Goal: Task Accomplishment & Management: Use online tool/utility

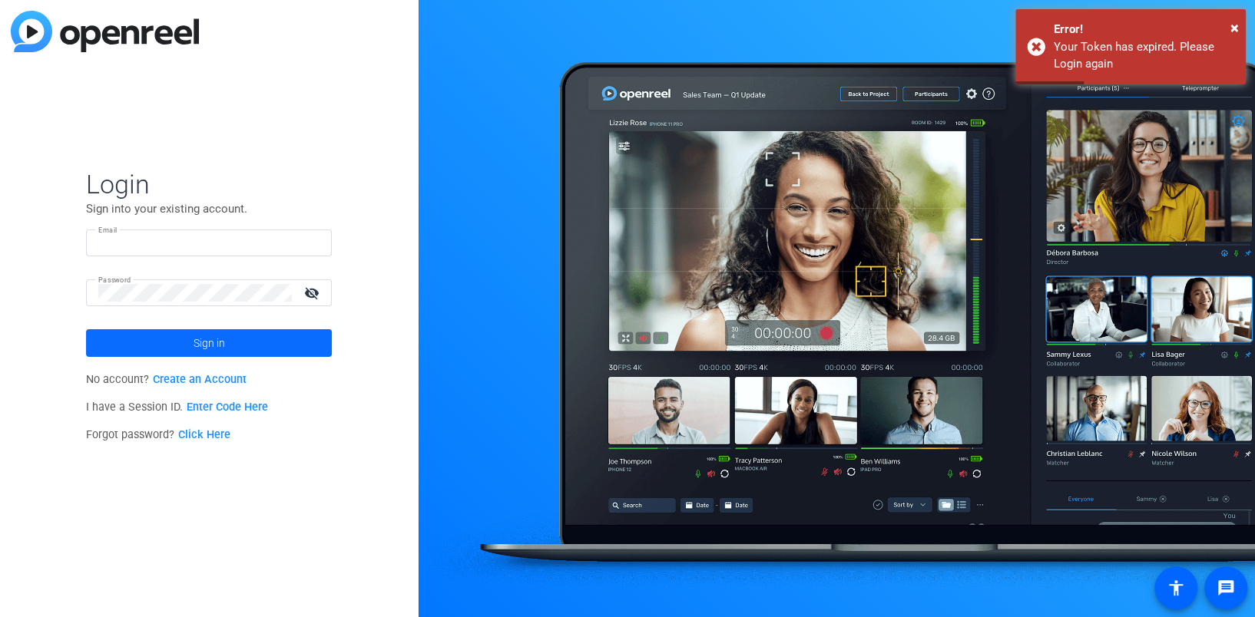
type input "baron.dorff@dxc.com"
click at [225, 340] on span at bounding box center [209, 343] width 246 height 37
click at [315, 293] on mat-icon "visibility_off" at bounding box center [313, 293] width 37 height 22
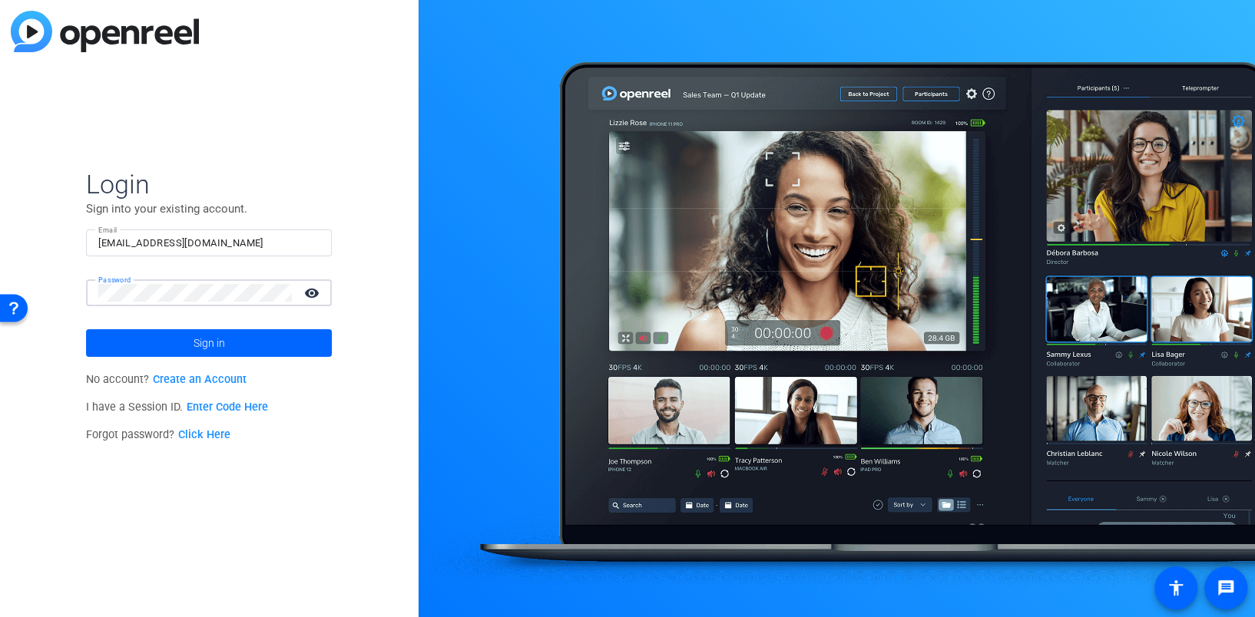
click at [86, 329] on button "Sign in" at bounding box center [209, 343] width 246 height 28
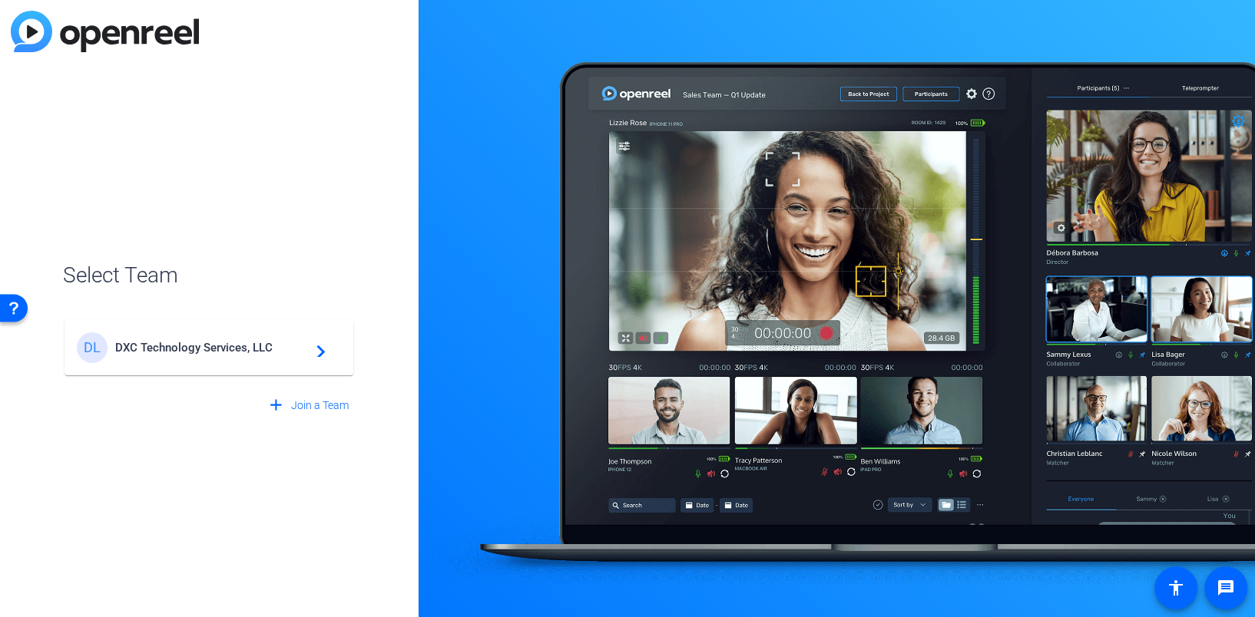
click at [170, 344] on span "DXC Technology Services, LLC" at bounding box center [211, 348] width 192 height 14
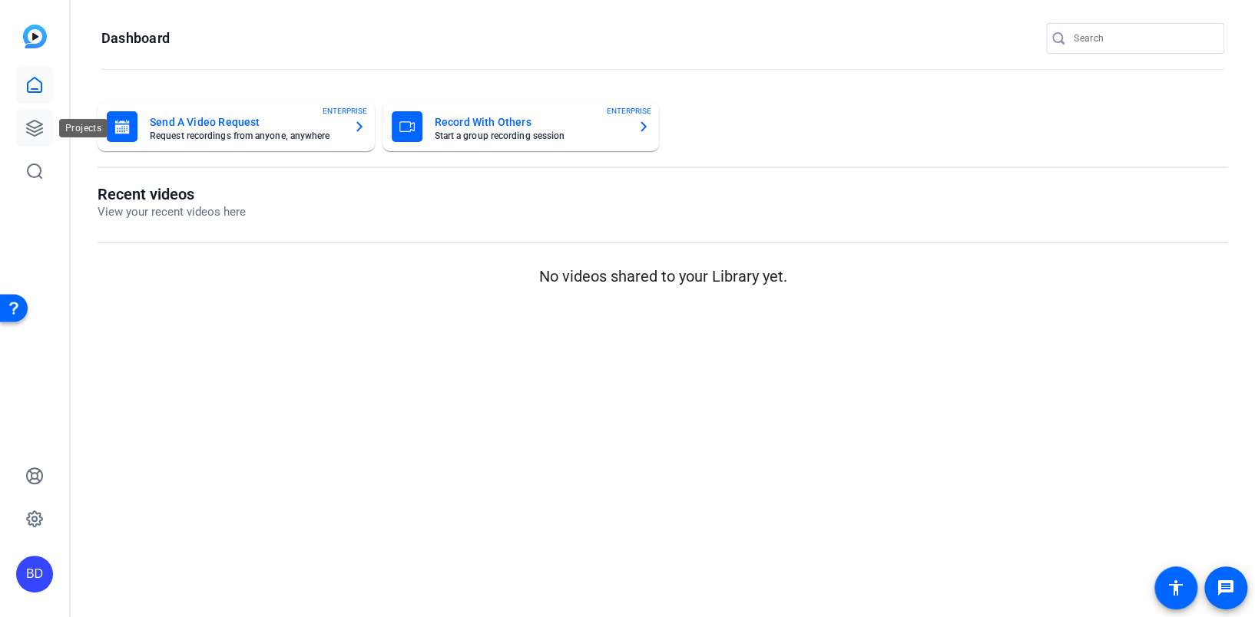
click at [30, 124] on icon at bounding box center [34, 128] width 18 height 18
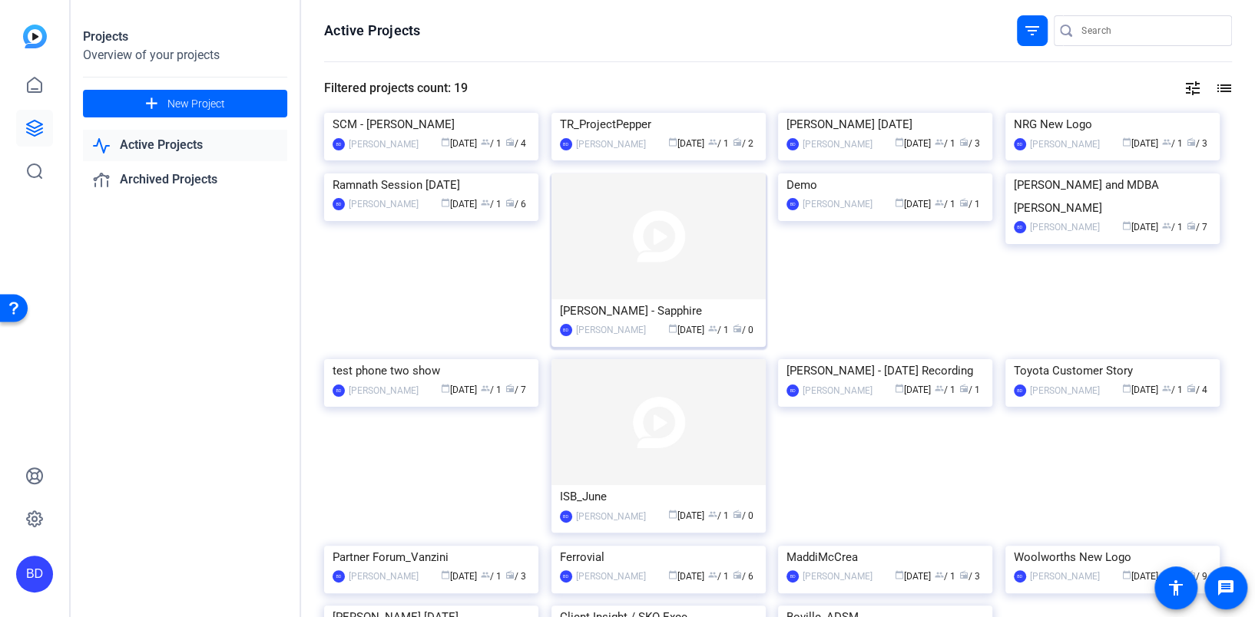
click at [706, 299] on img at bounding box center [658, 237] width 214 height 126
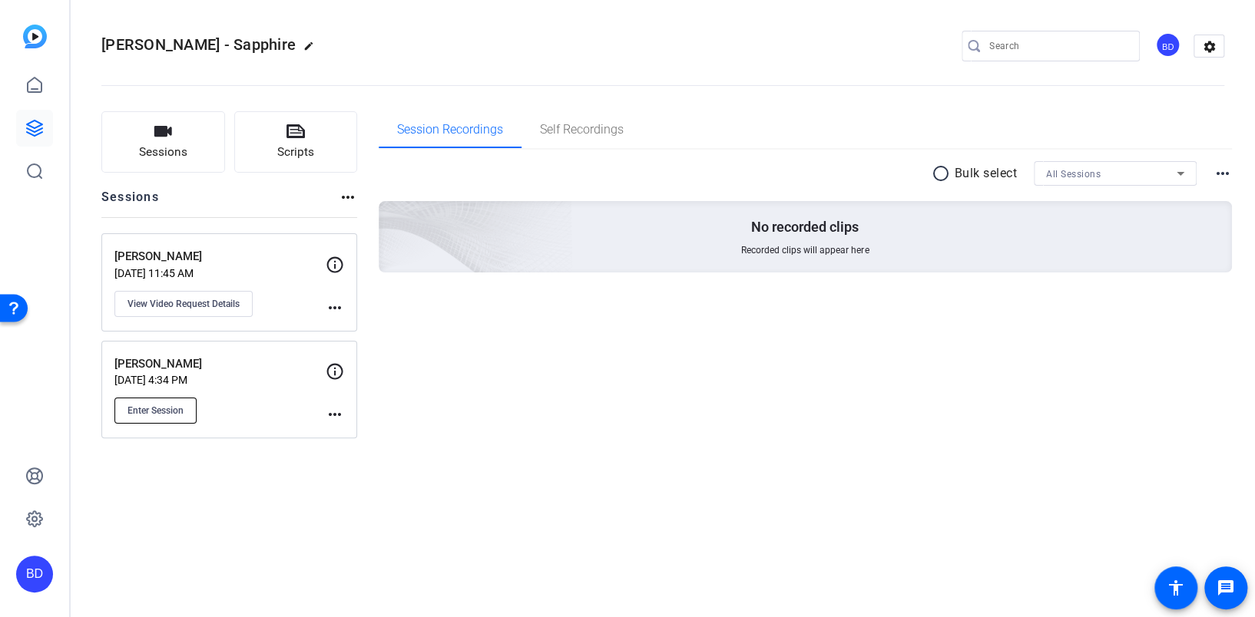
click at [165, 402] on button "Enter Session" at bounding box center [155, 411] width 82 height 26
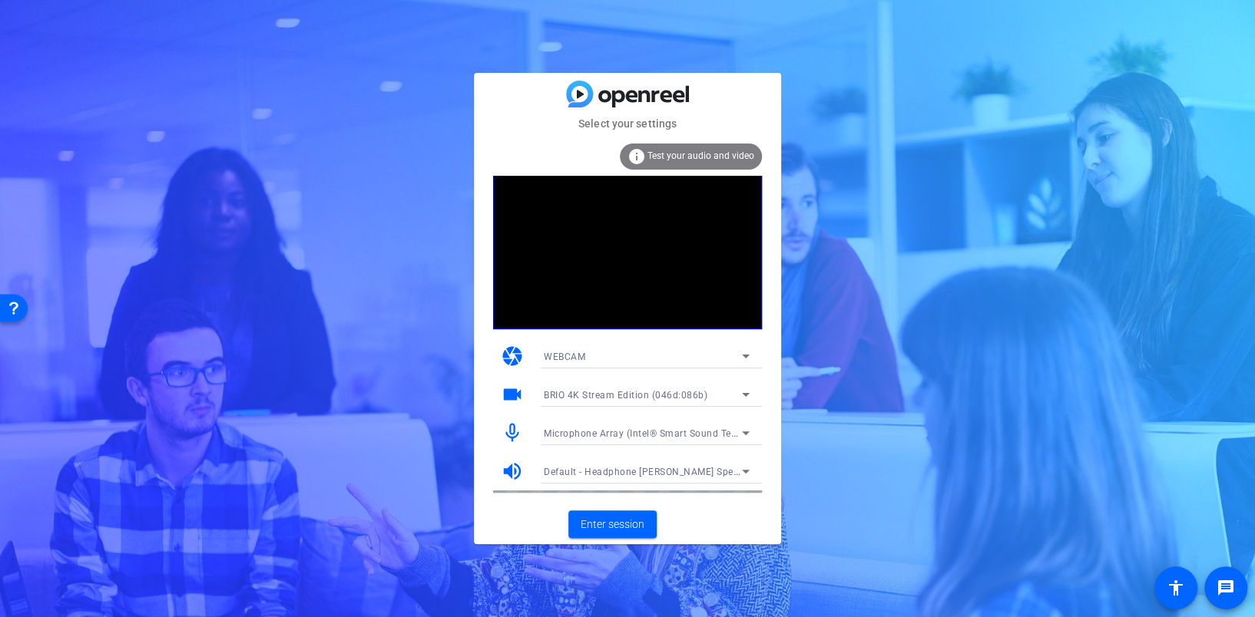
click at [608, 430] on span "Microphone Array (Intel® Smart Sound Technology (Intel® SST))" at bounding box center [688, 433] width 289 height 12
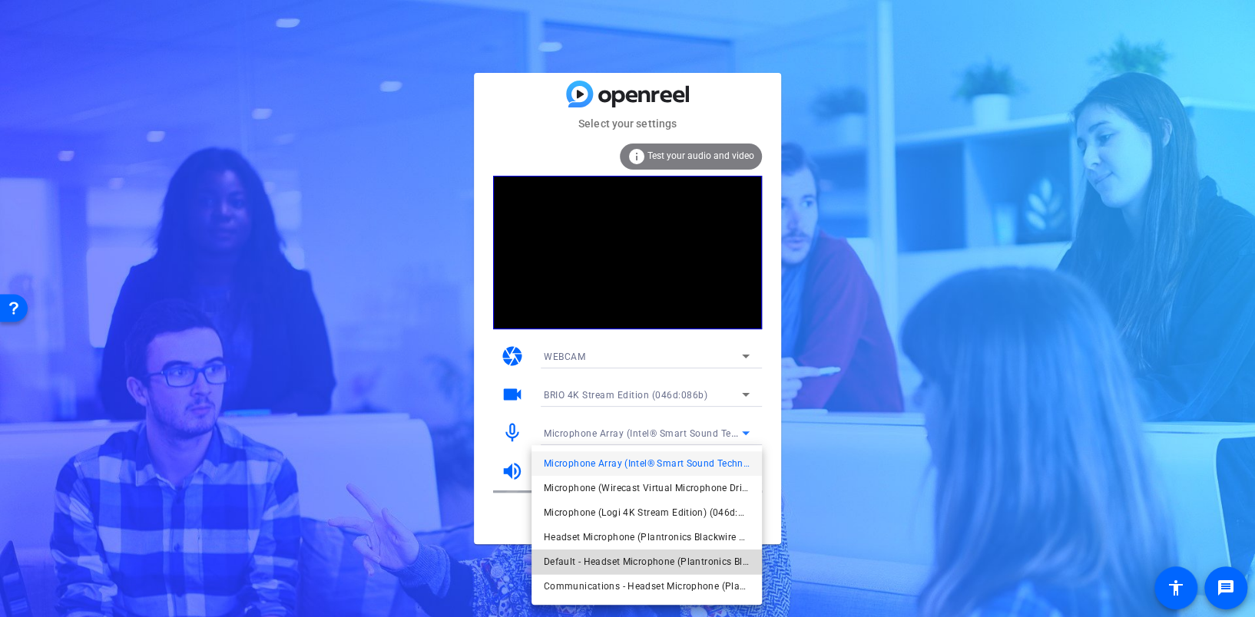
click at [0, 0] on span "Default - Headset Microphone (Plantronics Blackwire 3210 Series) (047f:c055)" at bounding box center [0, 0] width 0 height 0
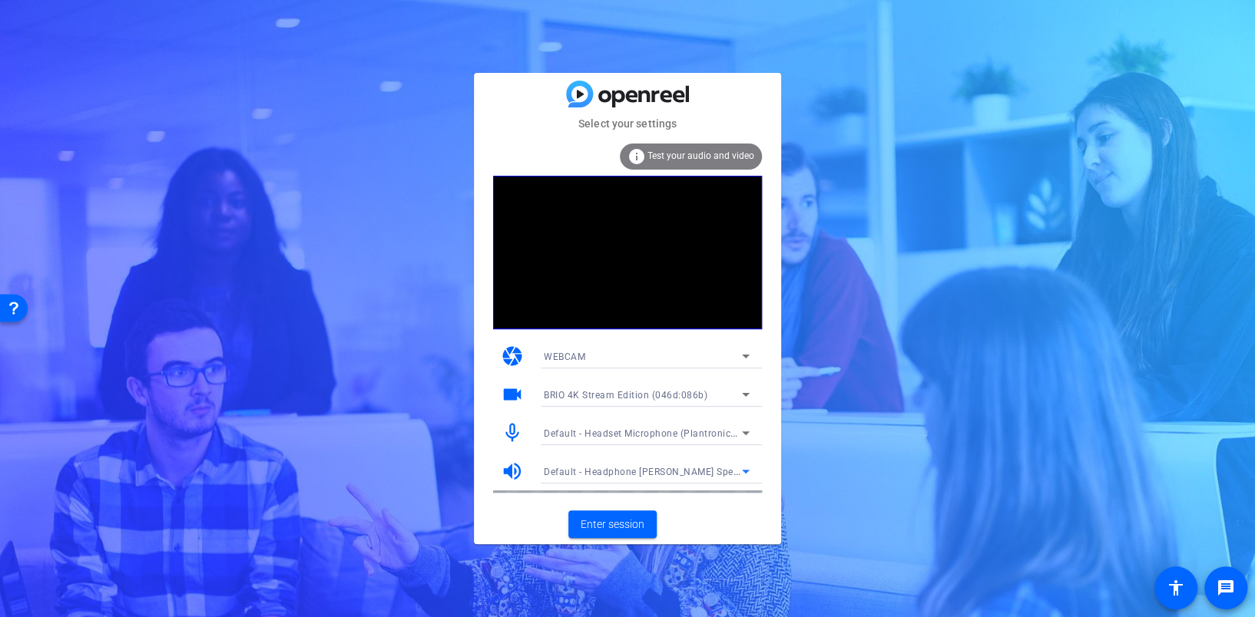
click at [653, 462] on div "Default - Headphone Jack - Bose Speakers (Realtek(R) Audio)" at bounding box center [643, 471] width 198 height 19
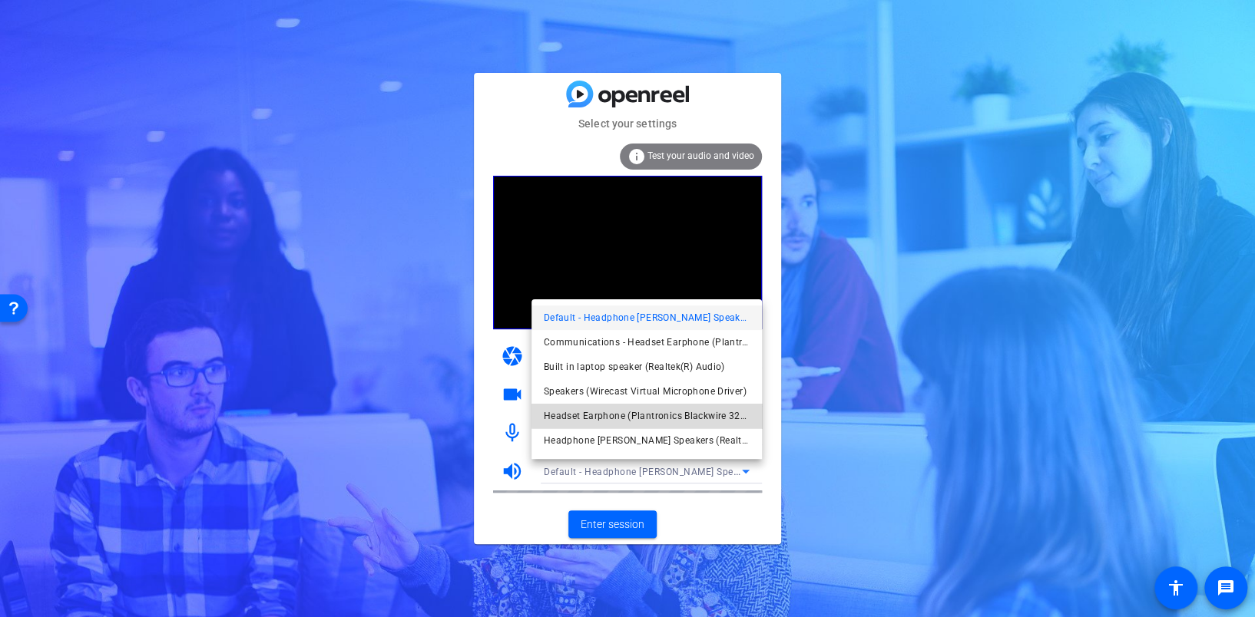
click at [683, 412] on span "Headset Earphone (Plantronics Blackwire 3210 Series) (047f:c055)" at bounding box center [647, 416] width 206 height 18
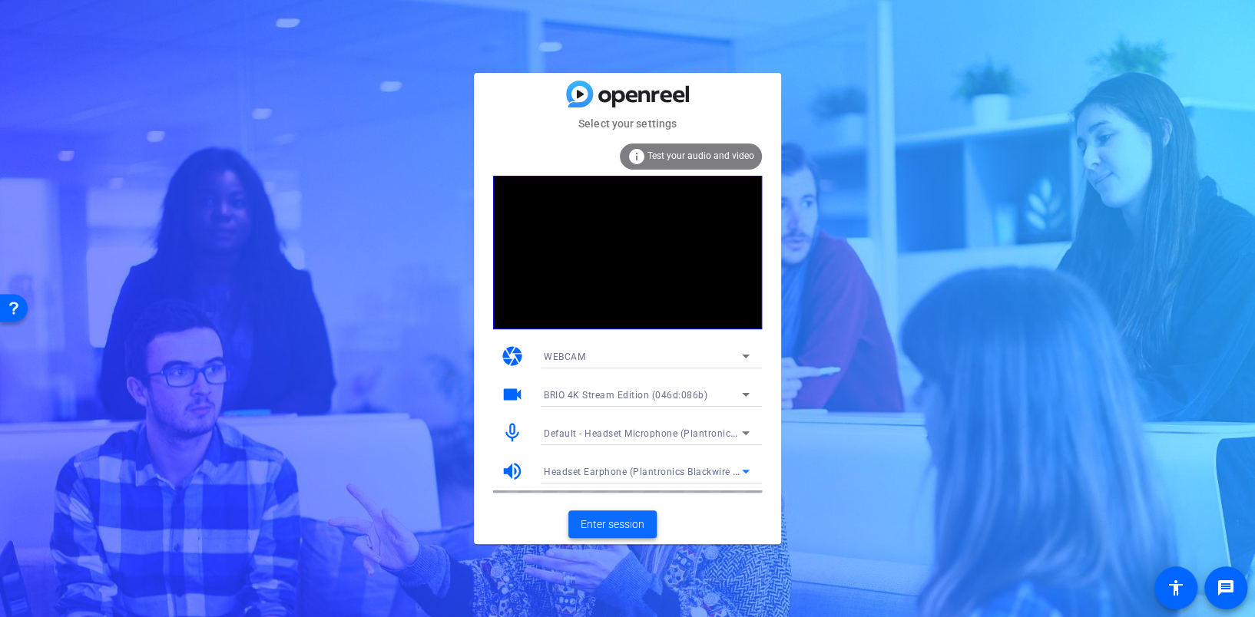
click at [599, 524] on span "Enter session" at bounding box center [612, 525] width 64 height 16
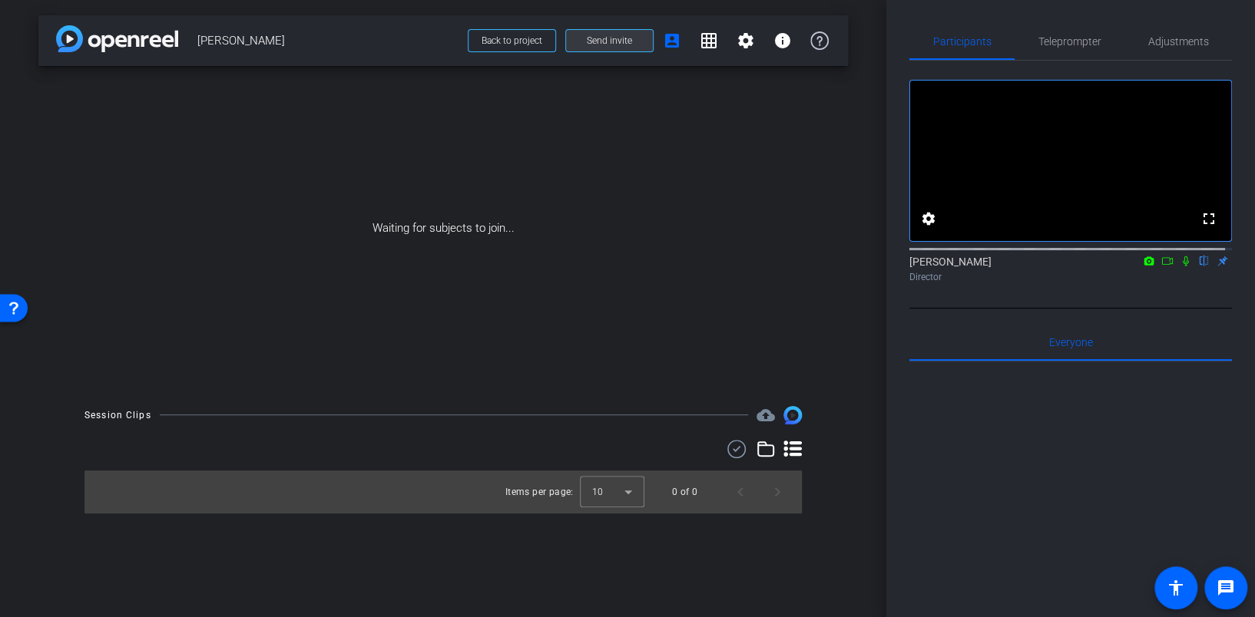
click at [584, 41] on span at bounding box center [609, 40] width 87 height 37
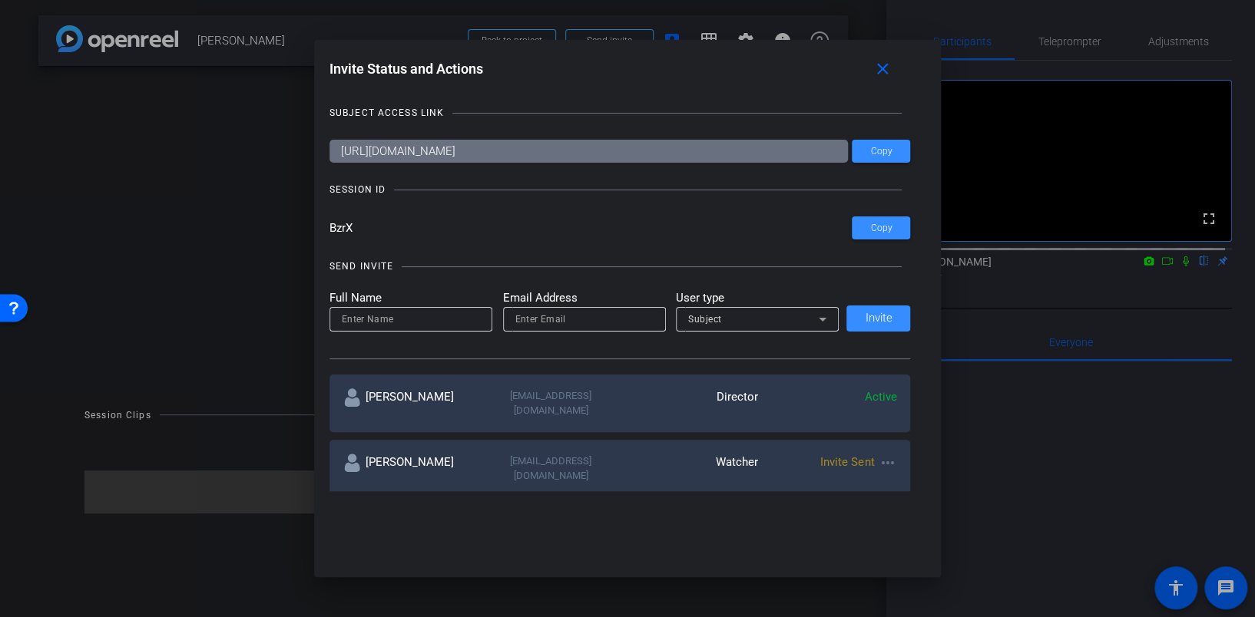
click at [885, 454] on mat-icon "more_horiz" at bounding box center [887, 463] width 18 height 18
click at [891, 514] on span "Update and Re-Send Invite" at bounding box center [944, 512] width 115 height 18
type input "Michel Morley"
type input "mmorley4@dxc.com"
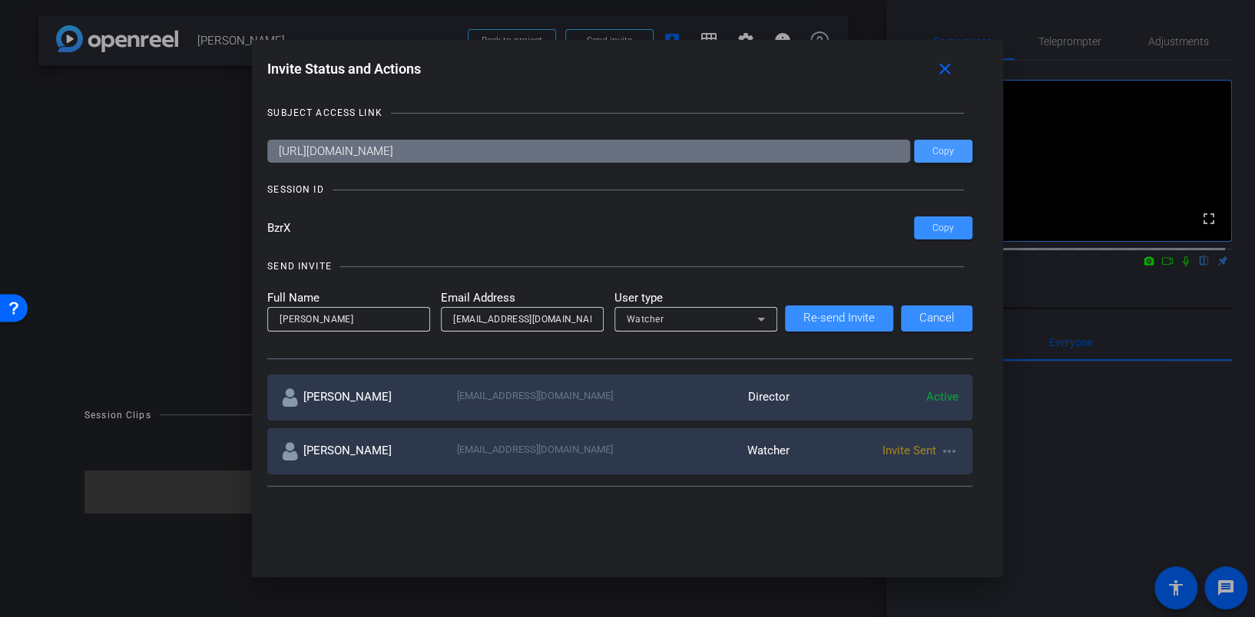
click at [937, 147] on span "Copy" at bounding box center [942, 152] width 21 height 12
click at [950, 76] on mat-icon "close" at bounding box center [943, 69] width 19 height 19
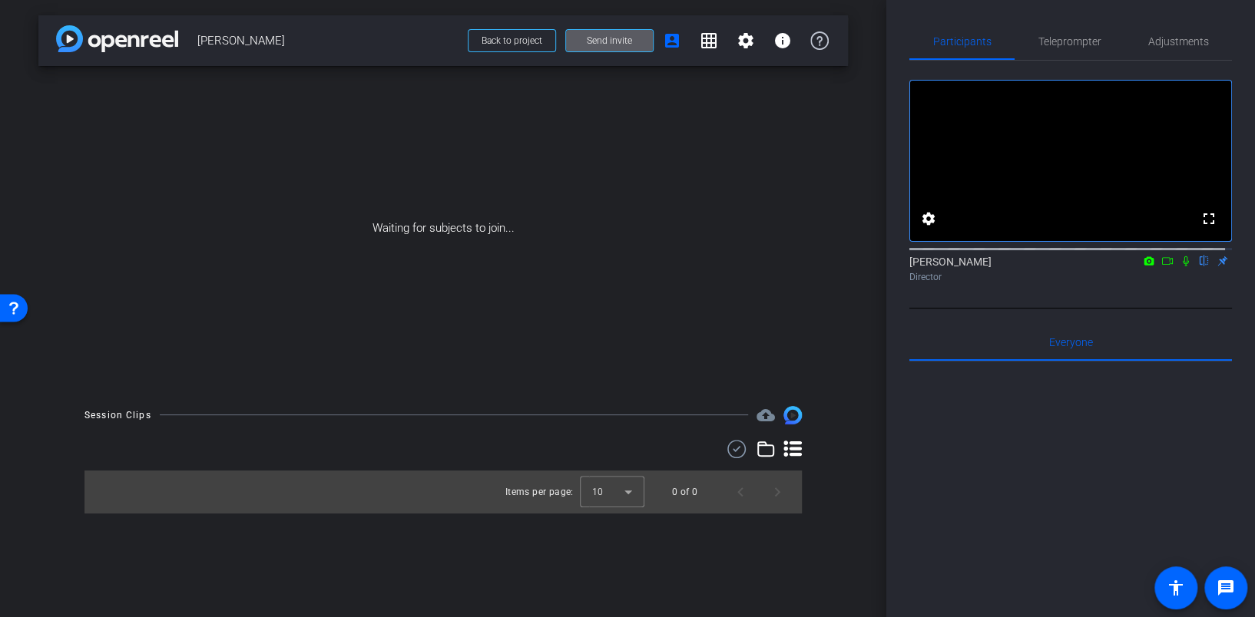
click at [1144, 265] on icon at bounding box center [1149, 260] width 10 height 8
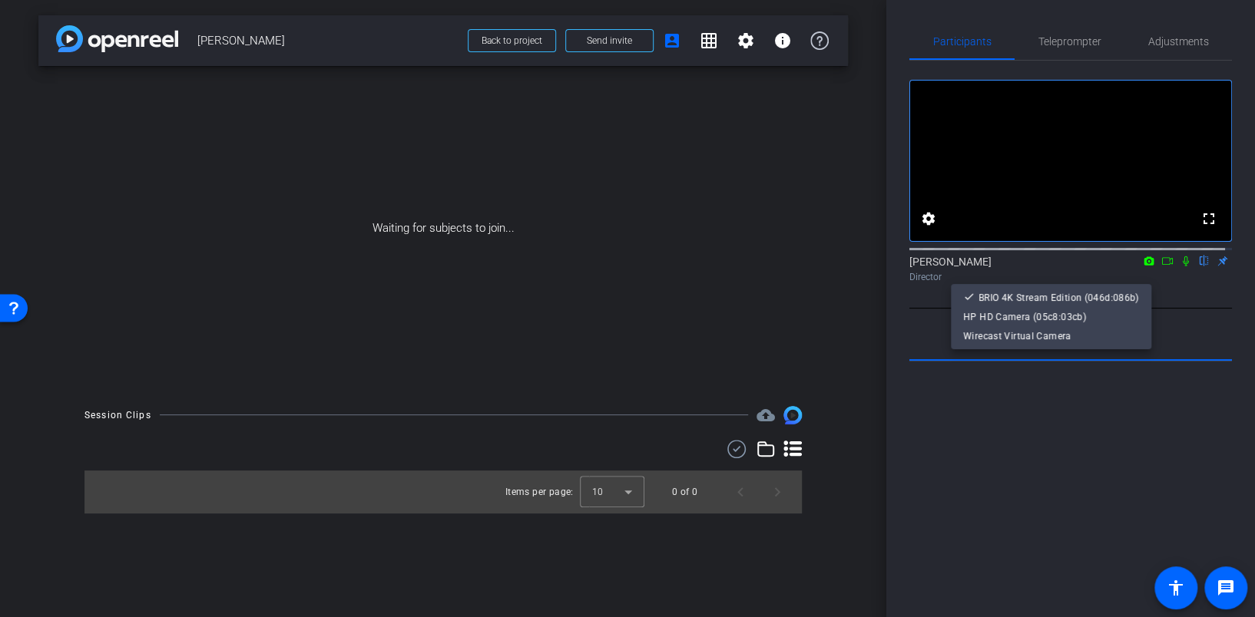
drag, startPoint x: 1020, startPoint y: 429, endPoint x: 1027, endPoint y: 418, distance: 13.8
click at [1020, 428] on div at bounding box center [627, 308] width 1255 height 617
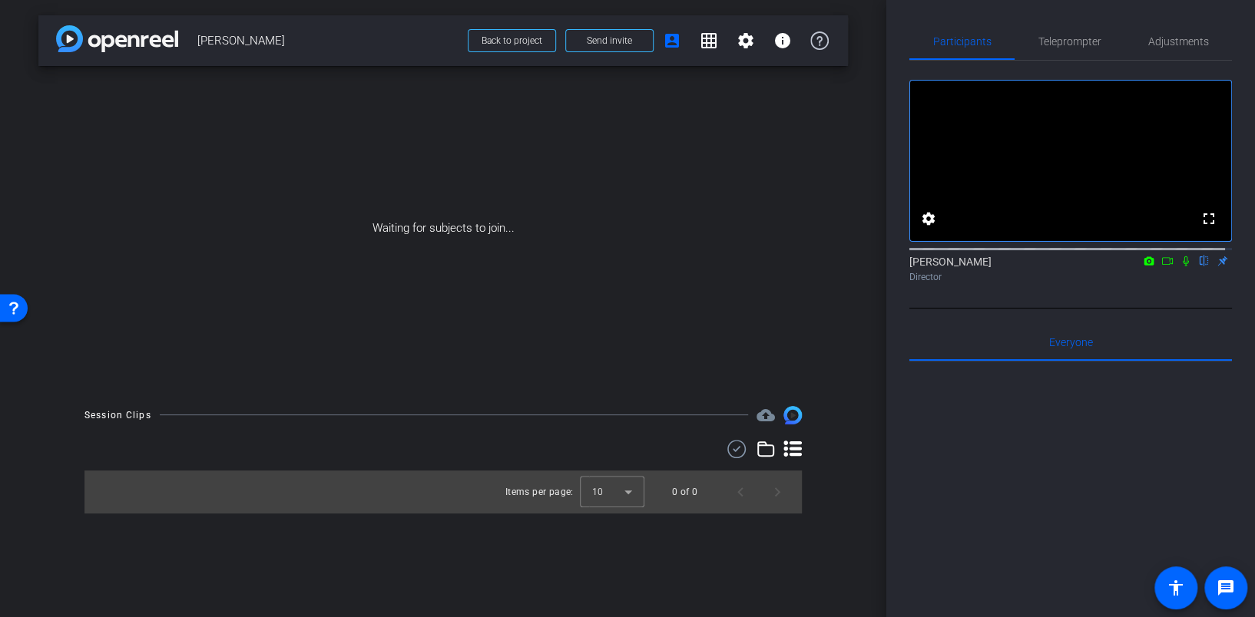
click at [1143, 266] on icon at bounding box center [1149, 261] width 12 height 11
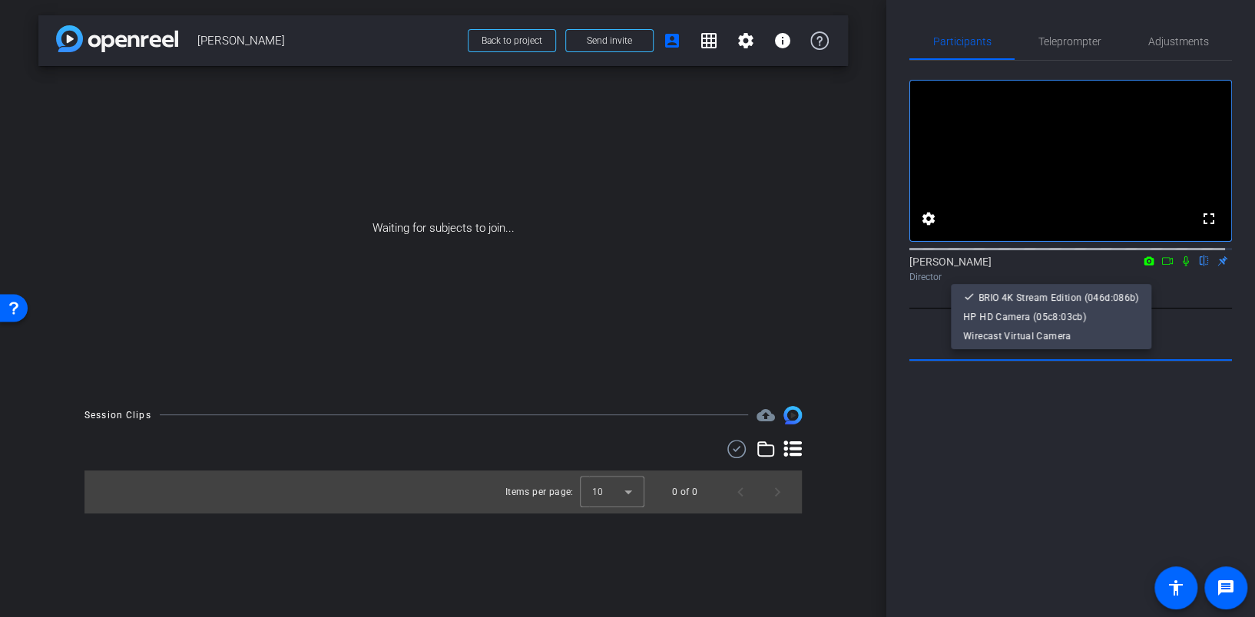
click at [1158, 276] on div at bounding box center [627, 308] width 1255 height 617
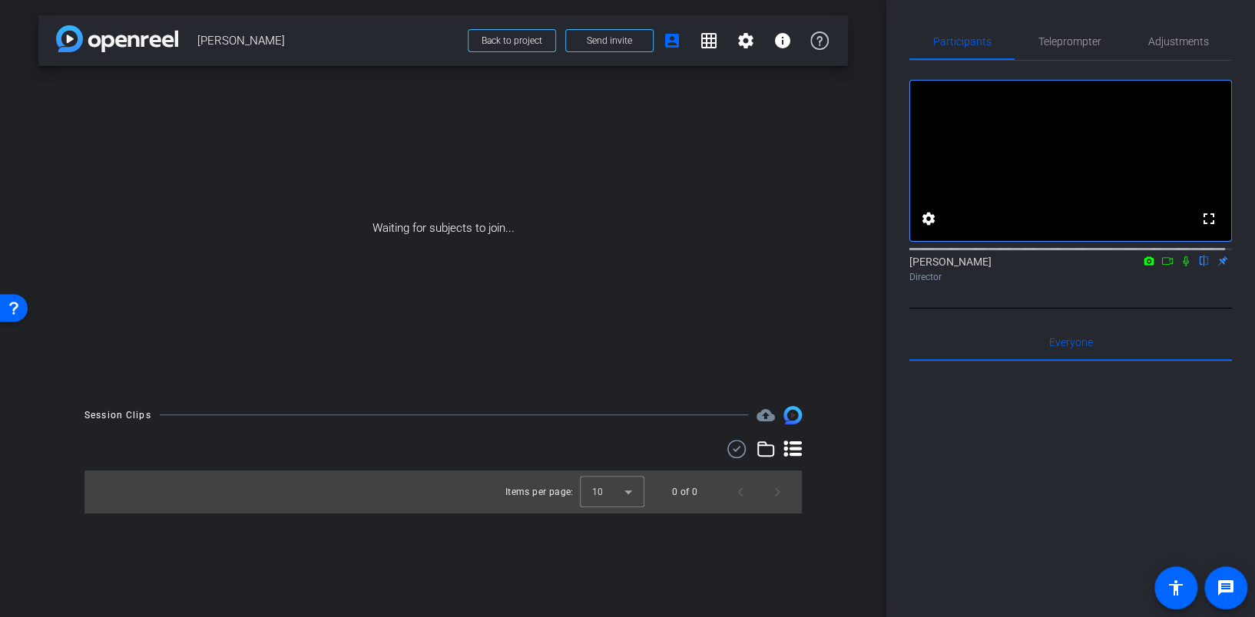
click at [1161, 266] on icon at bounding box center [1167, 261] width 12 height 11
click at [1198, 266] on icon at bounding box center [1204, 261] width 12 height 11
click at [1200, 266] on icon at bounding box center [1204, 261] width 8 height 10
click at [1167, 276] on div "Baron Dorff Director" at bounding box center [1070, 269] width 322 height 30
click at [1179, 266] on icon at bounding box center [1185, 261] width 12 height 11
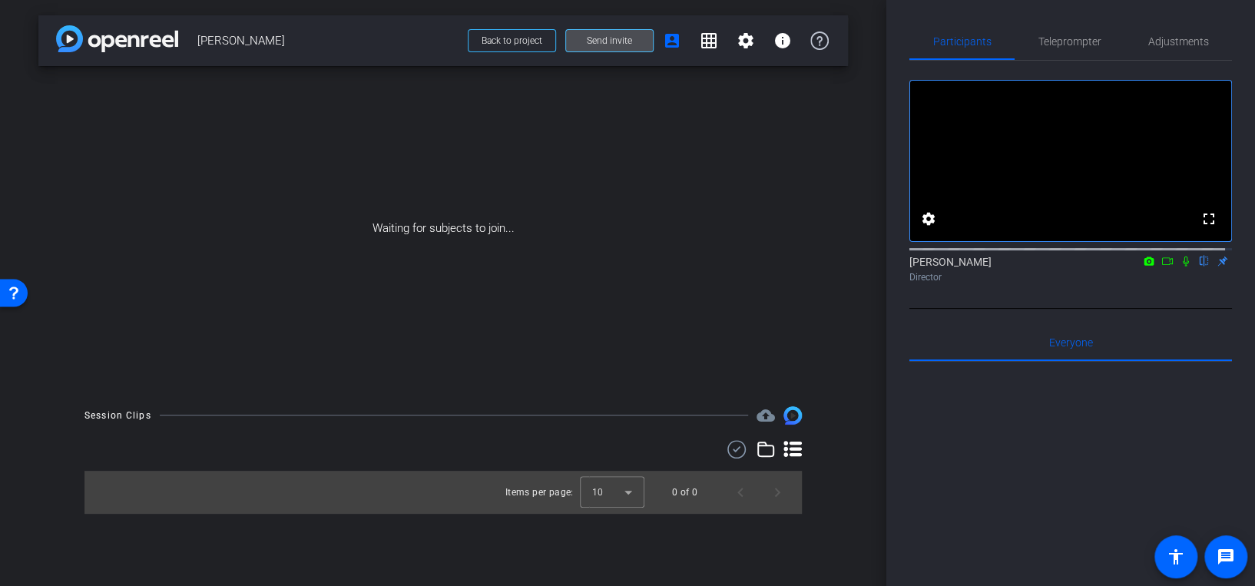
click at [630, 45] on span "Send invite" at bounding box center [609, 41] width 45 height 12
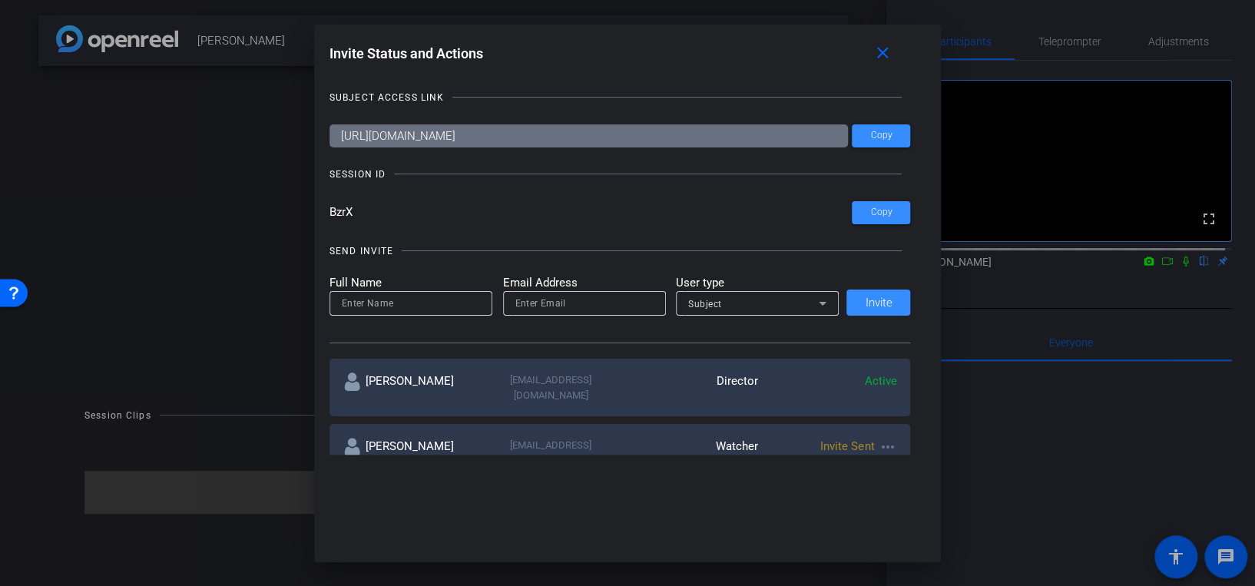
click at [875, 424] on div "Michel Morley mmorley4@dxc.com Watcher Invite Sent more_horiz" at bounding box center [619, 453] width 581 height 58
click at [886, 438] on mat-icon "more_horiz" at bounding box center [887, 447] width 18 height 18
click at [845, 435] on div at bounding box center [627, 293] width 1255 height 586
click at [881, 438] on mat-icon "more_horiz" at bounding box center [887, 447] width 18 height 18
click at [914, 478] on span "Re-Send Invite" at bounding box center [944, 477] width 115 height 18
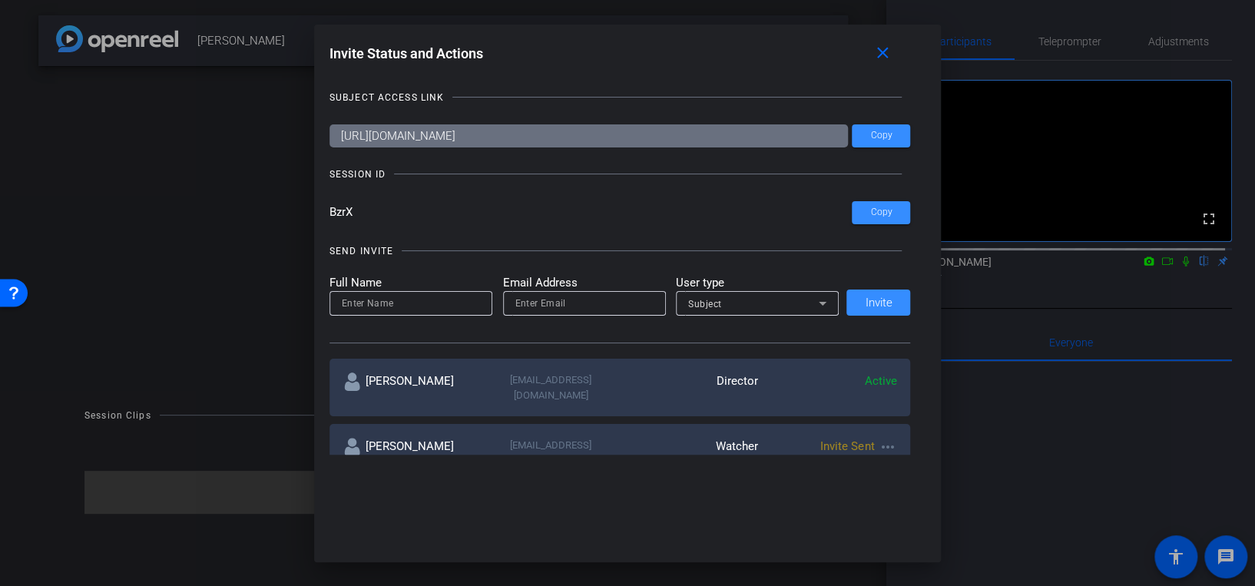
drag, startPoint x: 879, startPoint y: 51, endPoint x: 859, endPoint y: 61, distance: 22.7
click at [880, 51] on mat-icon "close" at bounding box center [882, 53] width 19 height 19
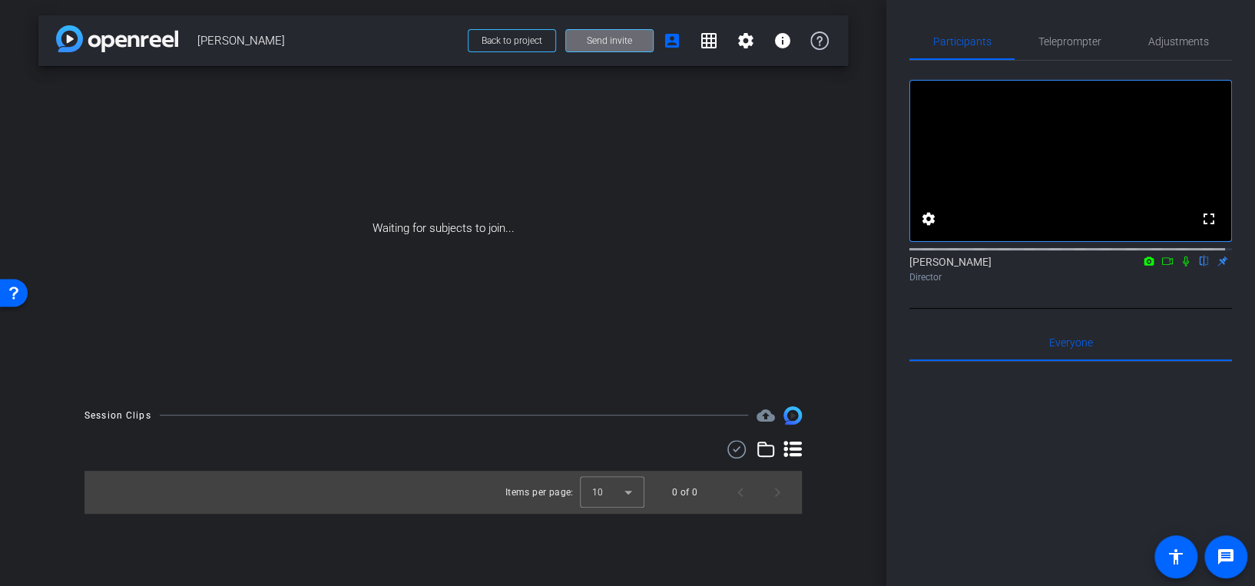
click at [622, 45] on span "Send invite" at bounding box center [609, 41] width 45 height 12
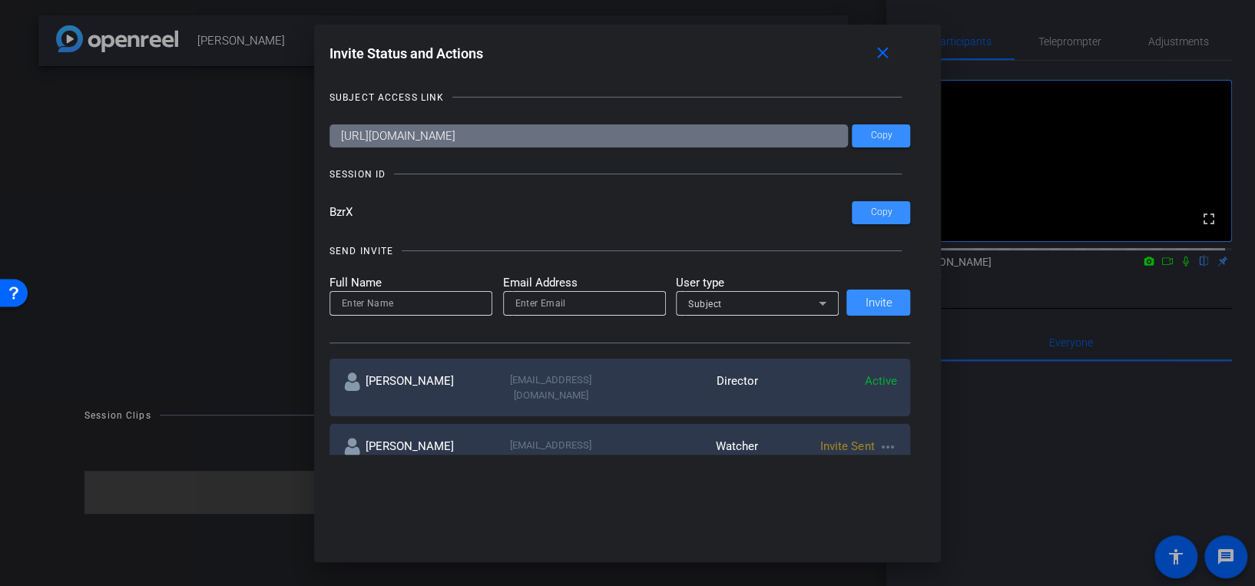
drag, startPoint x: 880, startPoint y: 430, endPoint x: 906, endPoint y: 533, distance: 106.2
click at [906, 533] on div "Invite Status and Actions close SUBJECT ACCESS LINK https://capture.openreel.co…" at bounding box center [627, 293] width 627 height 537
click at [888, 51] on mat-icon "close" at bounding box center [882, 53] width 19 height 19
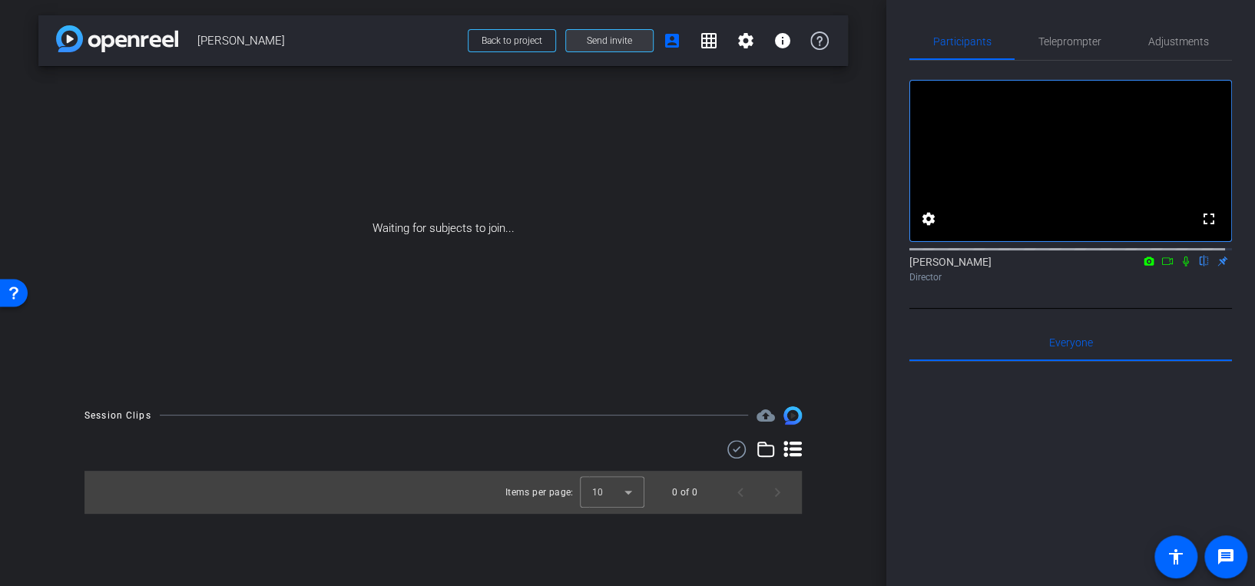
click at [621, 38] on span "Send invite" at bounding box center [609, 41] width 45 height 12
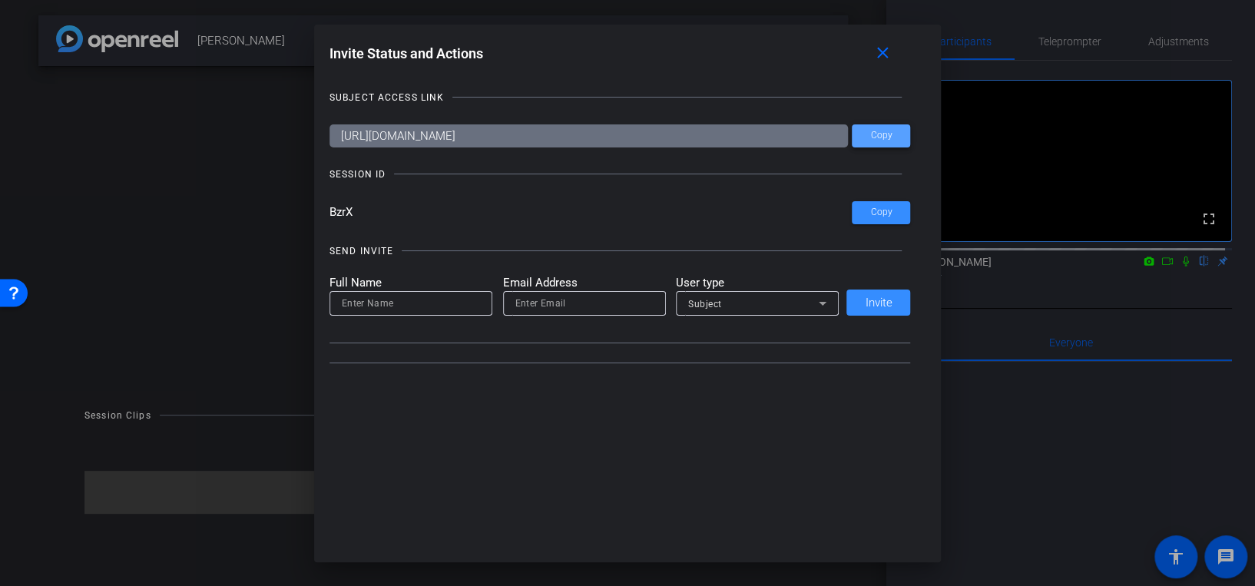
click at [898, 137] on span at bounding box center [881, 135] width 58 height 37
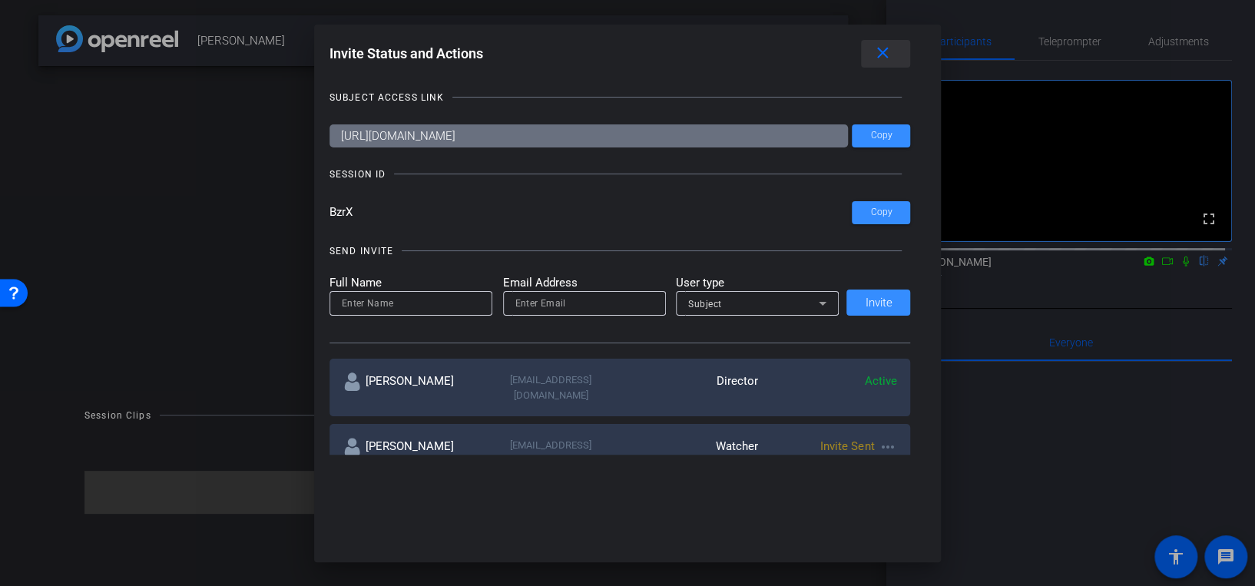
click at [892, 55] on mat-icon "close" at bounding box center [882, 53] width 19 height 19
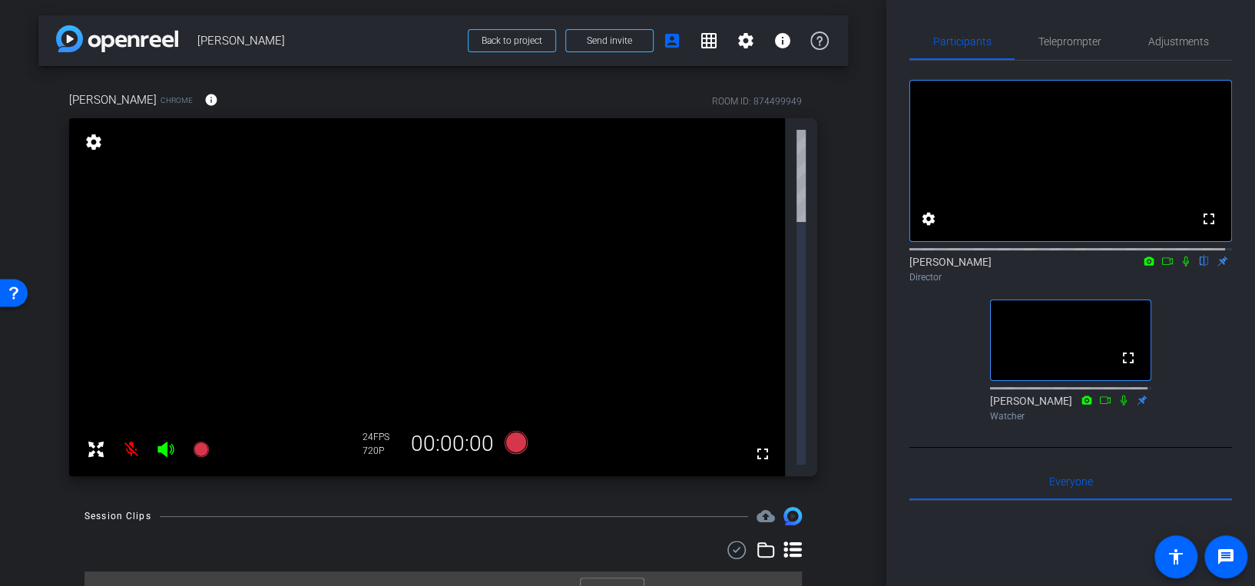
click at [325, 475] on video at bounding box center [427, 297] width 716 height 358
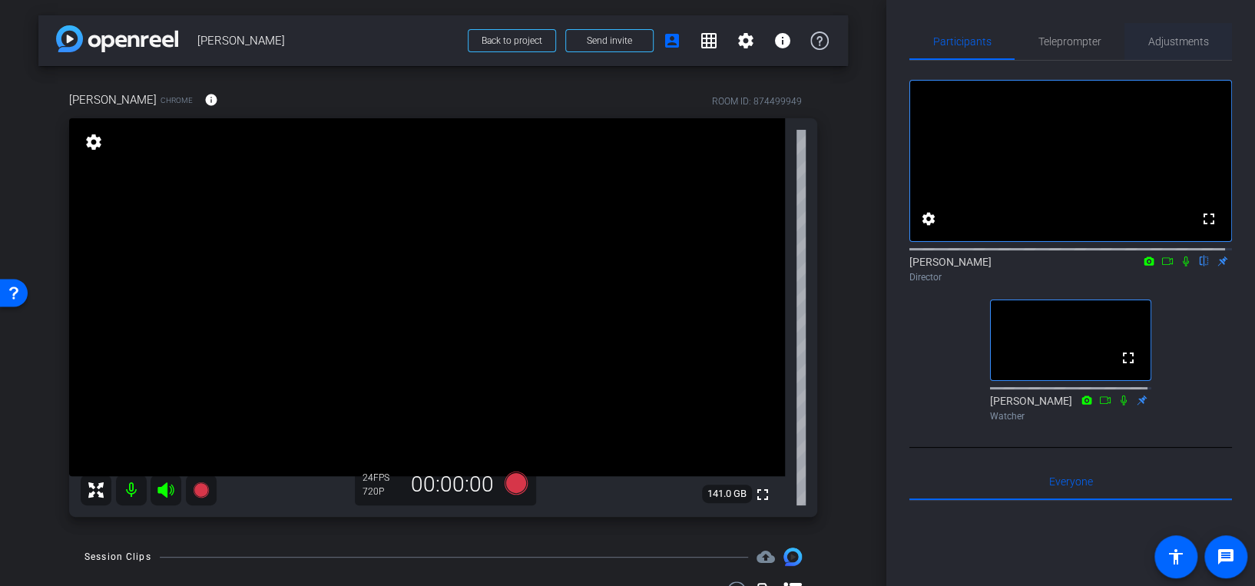
click at [1160, 39] on span "Adjustments" at bounding box center [1178, 41] width 61 height 11
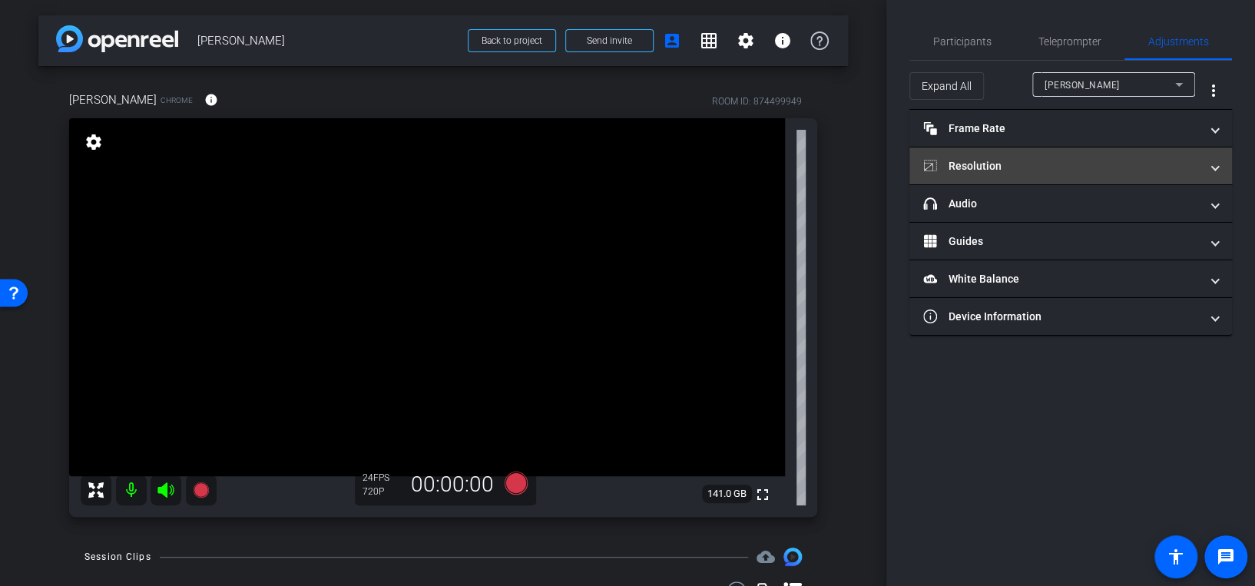
click at [1023, 166] on mat-panel-title "Resolution" at bounding box center [1061, 166] width 276 height 16
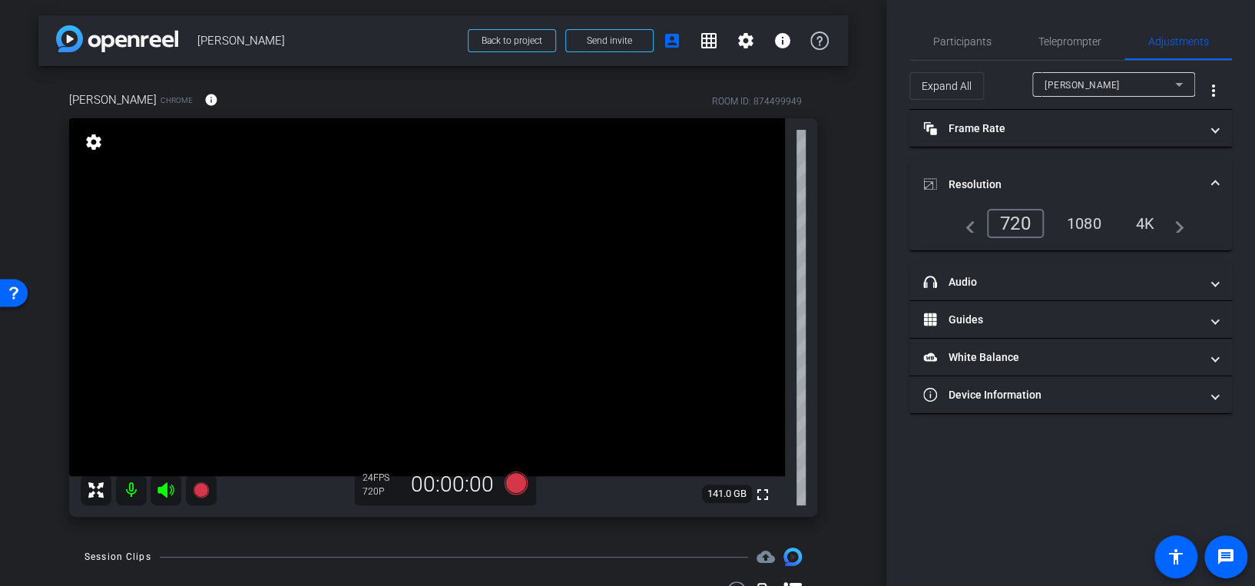
click at [1096, 219] on div "1080" at bounding box center [1084, 223] width 58 height 26
click at [1087, 36] on span "Teleprompter" at bounding box center [1069, 41] width 63 height 11
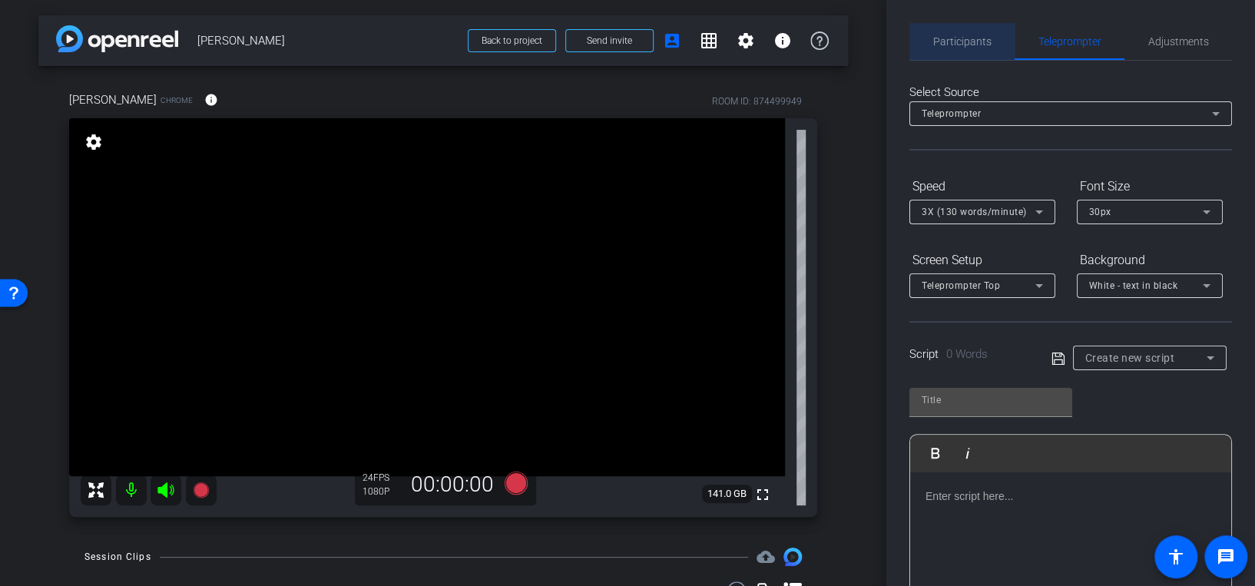
click at [962, 39] on span "Participants" at bounding box center [962, 41] width 58 height 11
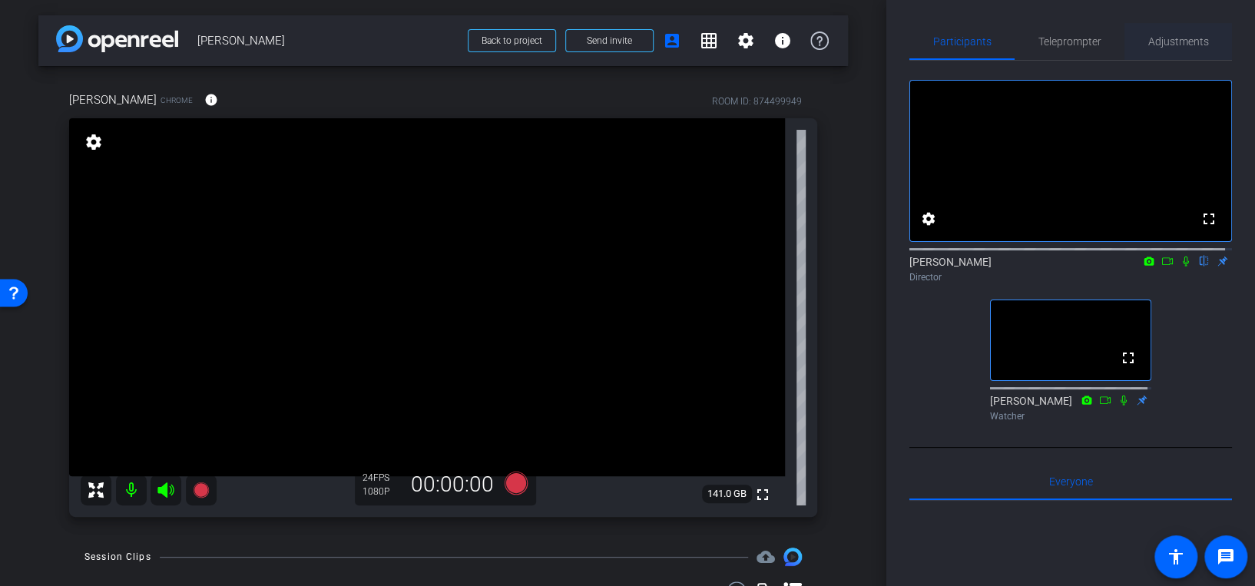
click at [1177, 40] on span "Adjustments" at bounding box center [1178, 41] width 61 height 11
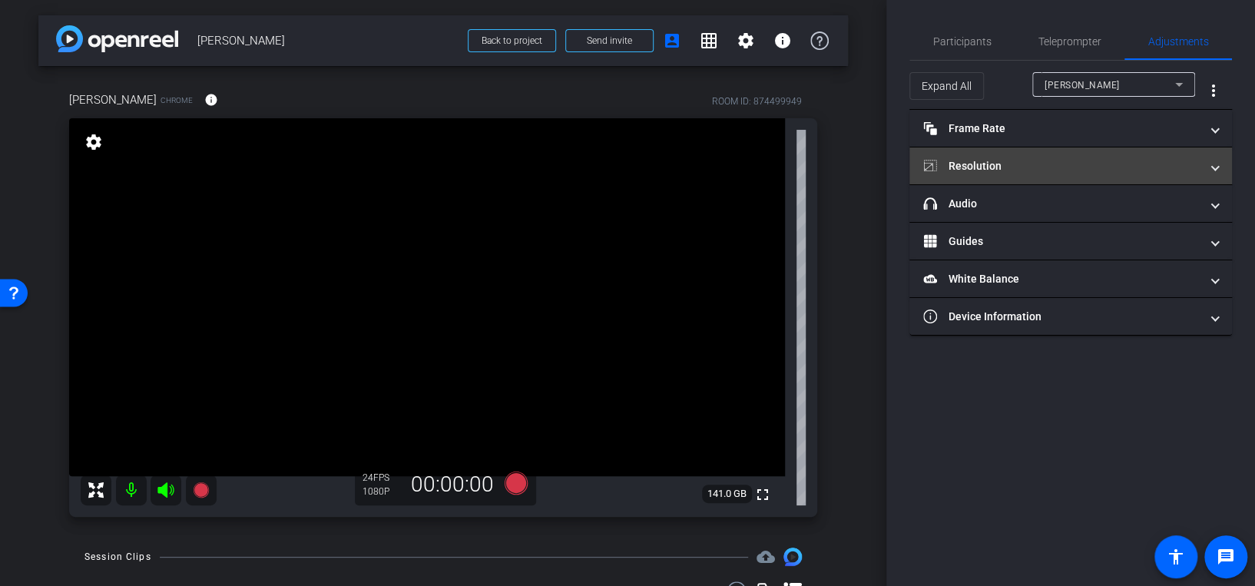
click at [976, 160] on mat-panel-title "Resolution" at bounding box center [1061, 166] width 276 height 16
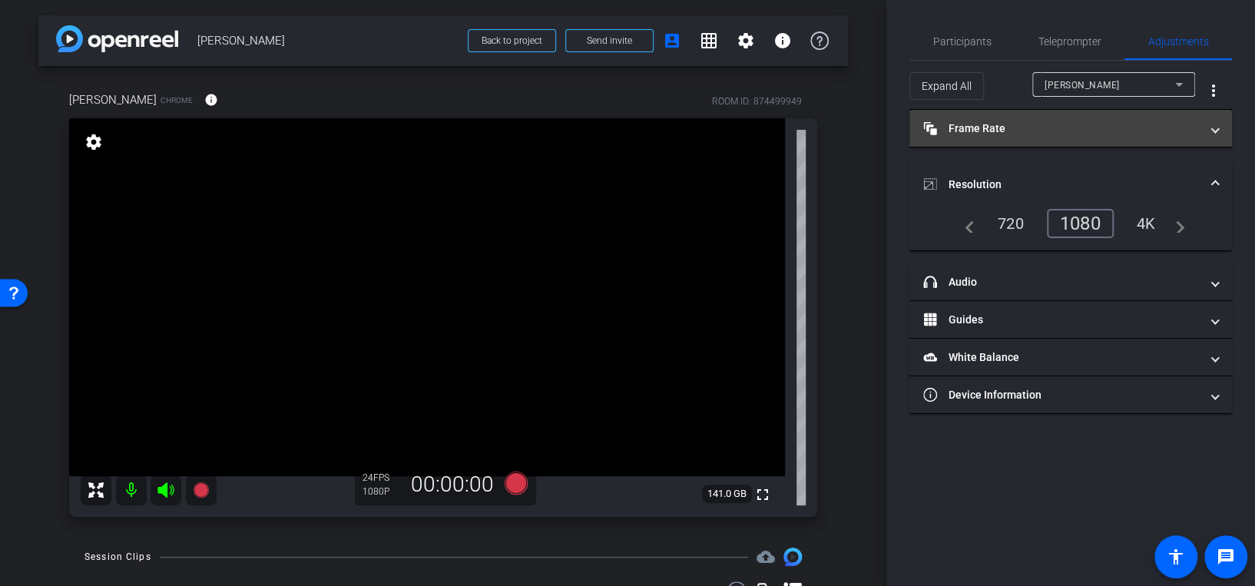
click at [990, 124] on mat-panel-title "Frame Rate Frame Rate" at bounding box center [1061, 129] width 276 height 16
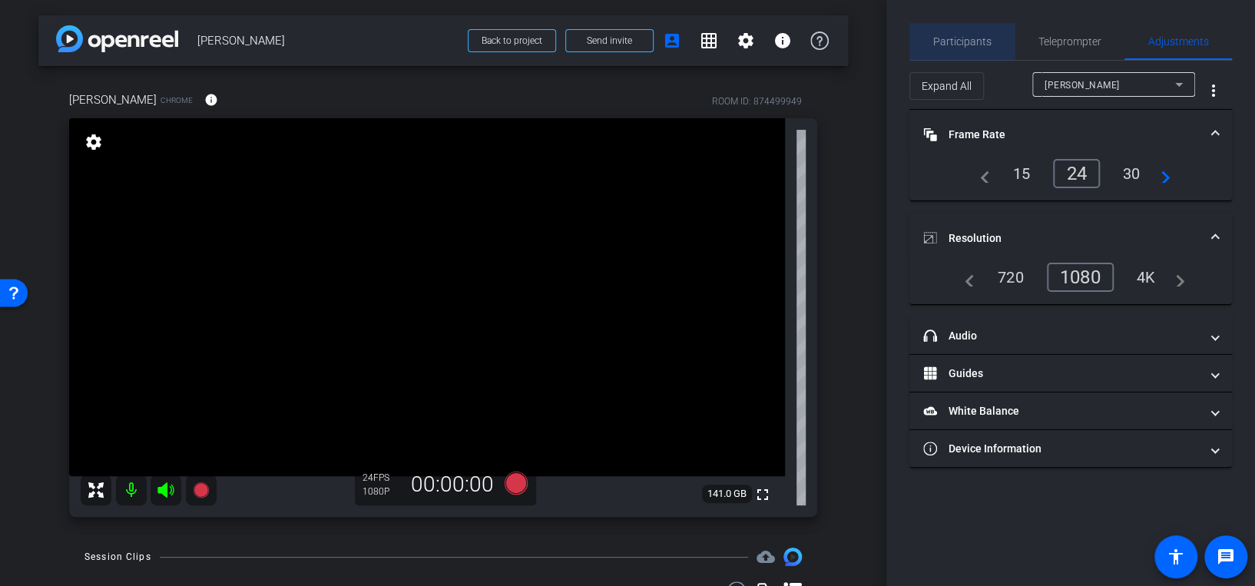
click at [975, 43] on span "Participants" at bounding box center [962, 41] width 58 height 11
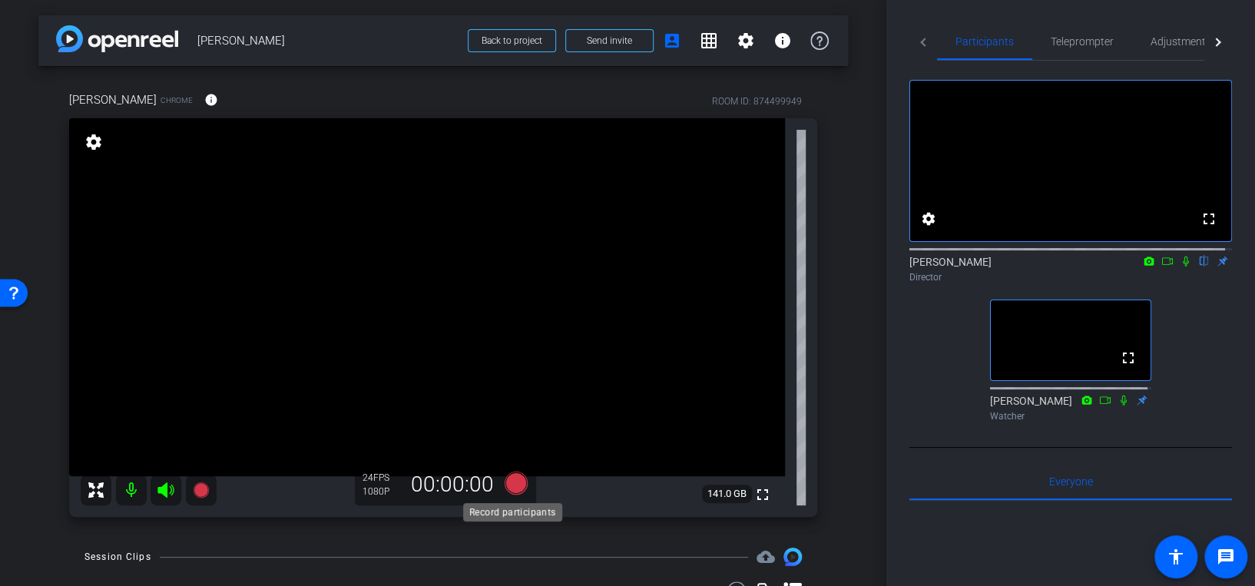
click at [514, 488] on icon at bounding box center [515, 482] width 23 height 23
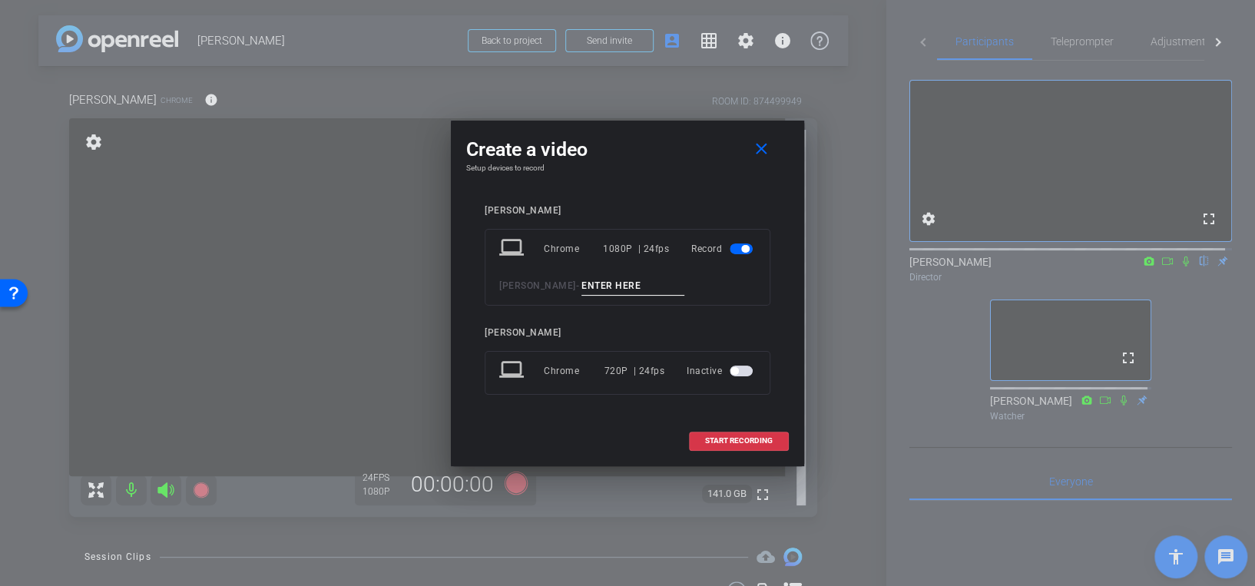
click at [623, 286] on input at bounding box center [632, 285] width 103 height 19
type input "test"
drag, startPoint x: 705, startPoint y: 445, endPoint x: 717, endPoint y: 437, distance: 14.5
click at [712, 442] on button "START RECORDING" at bounding box center [739, 441] width 100 height 19
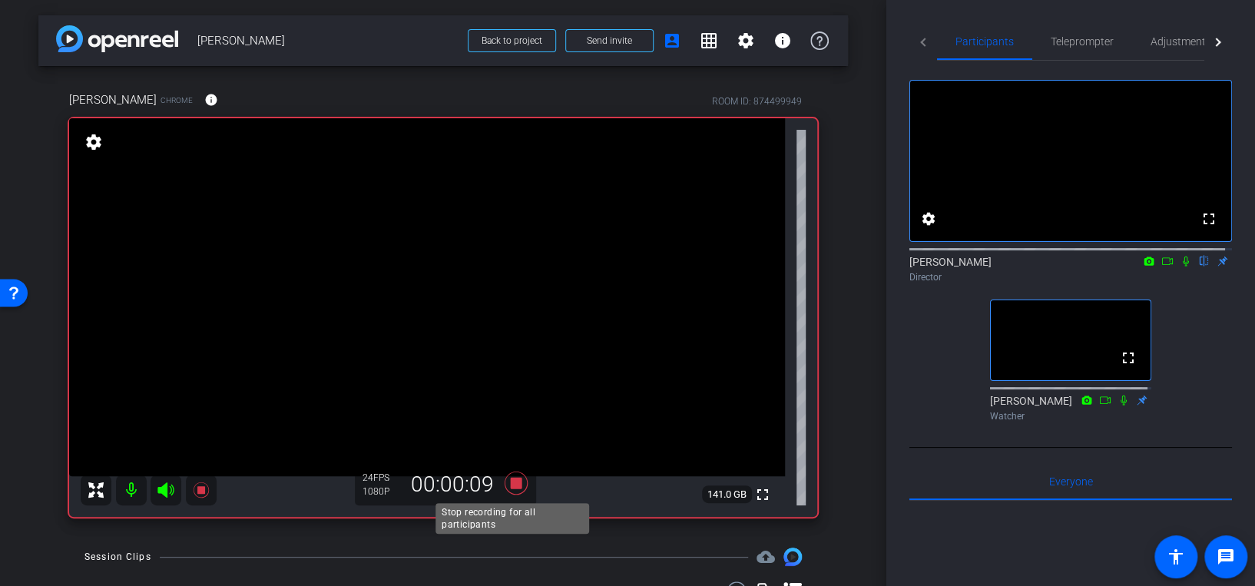
click at [513, 484] on icon at bounding box center [515, 482] width 23 height 23
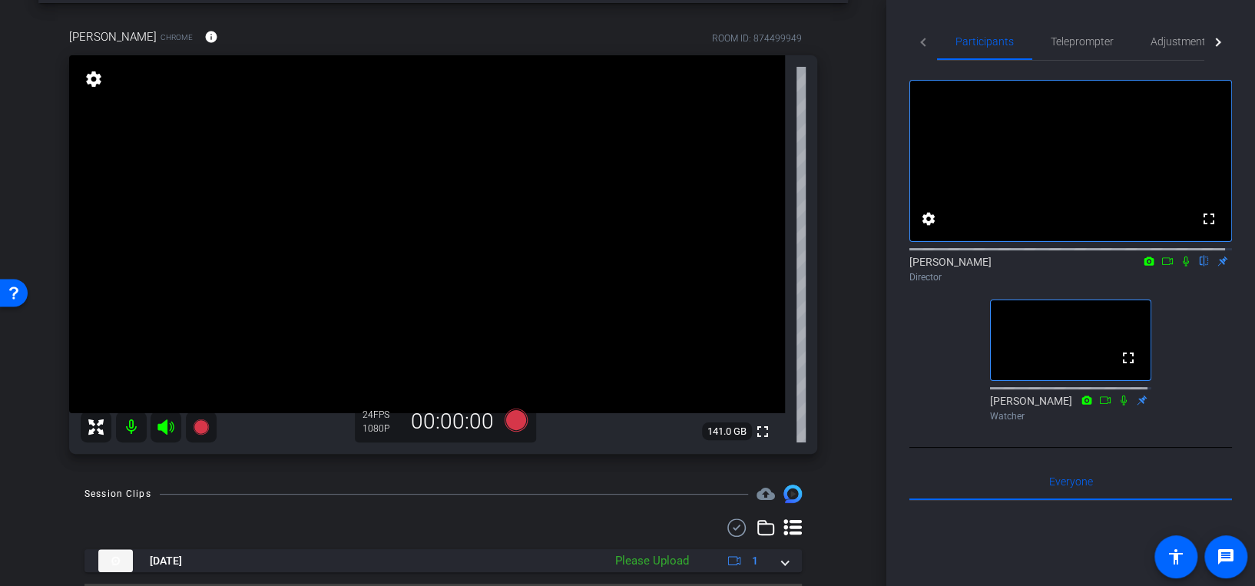
scroll to position [104, 0]
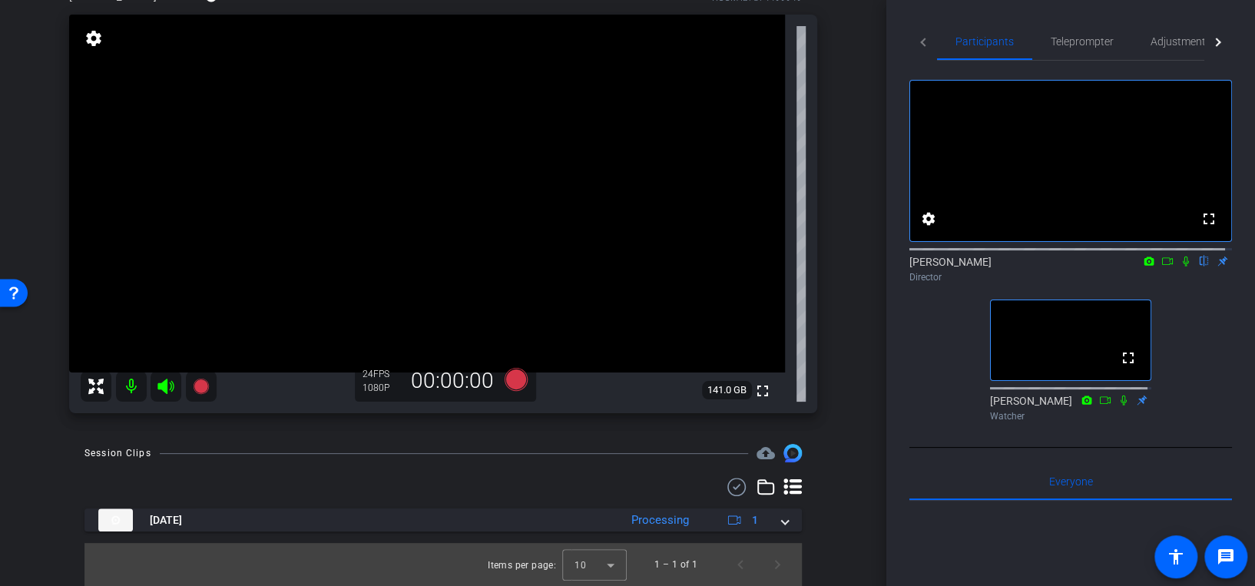
click at [809, 468] on div "Session Clips cloud_upload Sep 5, 2025 Processing 1 Items per page: 10 1 – 1 of…" at bounding box center [442, 515] width 809 height 142
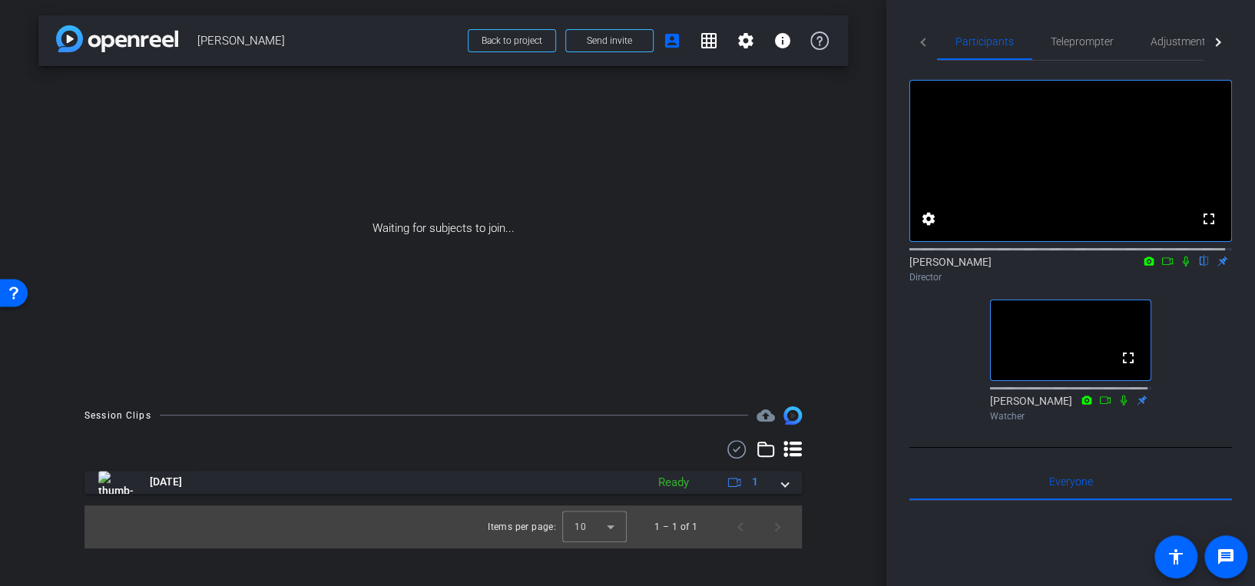
click at [824, 491] on div "Session Clips cloud_upload Sep 5, 2025 Ready 1 Items per page: 10 1 – 1 of 1" at bounding box center [442, 477] width 809 height 142
click at [838, 362] on div "Waiting for subjects to join..." at bounding box center [442, 228] width 809 height 325
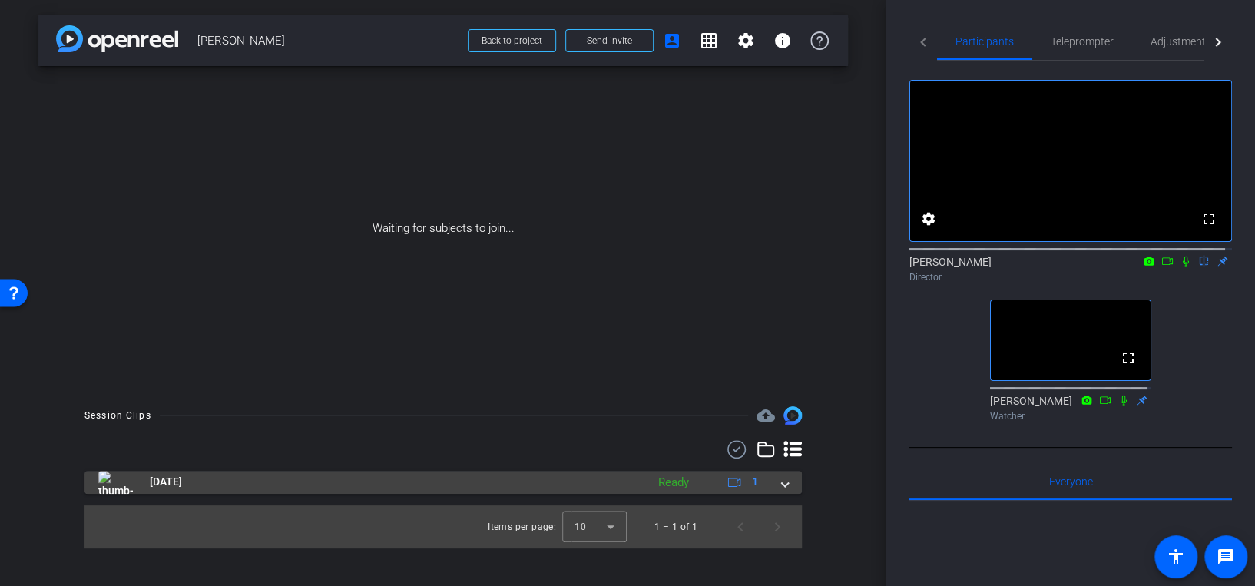
click at [782, 483] on span at bounding box center [785, 482] width 6 height 16
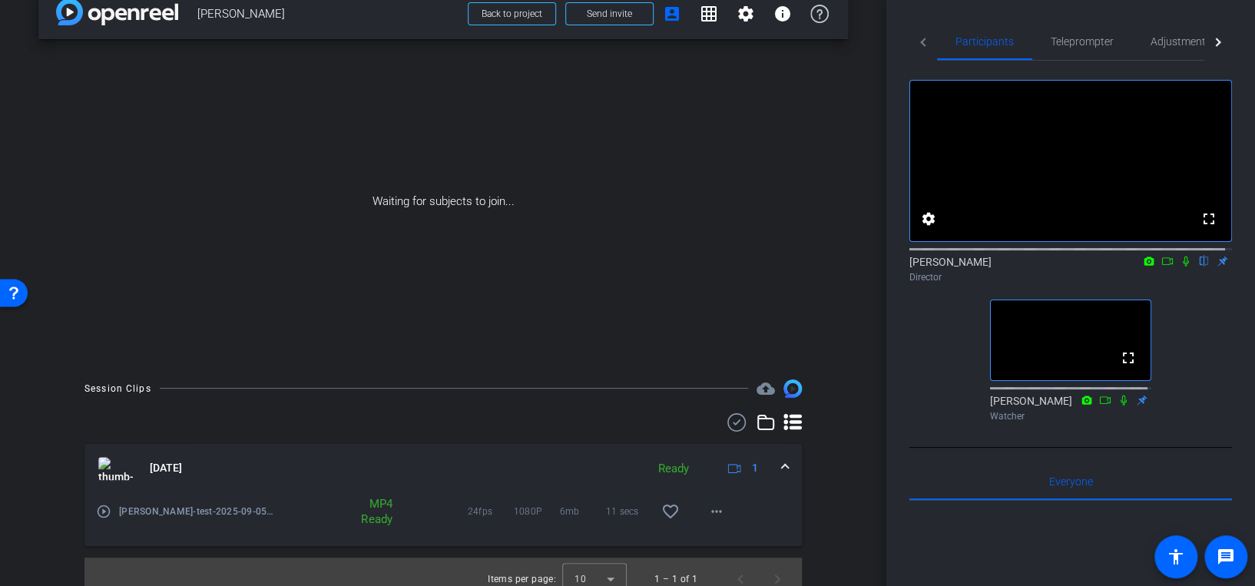
scroll to position [41, 0]
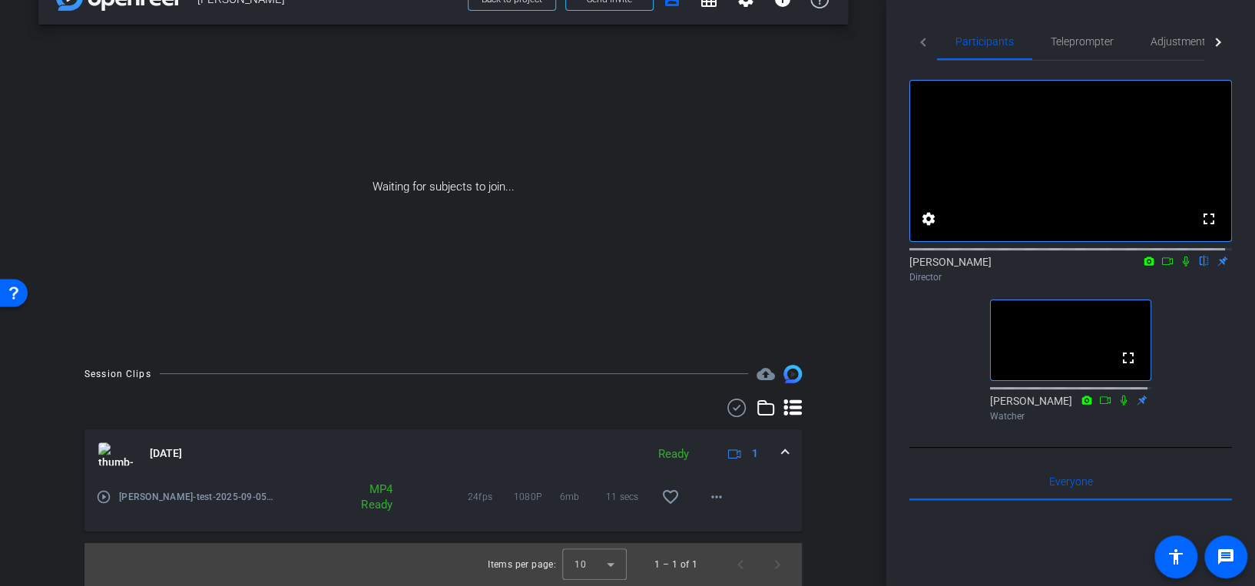
click at [102, 495] on mat-icon "play_circle_outline" at bounding box center [103, 496] width 15 height 15
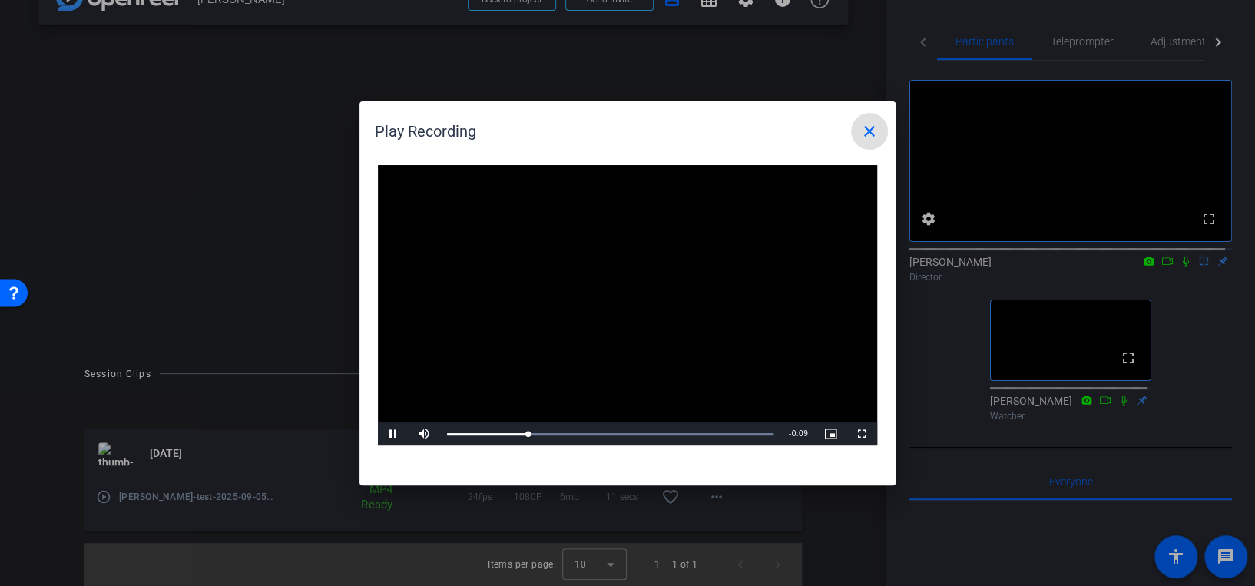
click at [863, 129] on mat-icon "close" at bounding box center [869, 131] width 18 height 18
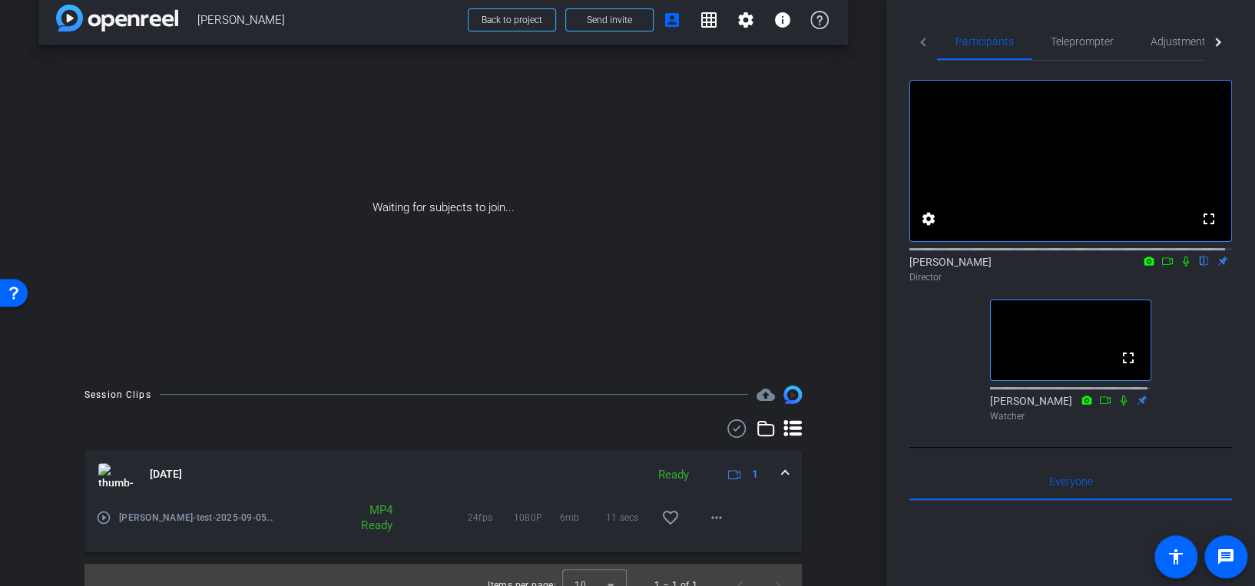
scroll to position [0, 0]
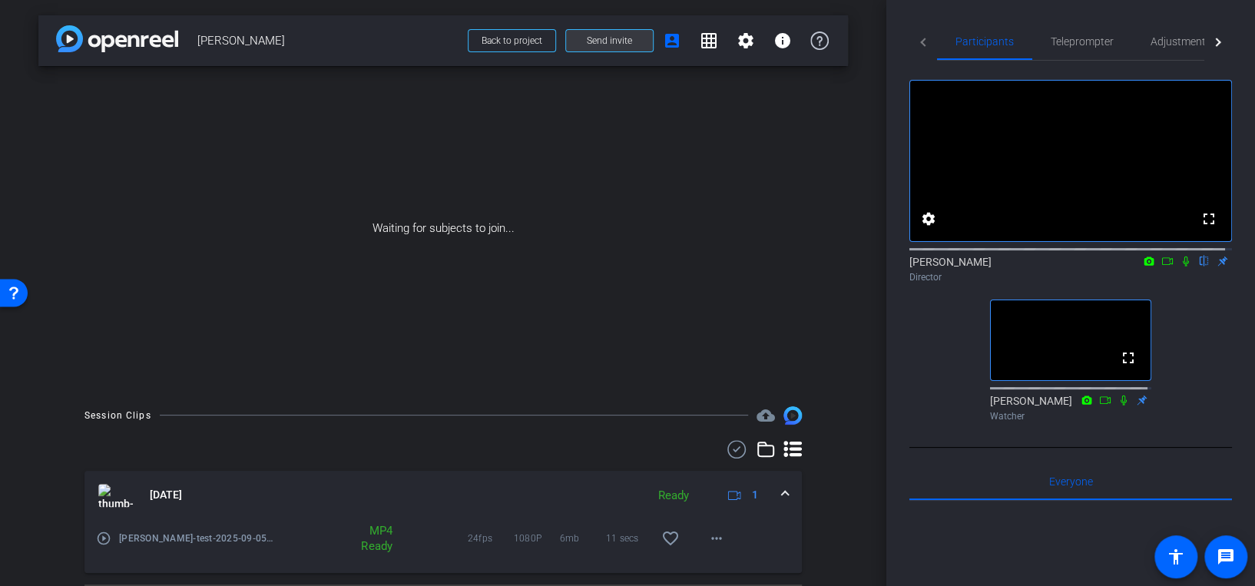
click at [601, 44] on span "Send invite" at bounding box center [609, 41] width 45 height 12
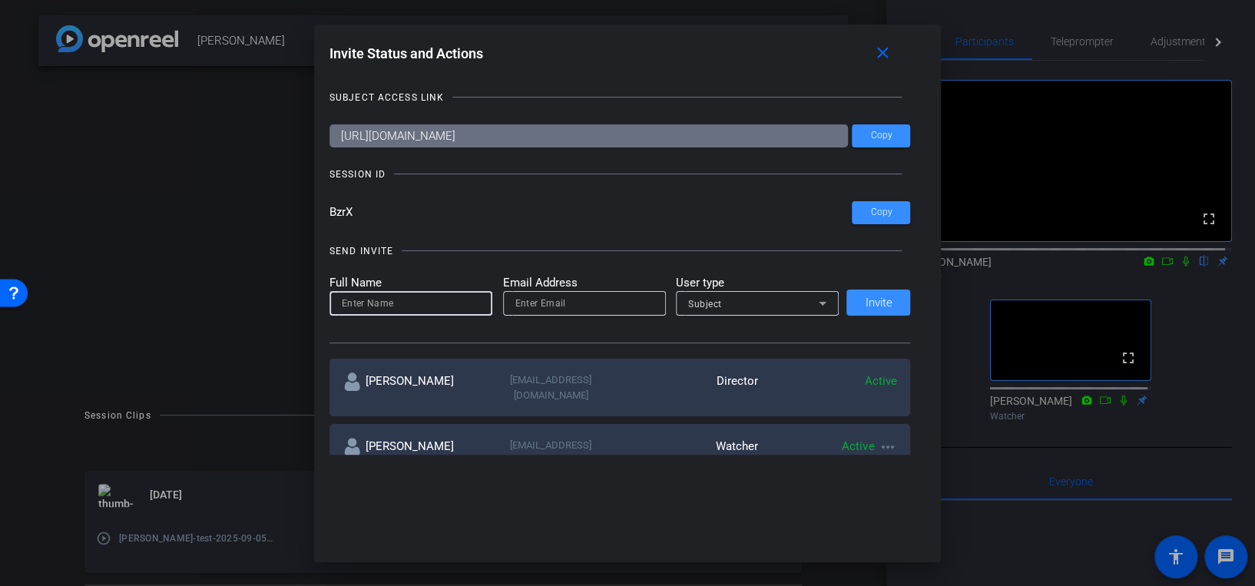
click at [365, 294] on input at bounding box center [411, 303] width 138 height 18
type input "baron.dorff@me.com"
drag, startPoint x: 464, startPoint y: 299, endPoint x: 272, endPoint y: 276, distance: 193.3
click at [314, 294] on div "Invite Status and Actions close SUBJECT ACCESS LINK https://capture.openreel.co…" at bounding box center [627, 248] width 627 height 446
paste input "baron.dorff@me.com"
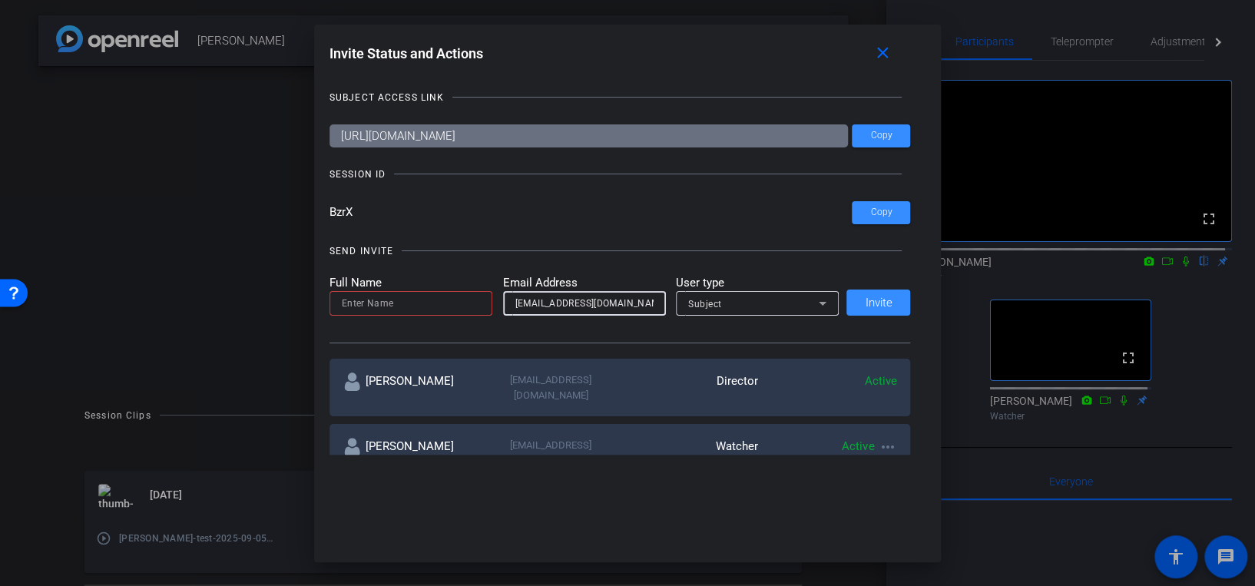
type input "baron.dorff@me.com"
click at [415, 304] on input at bounding box center [411, 303] width 138 height 18
type input "Baron"
click at [884, 305] on span "Invite" at bounding box center [878, 303] width 27 height 12
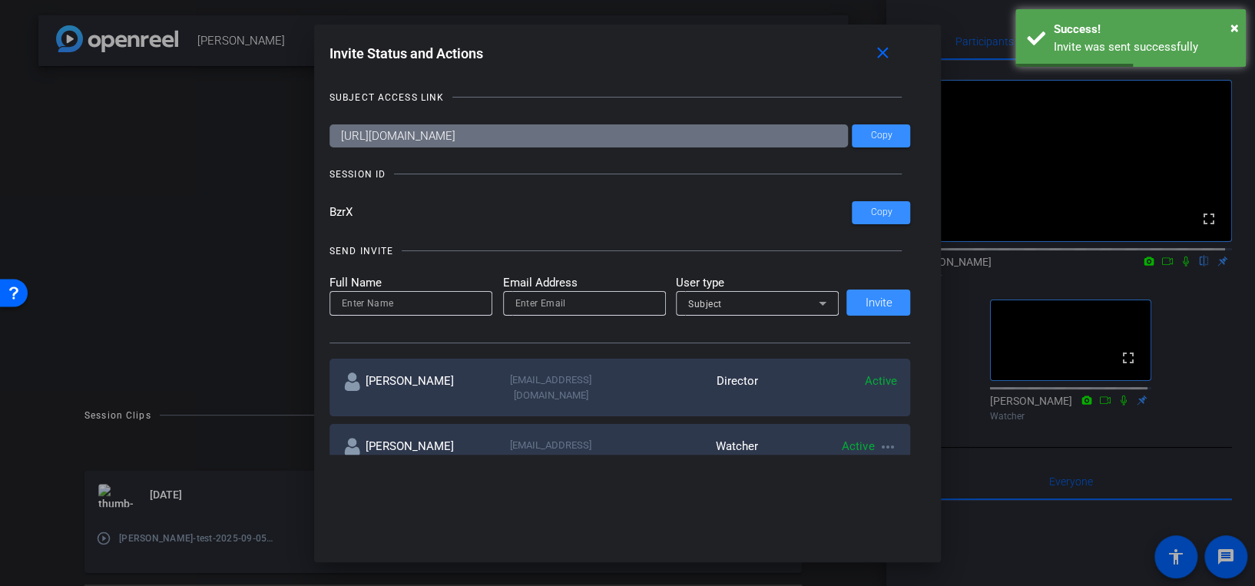
click at [243, 269] on div at bounding box center [627, 293] width 1255 height 586
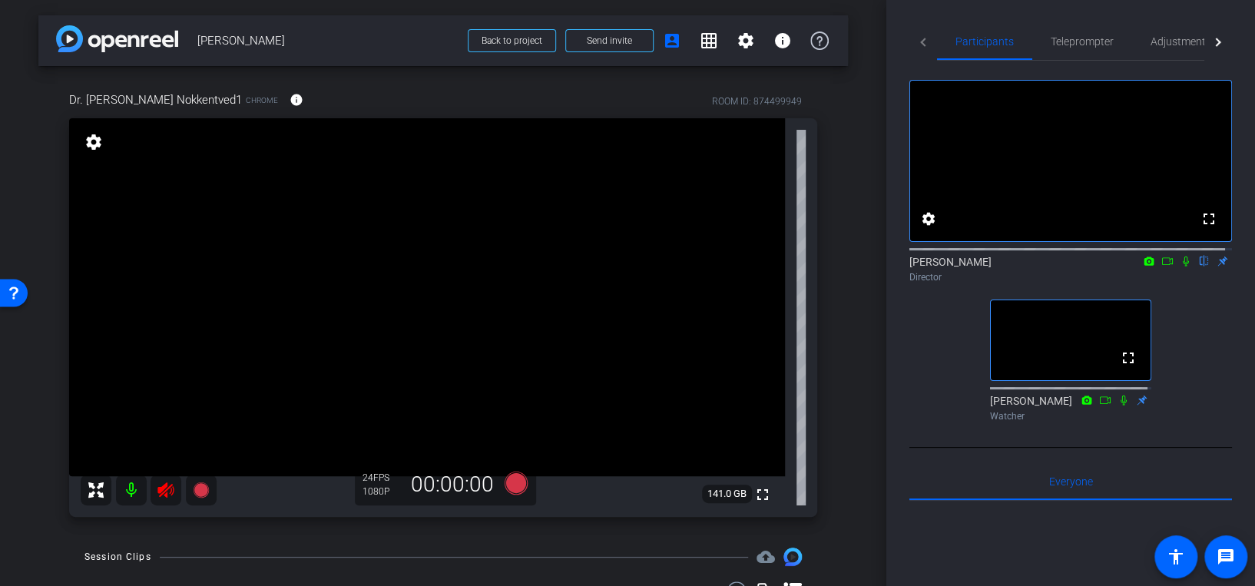
click at [860, 373] on div "arrow_back Chris Nokkentved Back to project Send invite account_box grid_on set…" at bounding box center [443, 293] width 886 height 586
click at [1167, 45] on span "Adjustments" at bounding box center [1180, 41] width 61 height 11
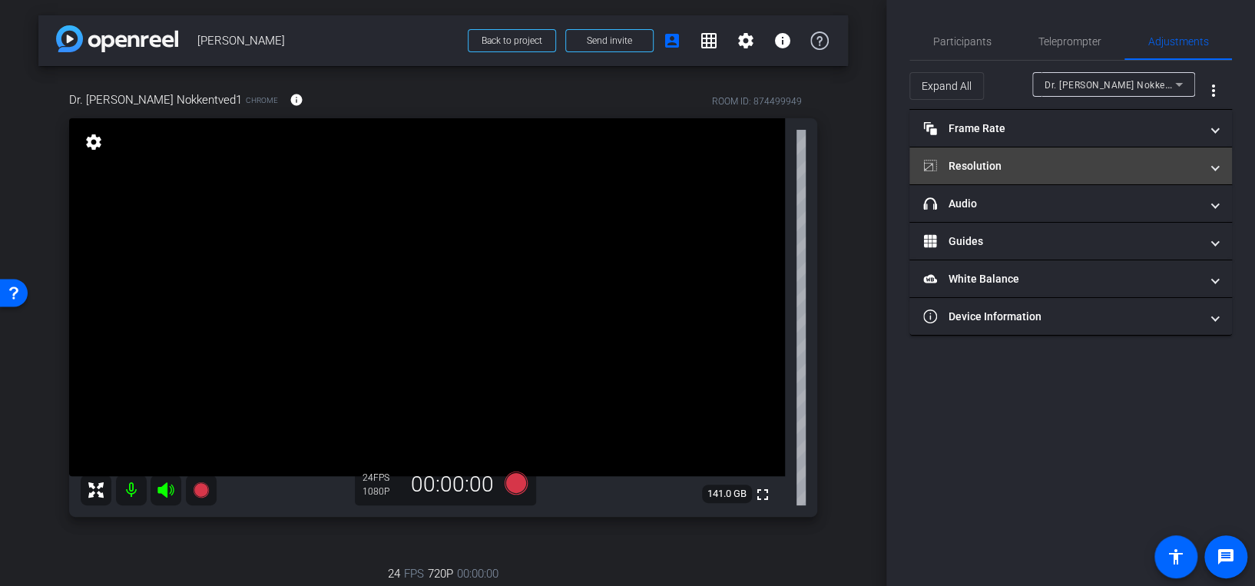
click at [1083, 163] on mat-panel-title "Resolution" at bounding box center [1061, 166] width 276 height 16
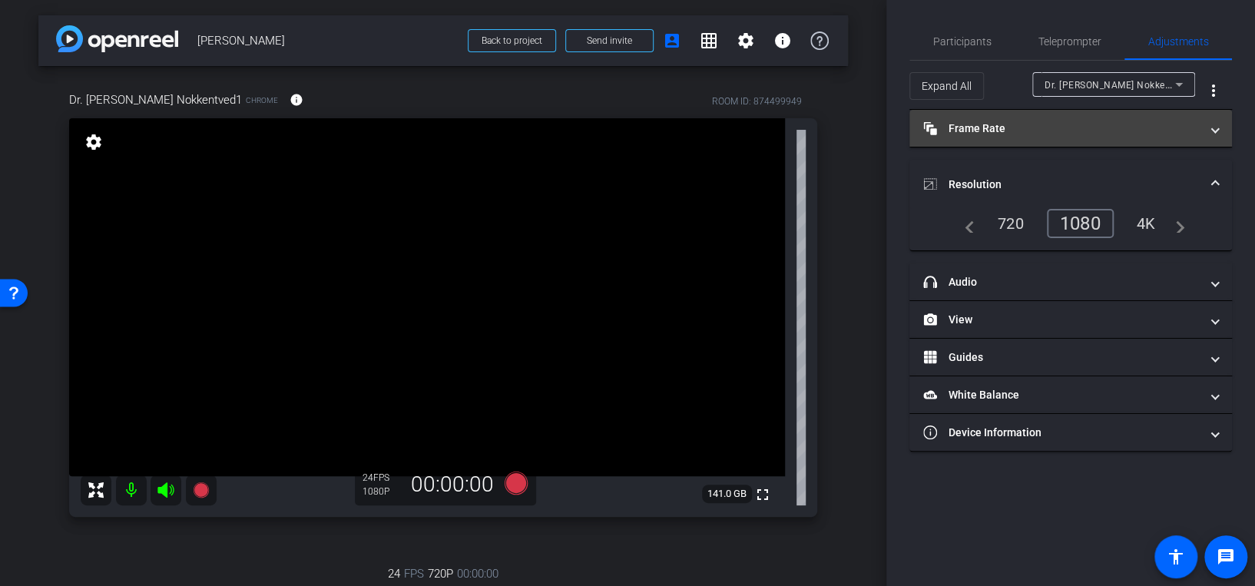
click at [1063, 121] on mat-panel-title "Frame Rate Frame Rate" at bounding box center [1061, 129] width 276 height 16
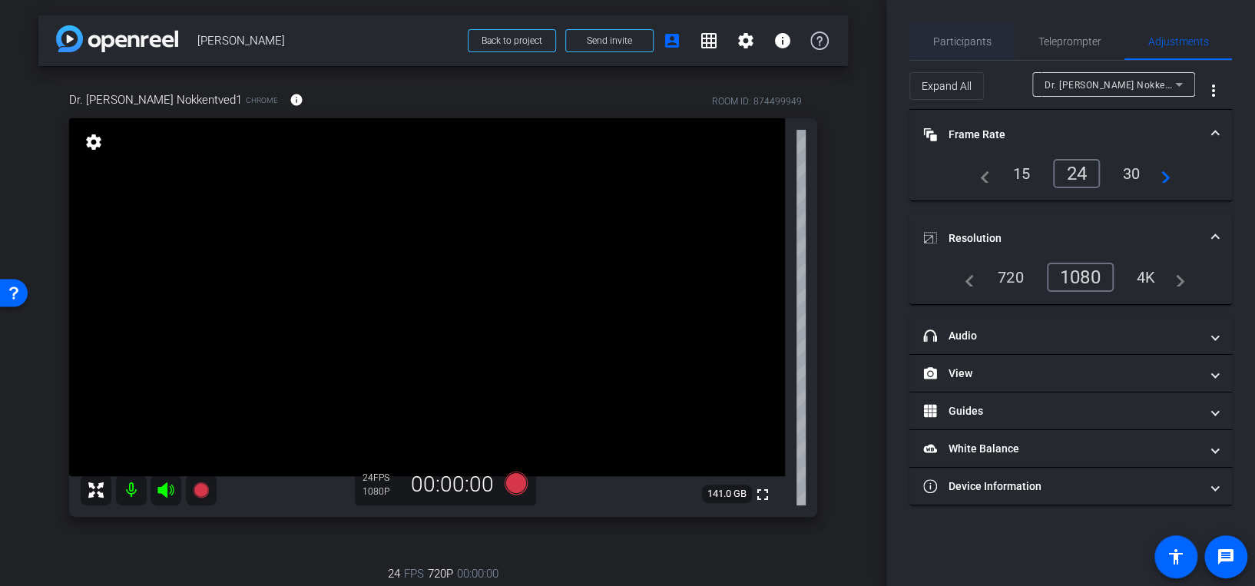
click at [984, 40] on span "Participants" at bounding box center [962, 41] width 58 height 11
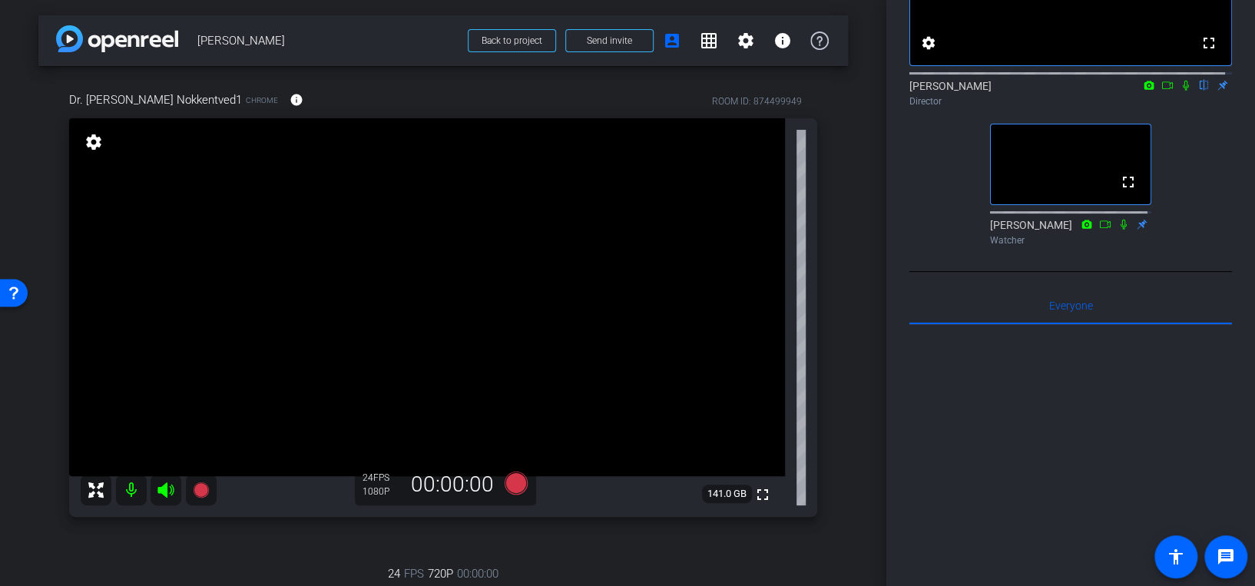
scroll to position [432, 0]
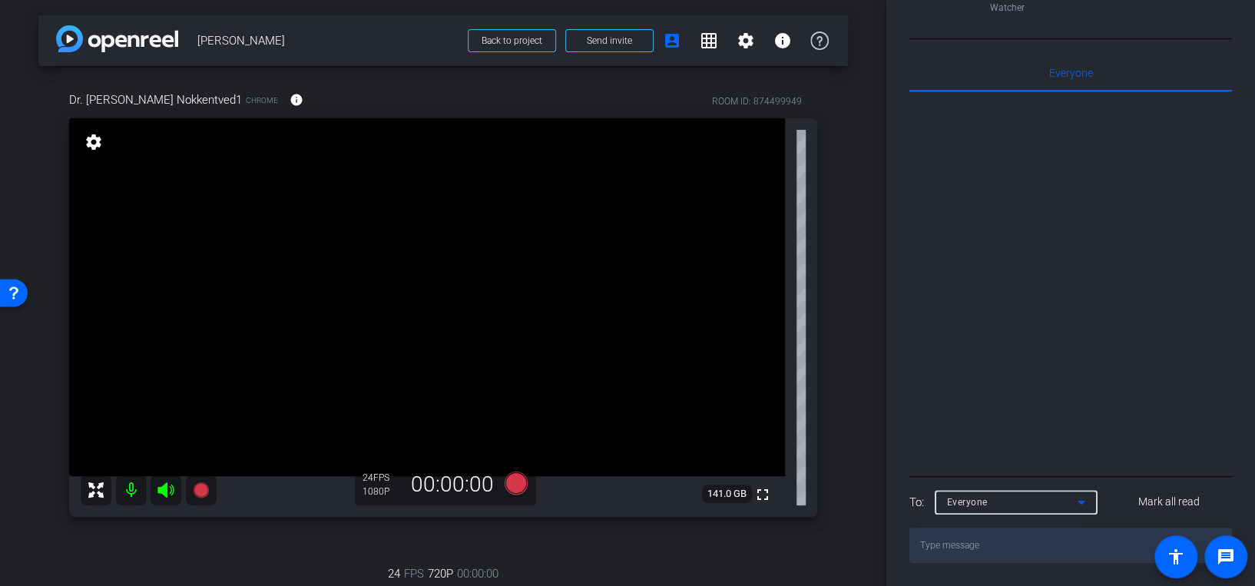
click at [1083, 500] on icon at bounding box center [1081, 502] width 18 height 18
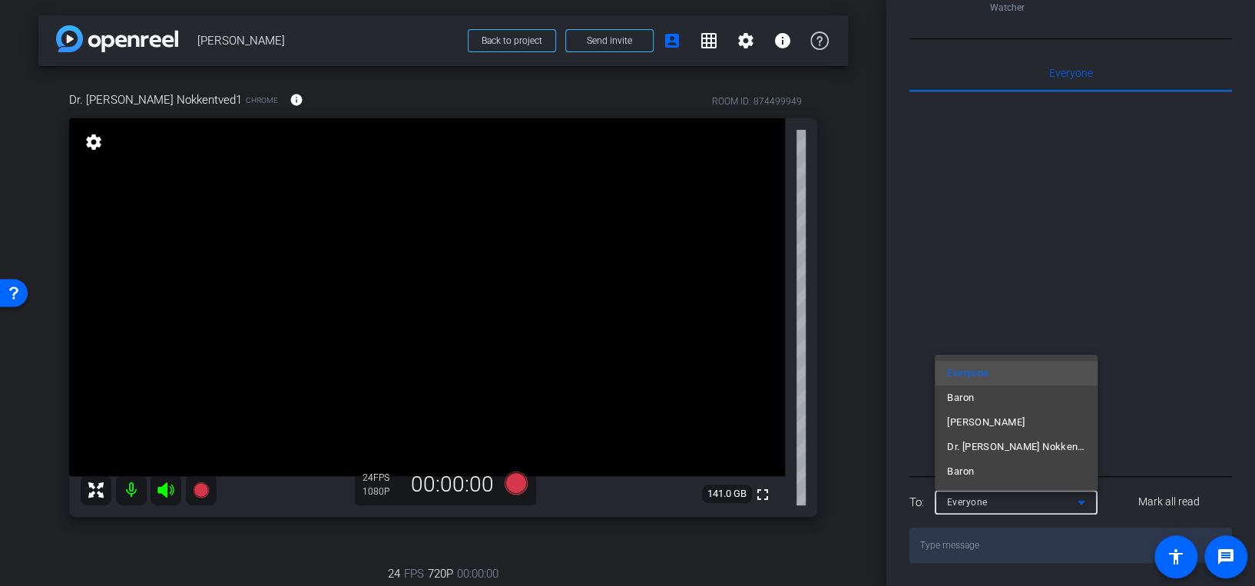
click at [1156, 264] on div at bounding box center [627, 293] width 1255 height 586
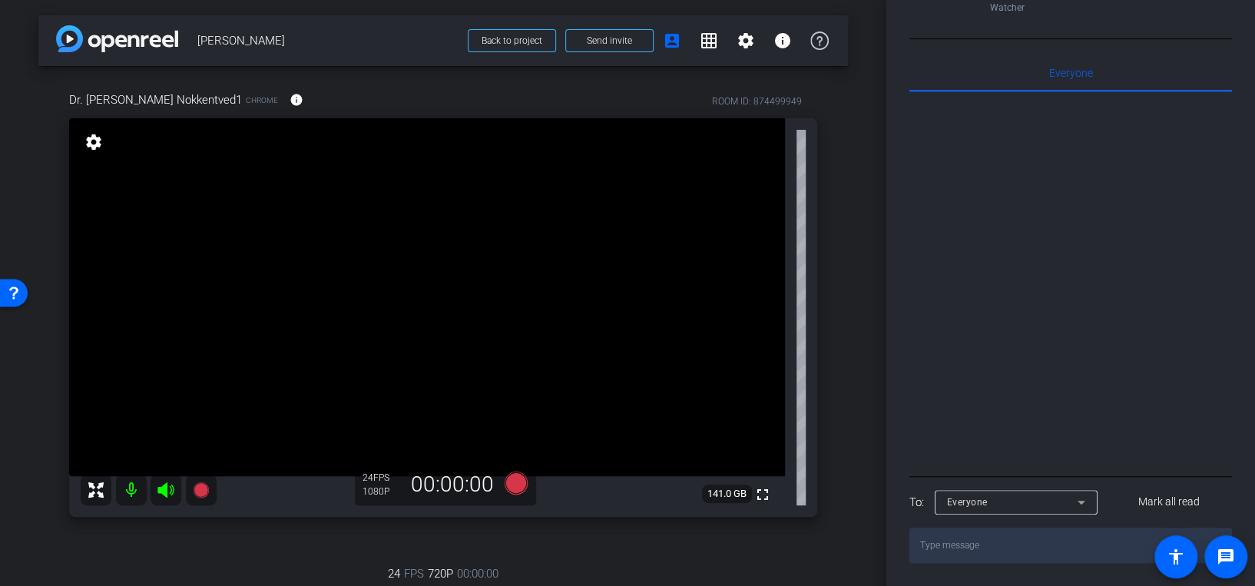
scroll to position [0, 0]
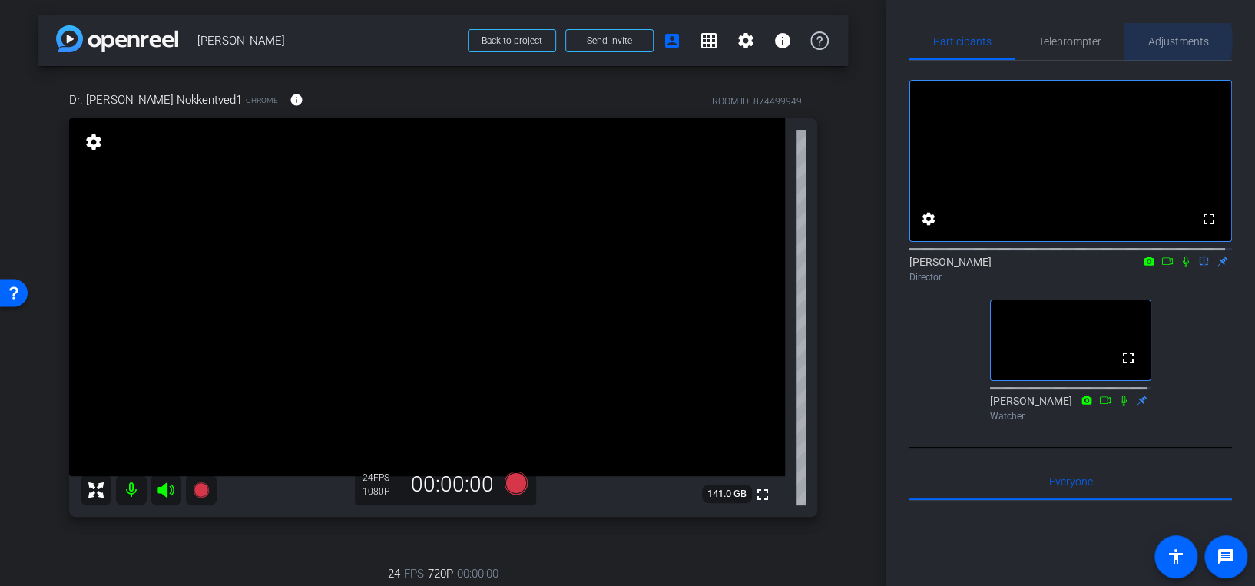
click at [1157, 41] on span "Adjustments" at bounding box center [1178, 41] width 61 height 11
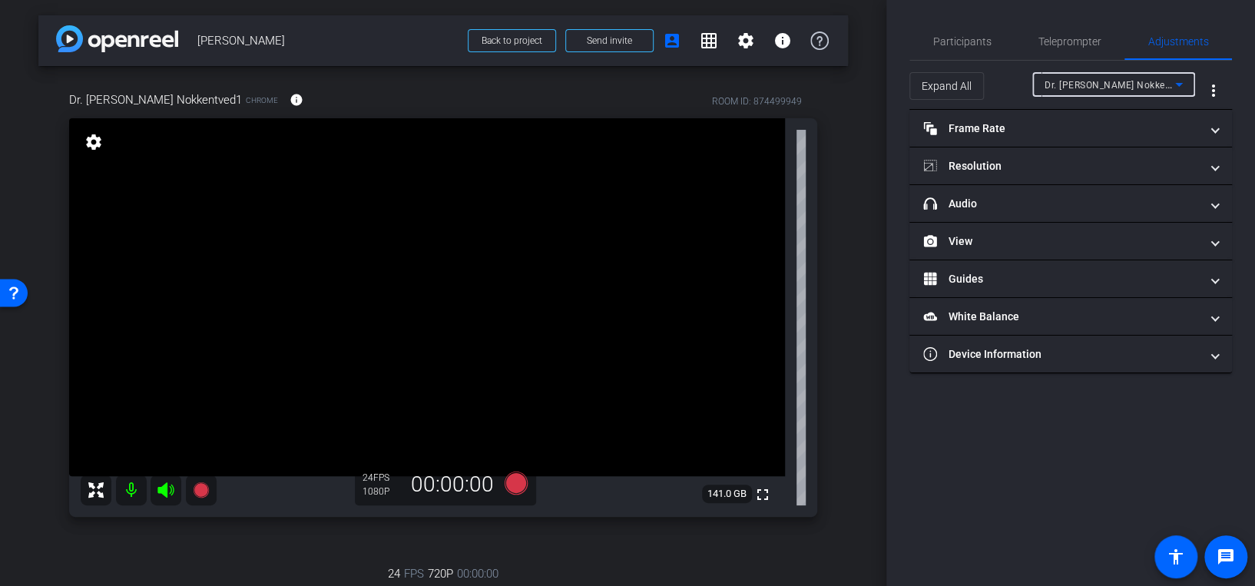
click at [1085, 84] on span "Dr. Chris Nokkentved1" at bounding box center [1119, 84] width 151 height 12
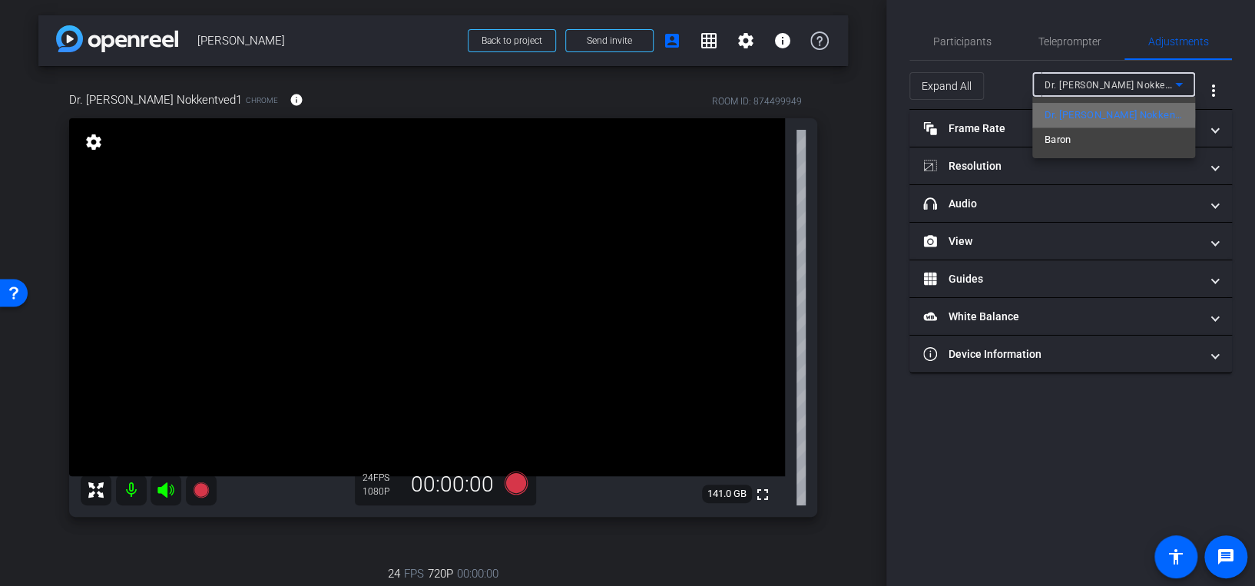
click at [1083, 115] on span "Dr. Chris Nokkentved1" at bounding box center [1113, 115] width 138 height 18
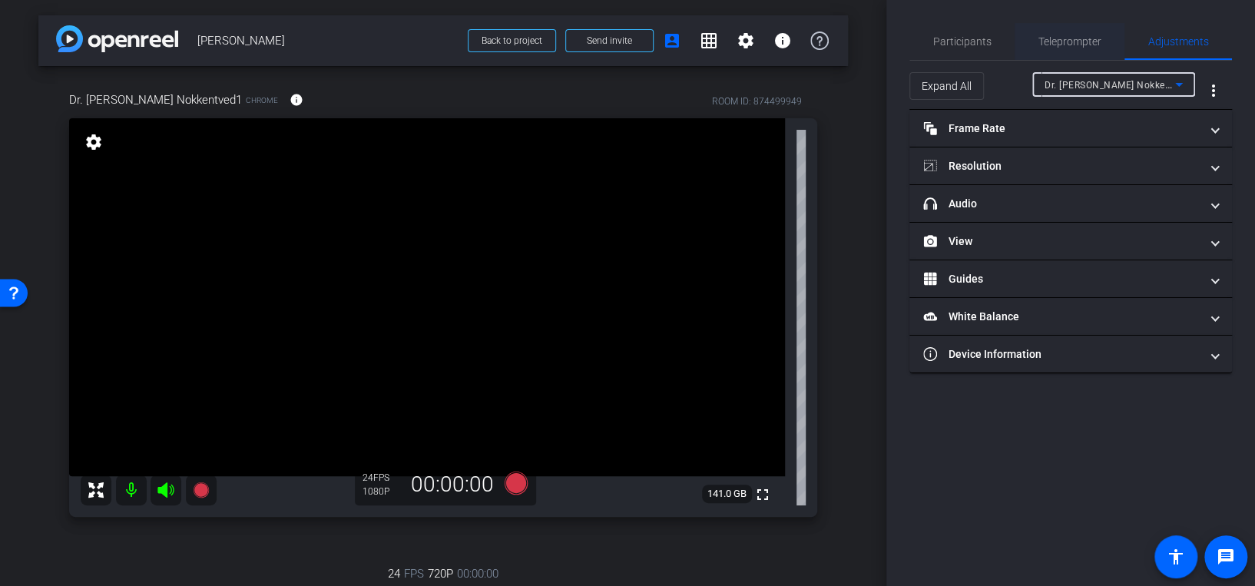
click at [1026, 45] on div "Teleprompter" at bounding box center [1069, 41] width 110 height 37
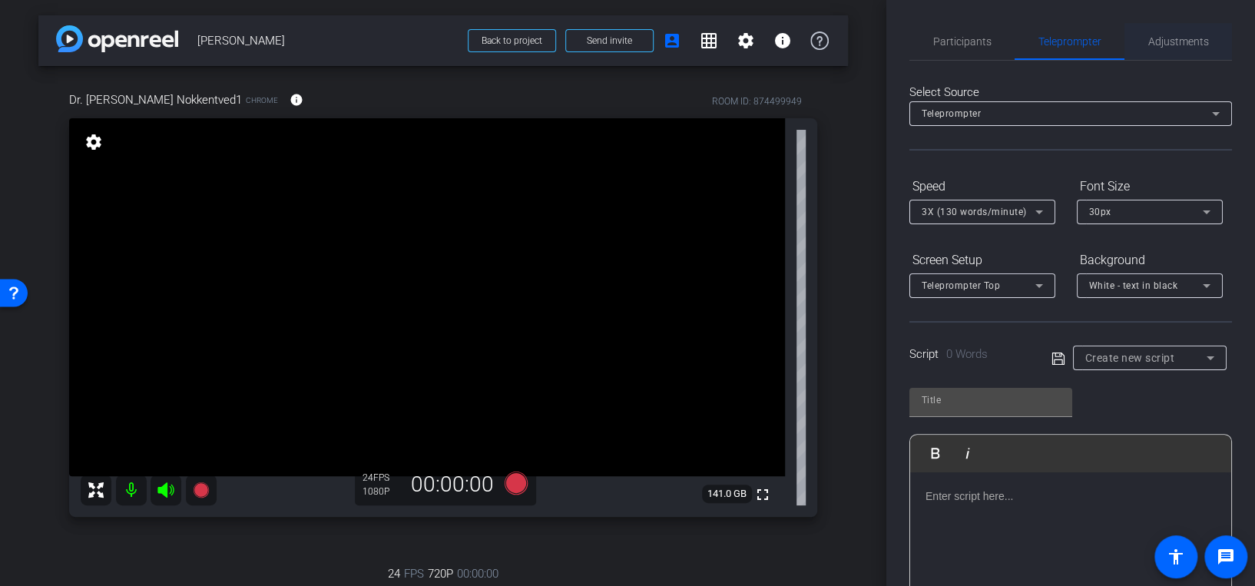
click at [1163, 41] on span "Adjustments" at bounding box center [1178, 41] width 61 height 11
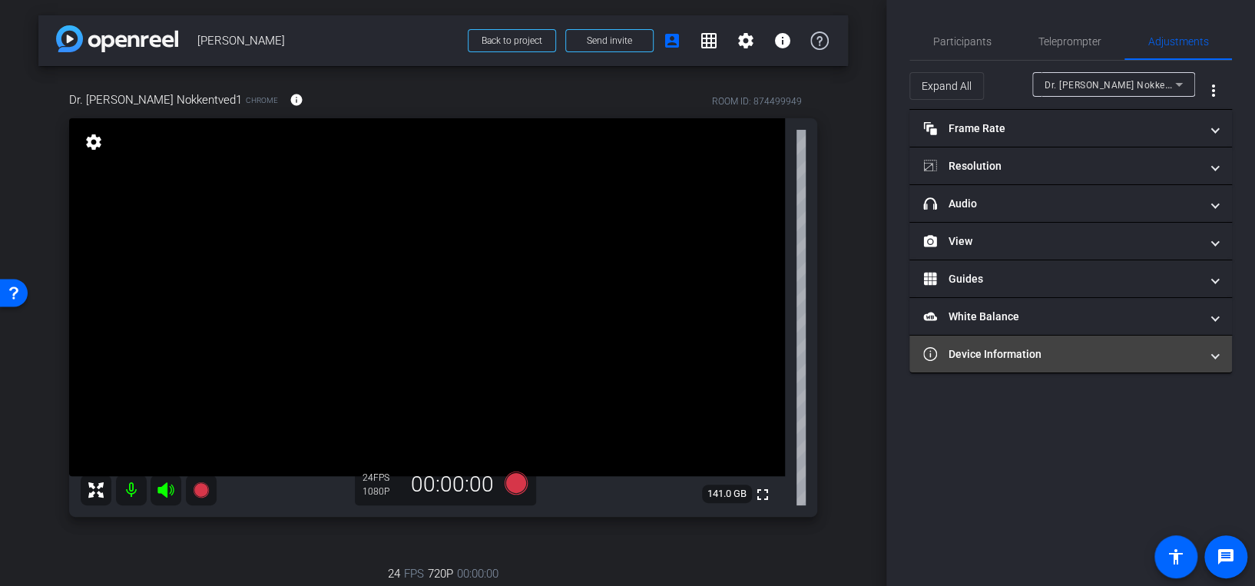
click at [975, 360] on mat-expansion-panel-header "Device Information" at bounding box center [1070, 354] width 322 height 37
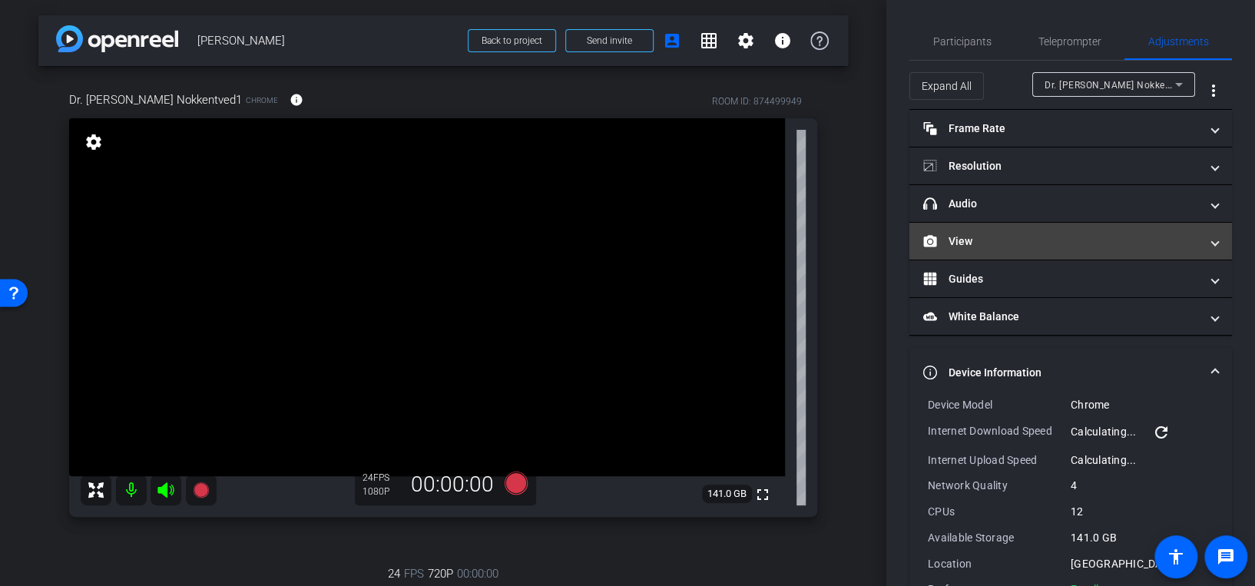
click at [984, 227] on mat-expansion-panel-header "View" at bounding box center [1070, 241] width 322 height 37
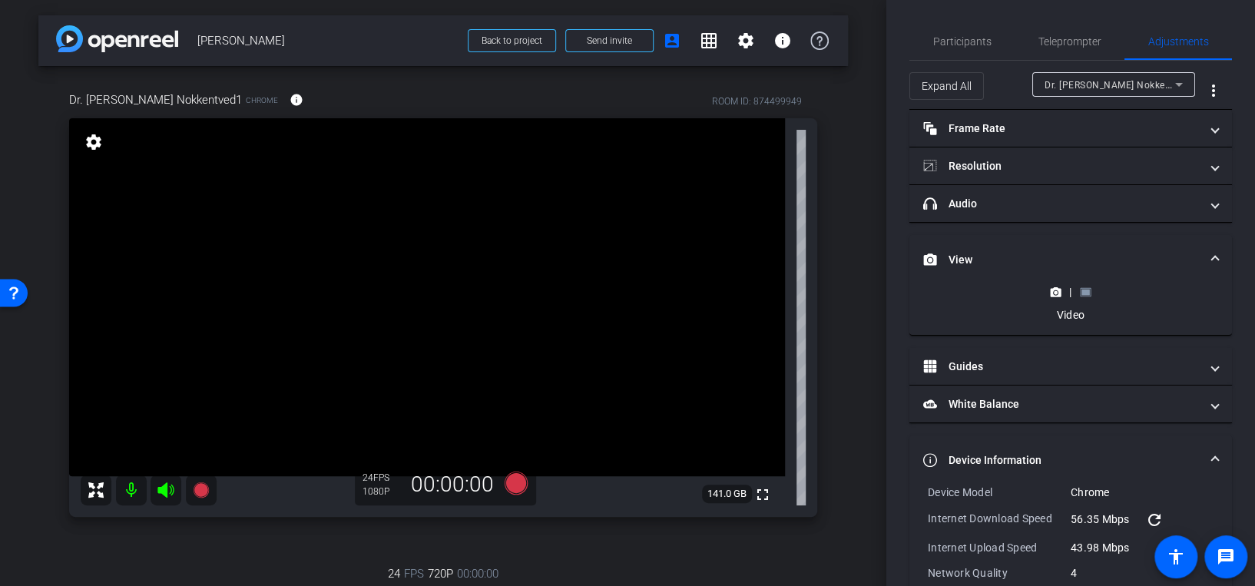
click at [1090, 288] on div "|" at bounding box center [1070, 291] width 56 height 15
click at [1086, 287] on icon at bounding box center [1085, 291] width 11 height 8
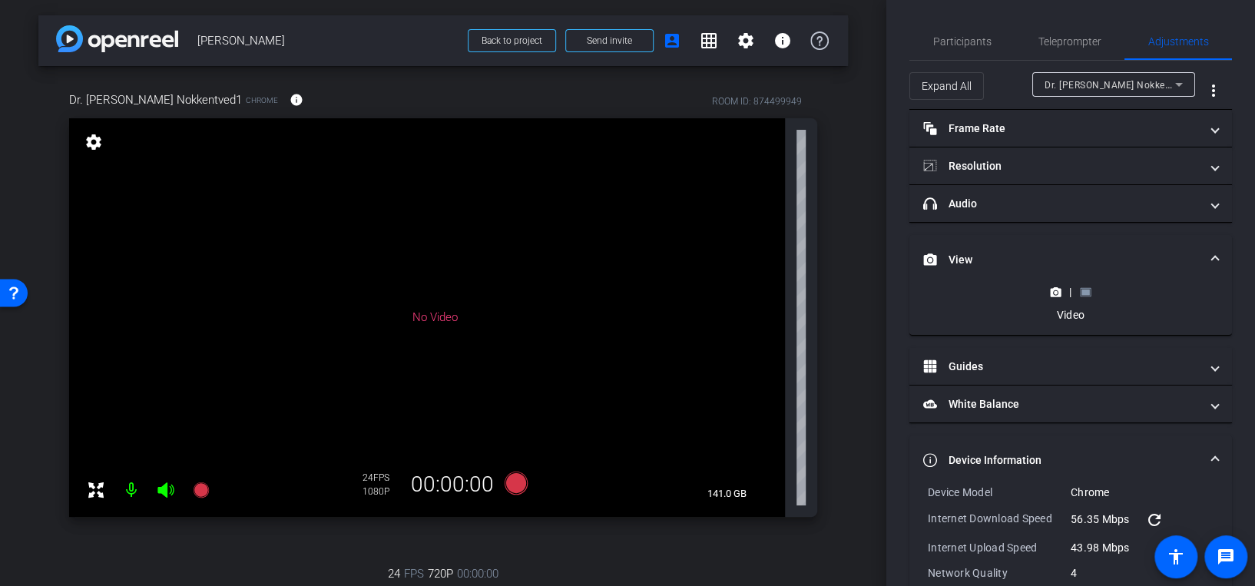
click at [1082, 287] on icon at bounding box center [1085, 291] width 11 height 8
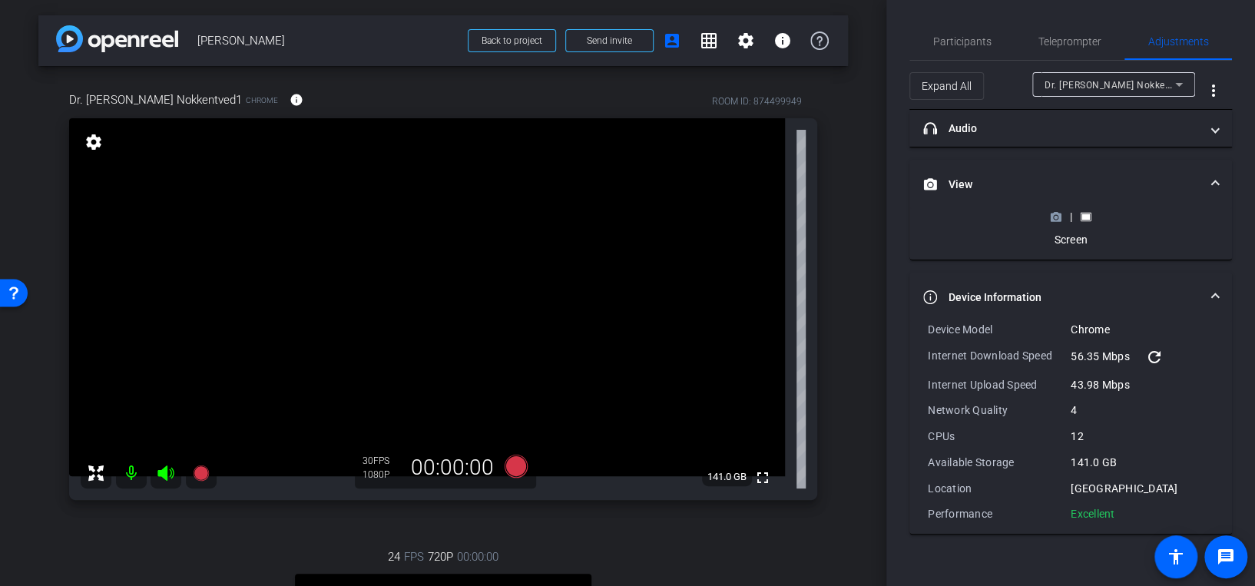
click at [1057, 211] on icon at bounding box center [1056, 217] width 12 height 12
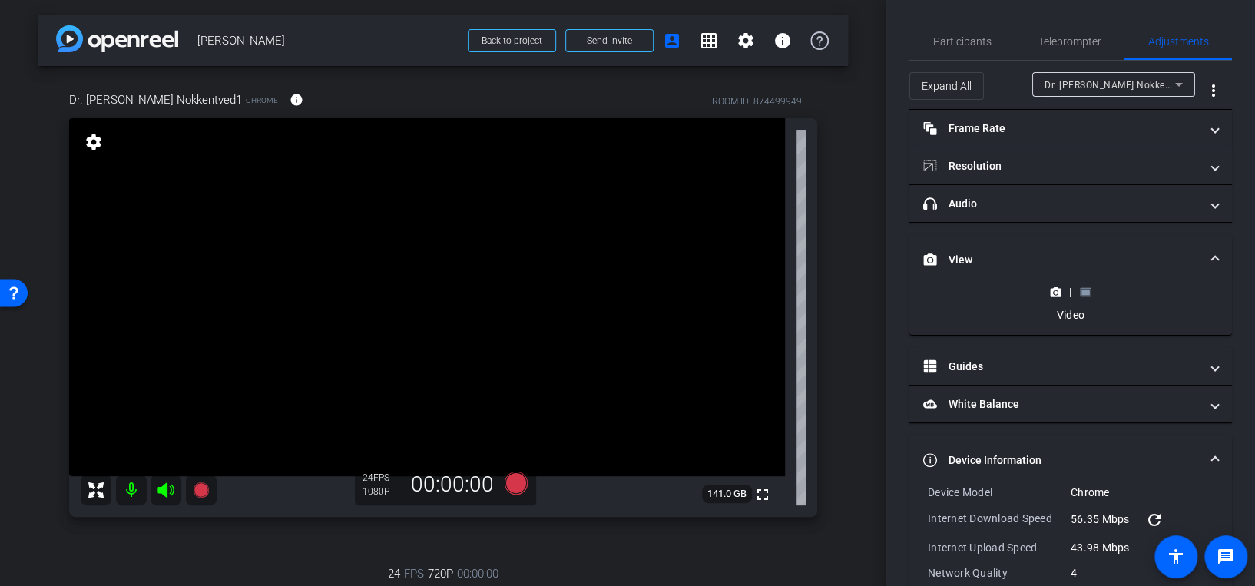
click at [1052, 286] on icon at bounding box center [1056, 292] width 12 height 12
click at [1080, 288] on icon at bounding box center [1086, 292] width 12 height 12
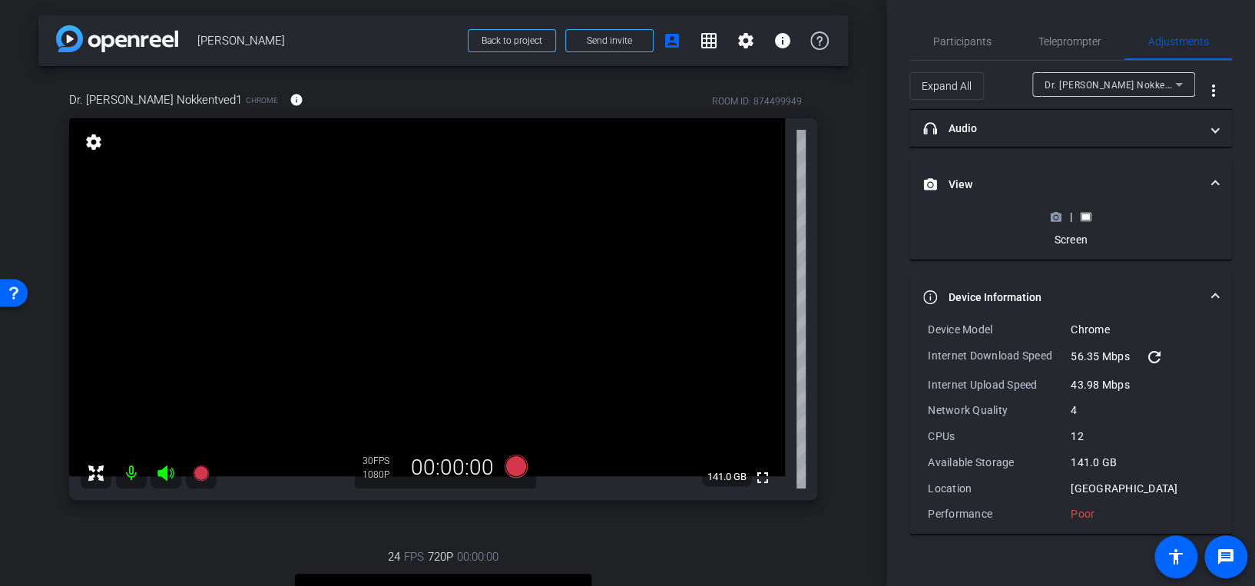
click at [1053, 213] on polygon at bounding box center [1056, 213] width 7 height 2
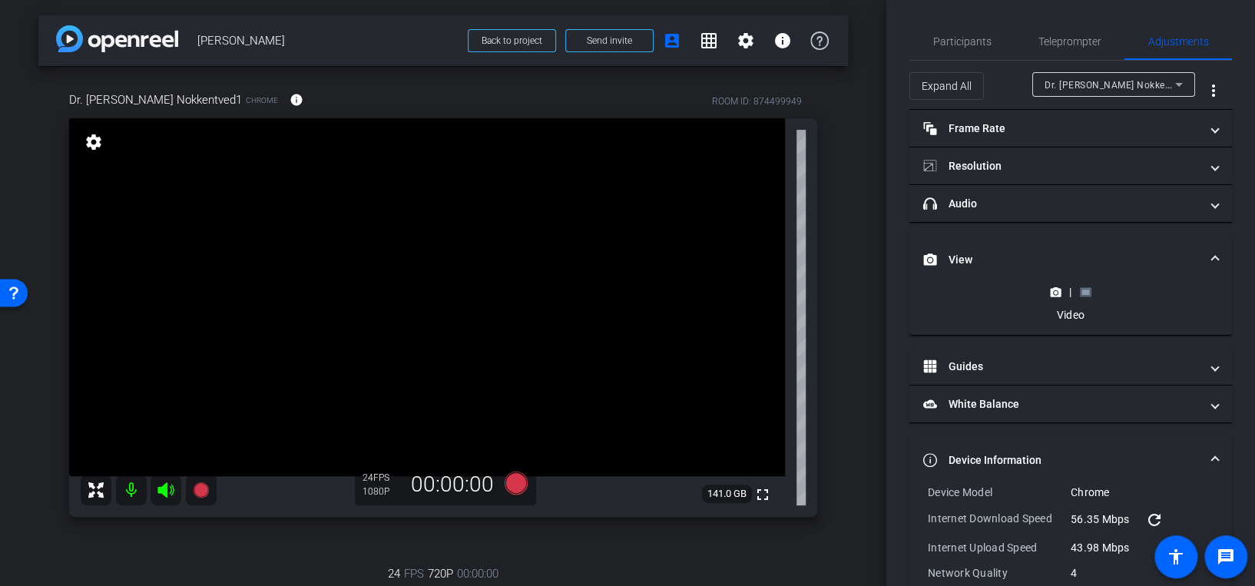
click at [1081, 289] on rect at bounding box center [1085, 292] width 8 height 6
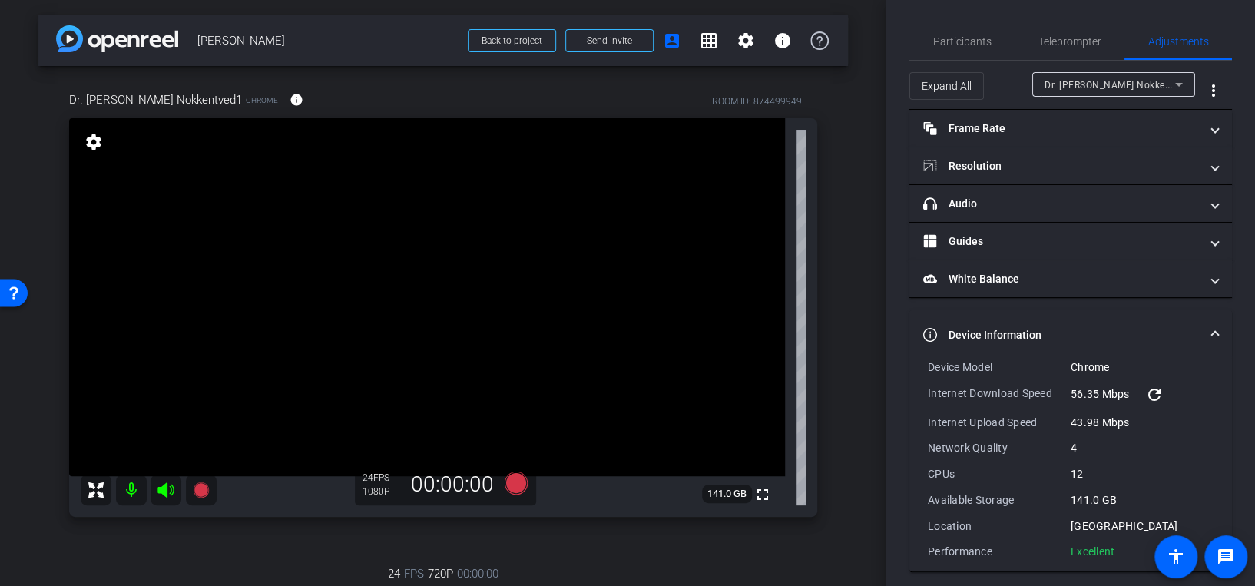
click at [1059, 84] on span "Dr. Chris Nokkentved1" at bounding box center [1119, 84] width 151 height 12
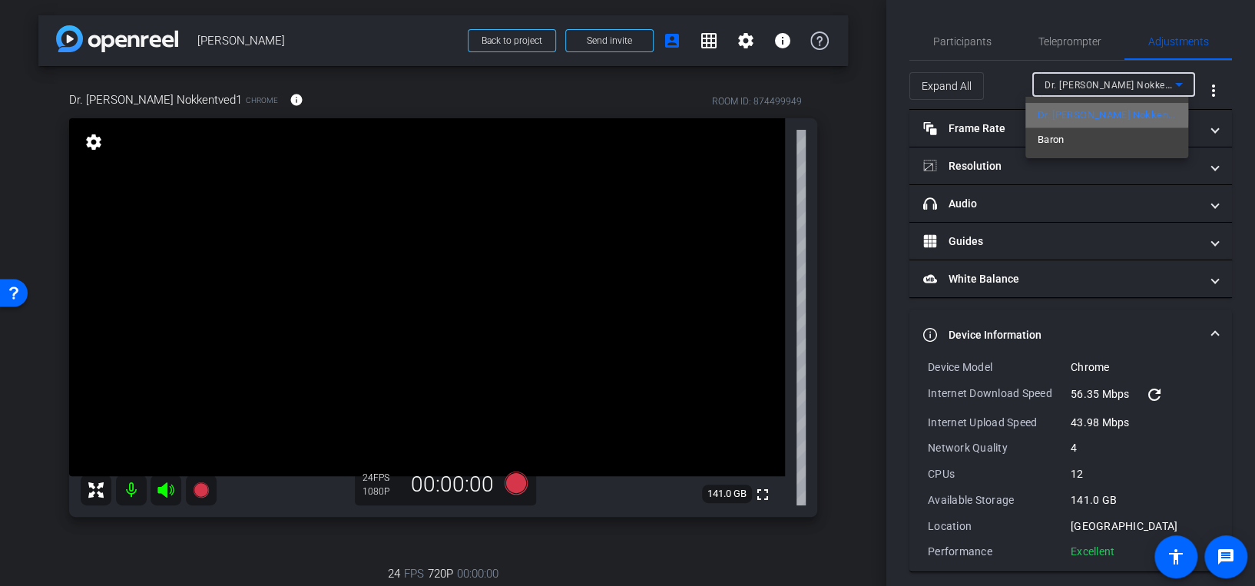
click at [1066, 113] on span "Dr. Chris Nokkentved1" at bounding box center [1106, 115] width 138 height 18
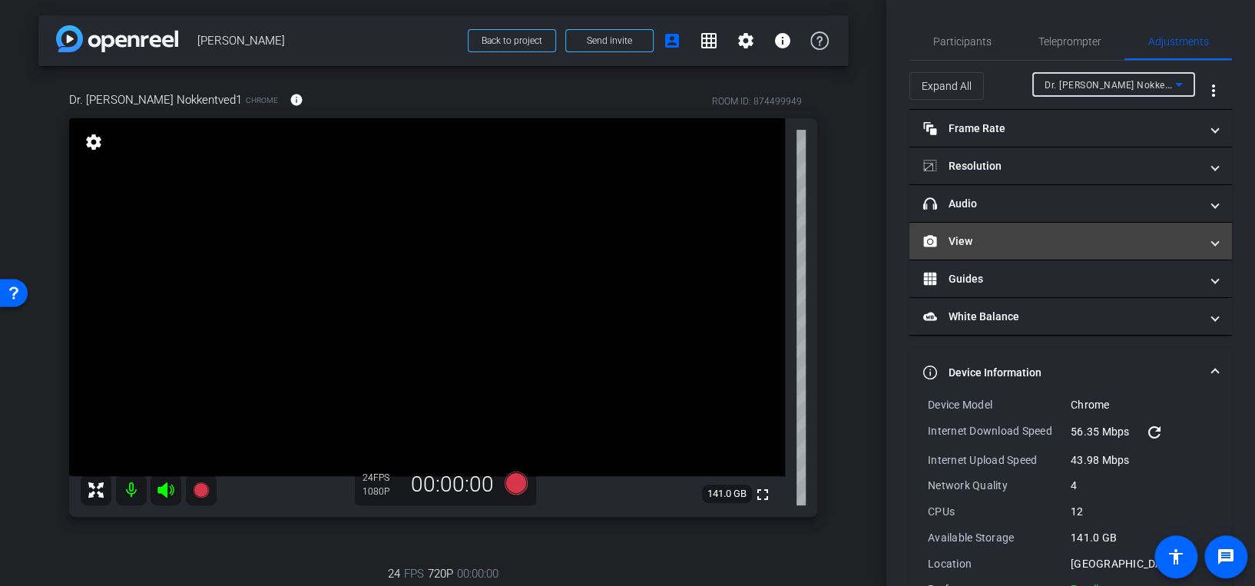
click at [967, 238] on mat-panel-title "View" at bounding box center [1061, 241] width 276 height 16
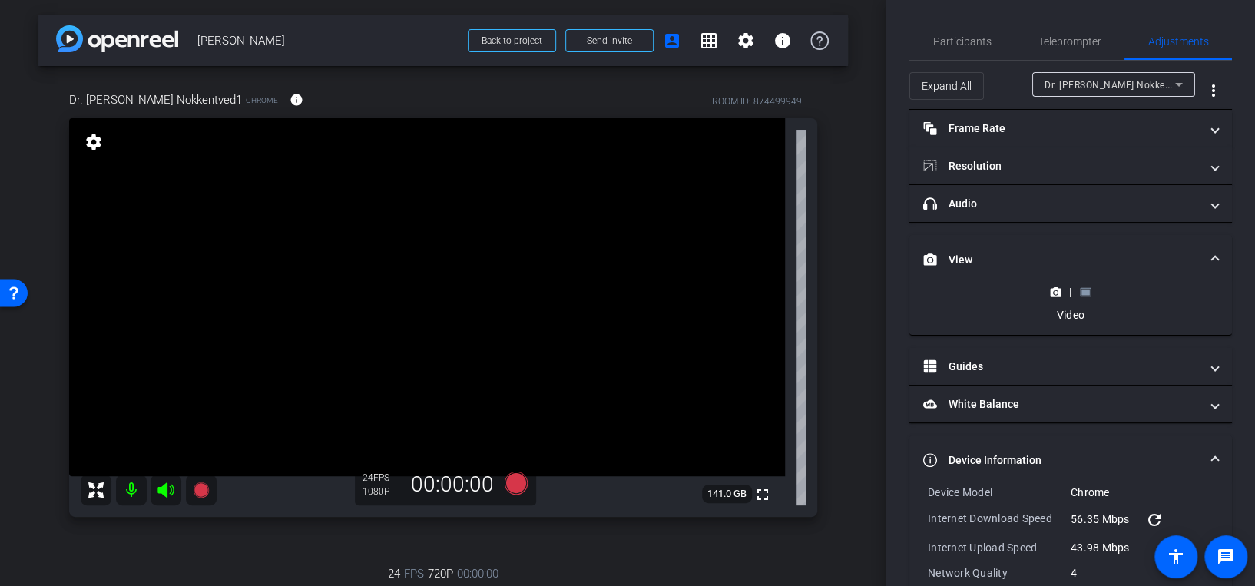
click at [1083, 281] on mat-expansion-panel-header "View" at bounding box center [1070, 259] width 322 height 49
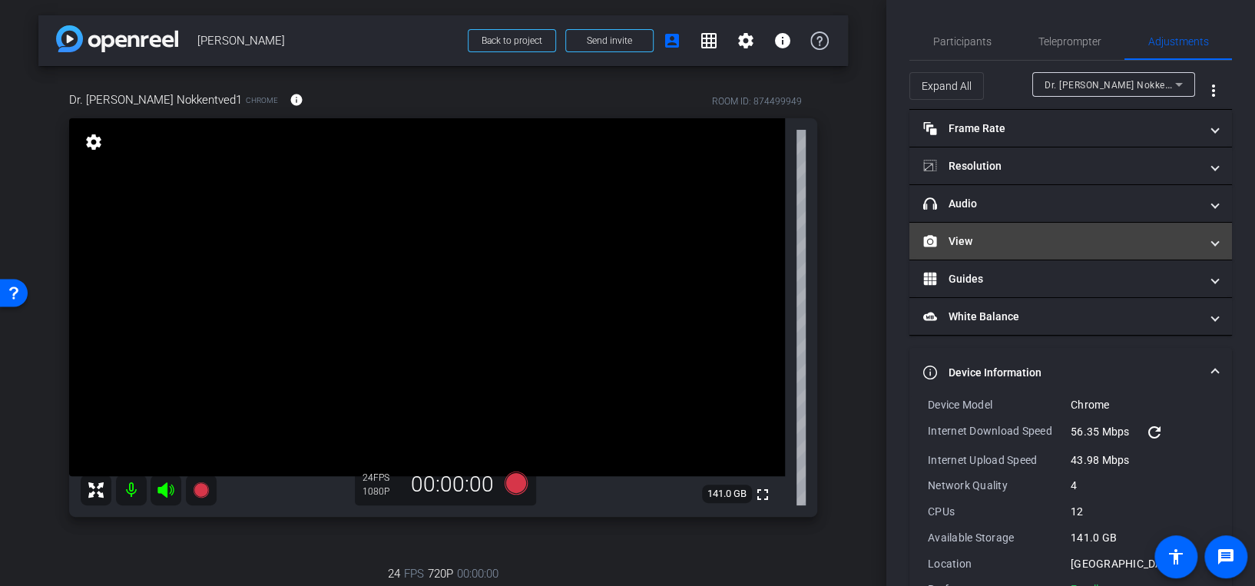
click at [1058, 235] on mat-panel-title "View" at bounding box center [1061, 241] width 276 height 16
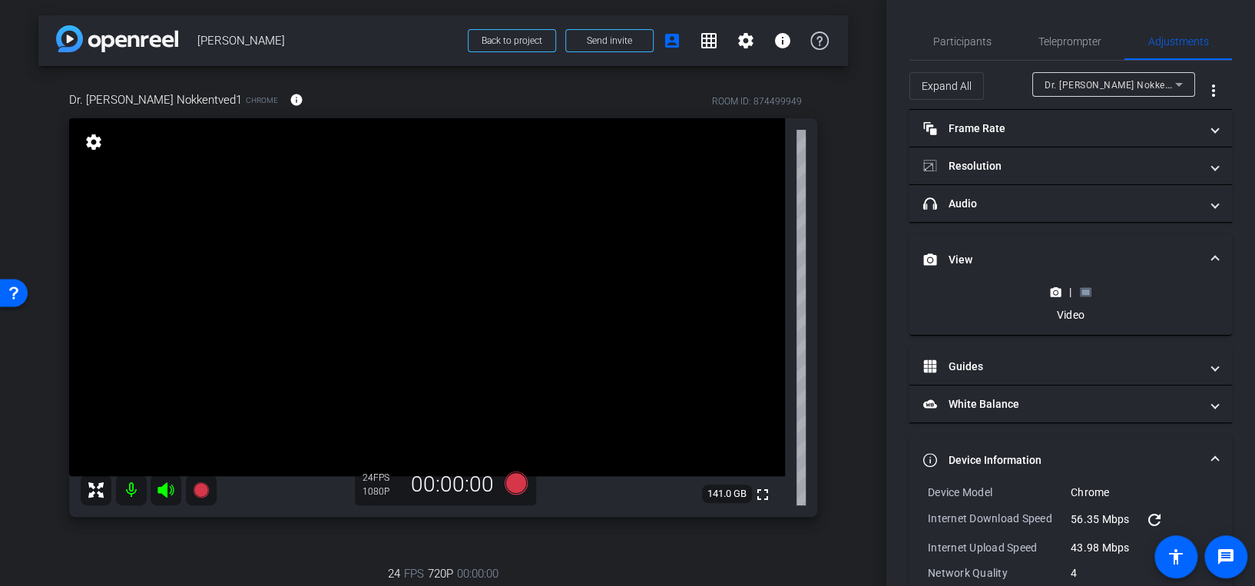
click at [1081, 293] on rect at bounding box center [1085, 292] width 8 height 6
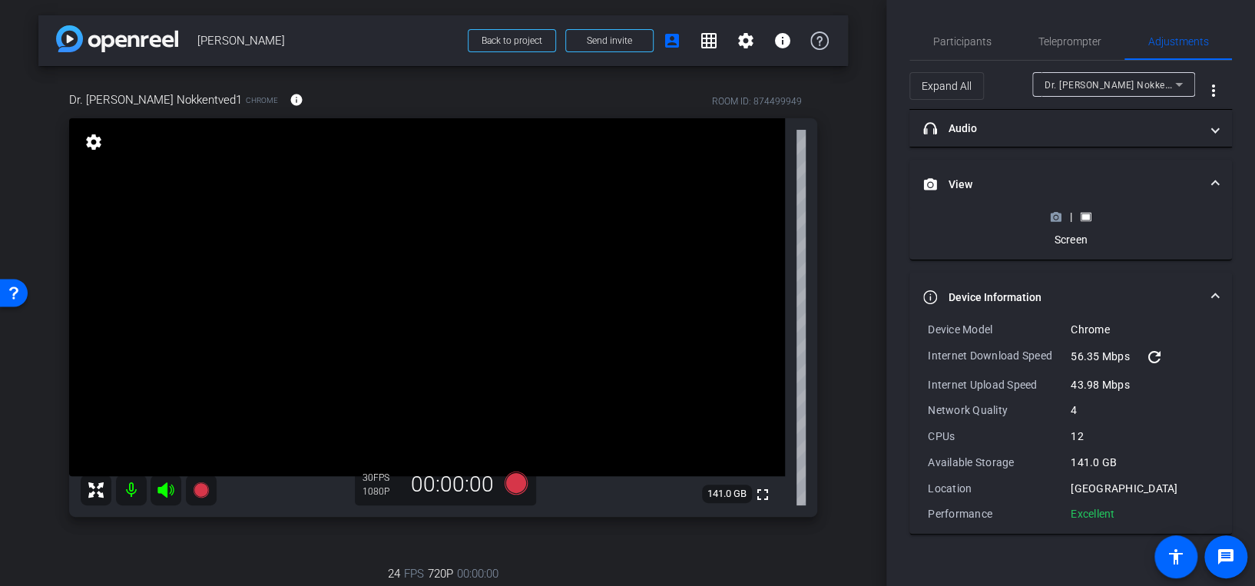
click at [1053, 215] on icon at bounding box center [1056, 217] width 12 height 12
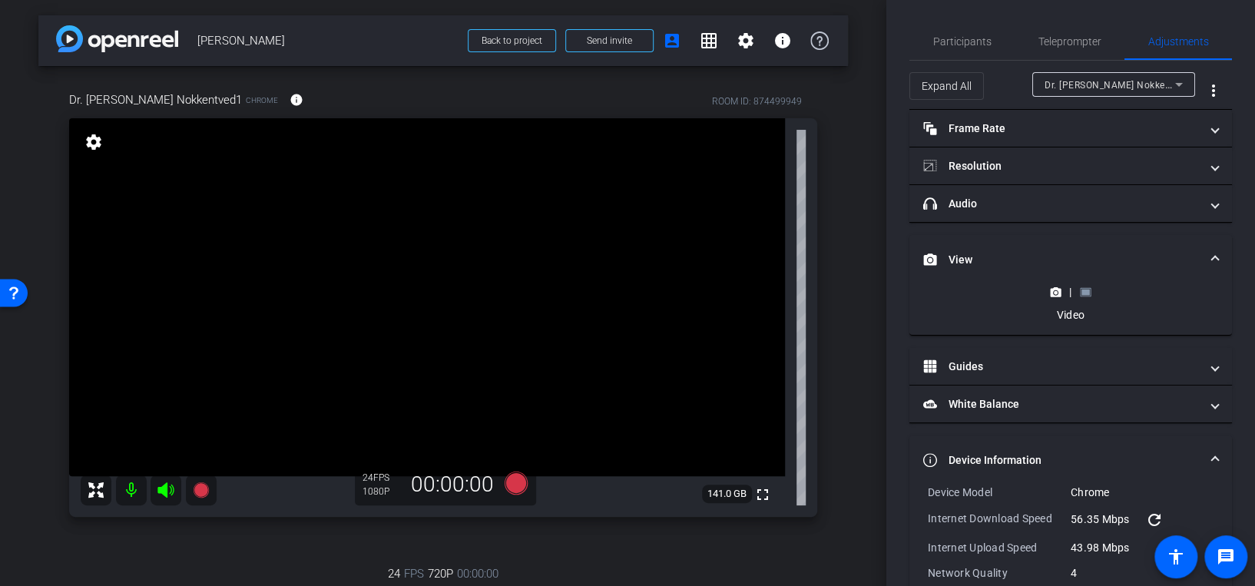
click at [1081, 289] on rect at bounding box center [1085, 292] width 8 height 6
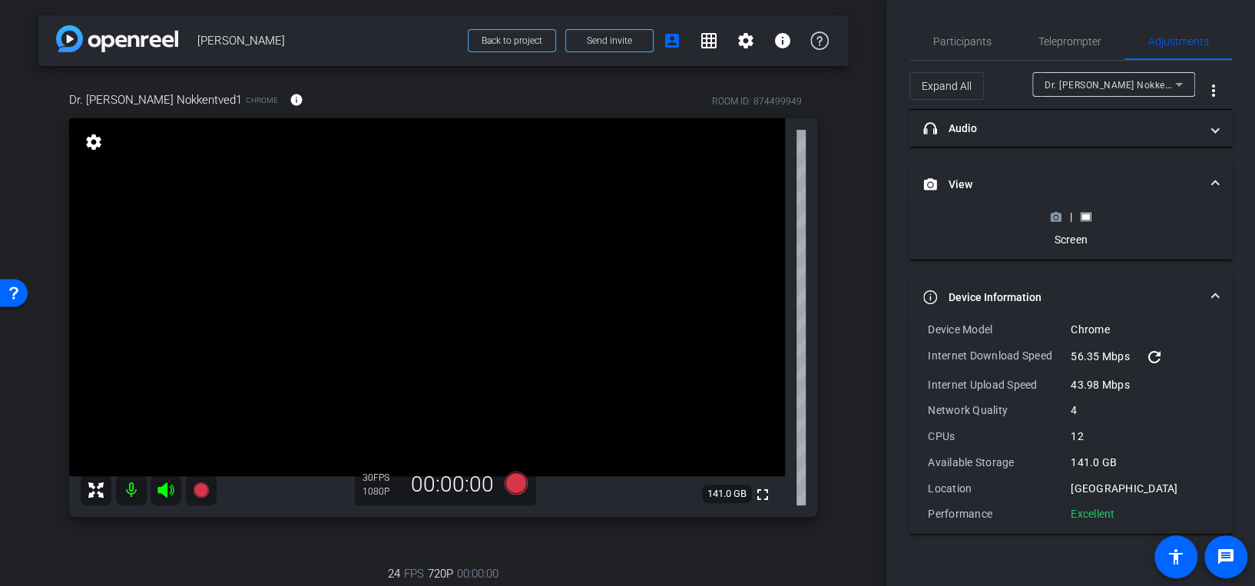
click at [1056, 217] on circle at bounding box center [1055, 217] width 4 height 4
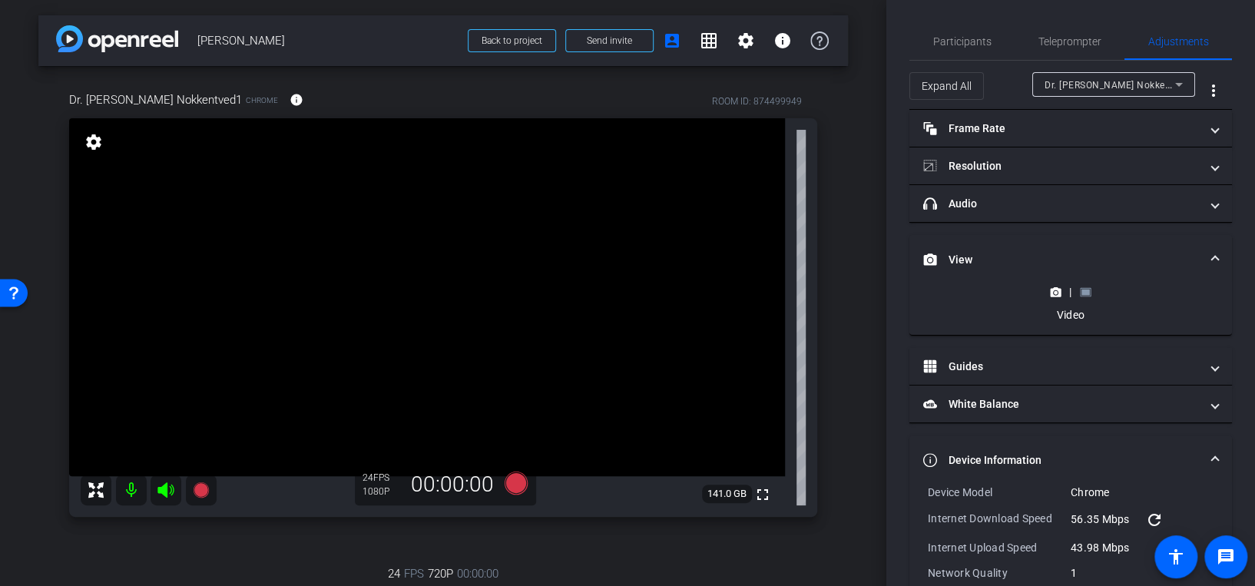
click at [1086, 288] on icon at bounding box center [1086, 292] width 12 height 12
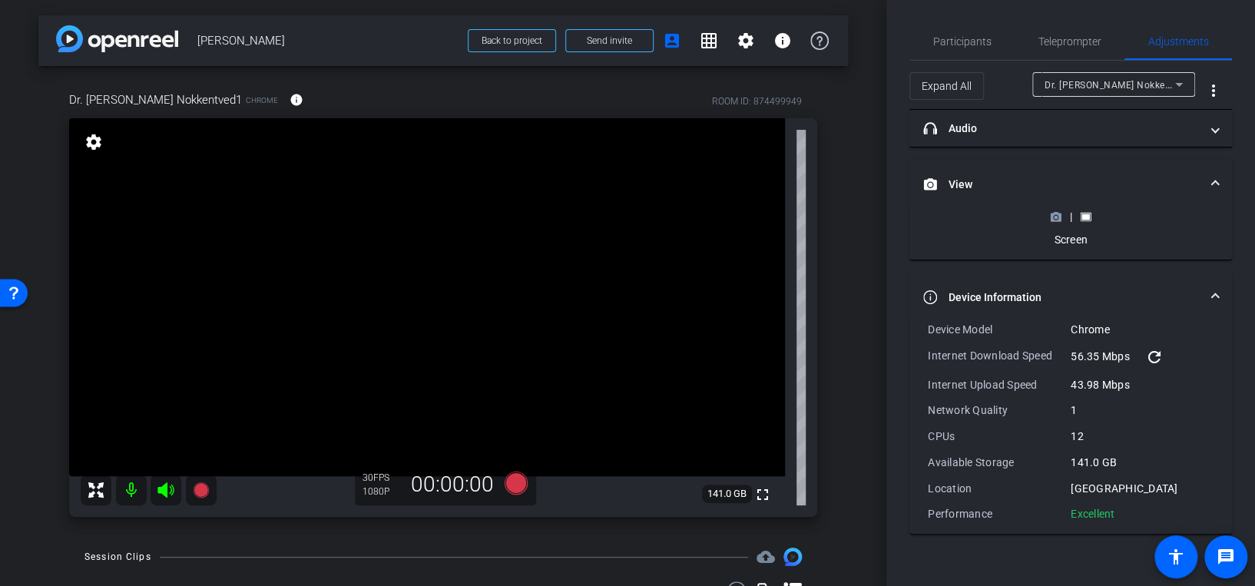
click at [1052, 214] on icon at bounding box center [1055, 217] width 11 height 8
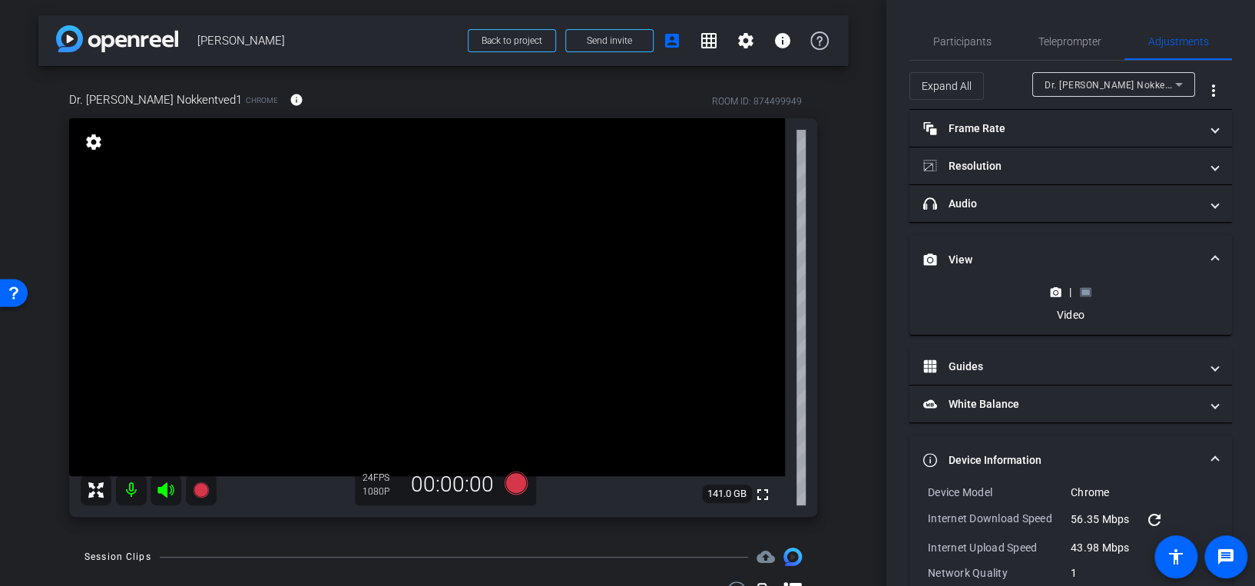
click at [1087, 286] on div "|" at bounding box center [1070, 291] width 56 height 15
click at [1081, 287] on icon at bounding box center [1085, 291] width 11 height 8
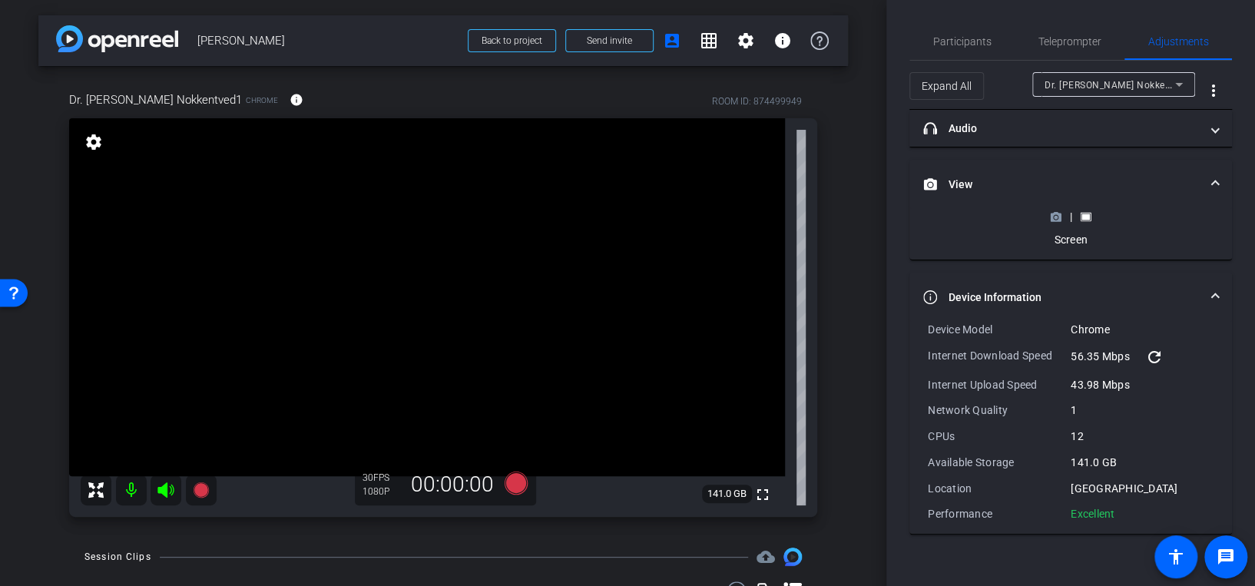
click at [1053, 217] on circle at bounding box center [1055, 217] width 4 height 4
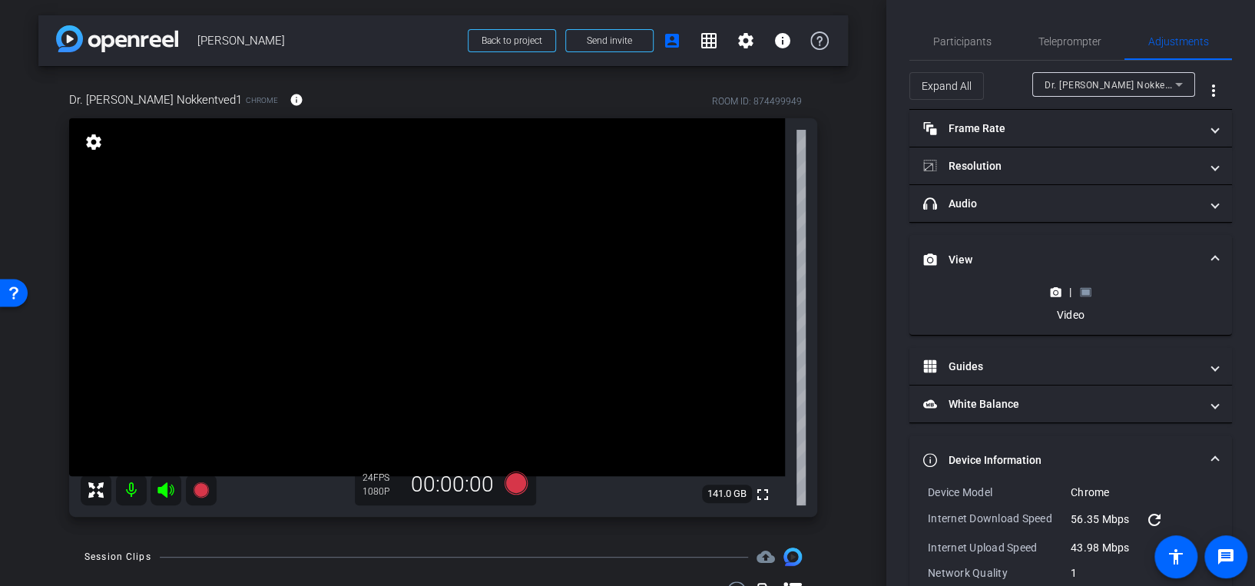
click at [1083, 288] on icon at bounding box center [1086, 292] width 12 height 12
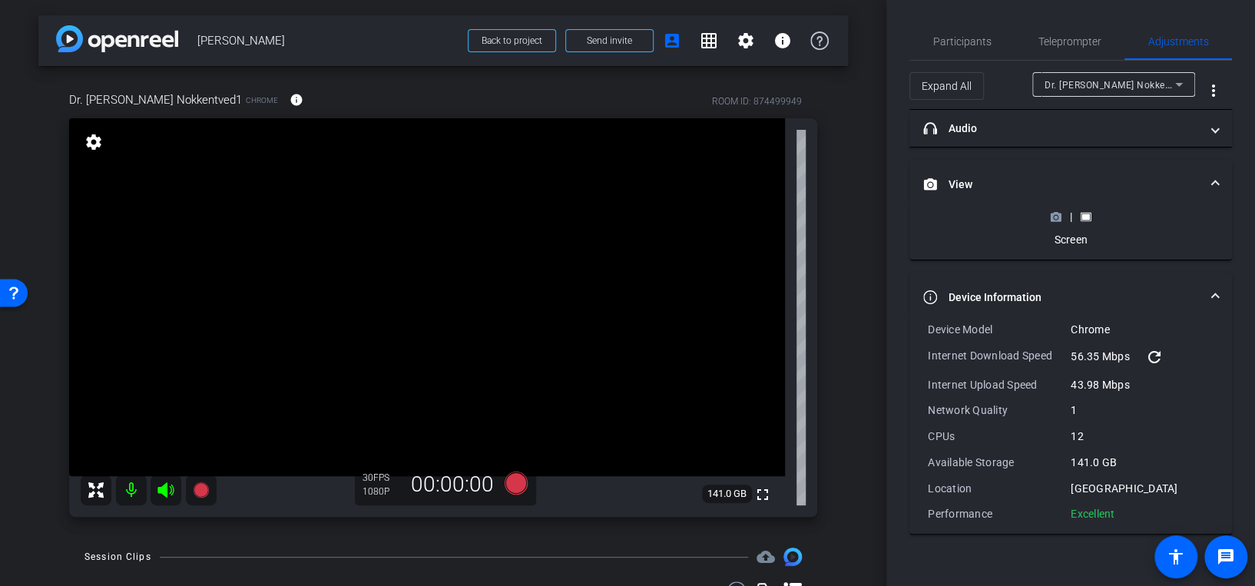
click at [1057, 213] on icon at bounding box center [1055, 217] width 11 height 8
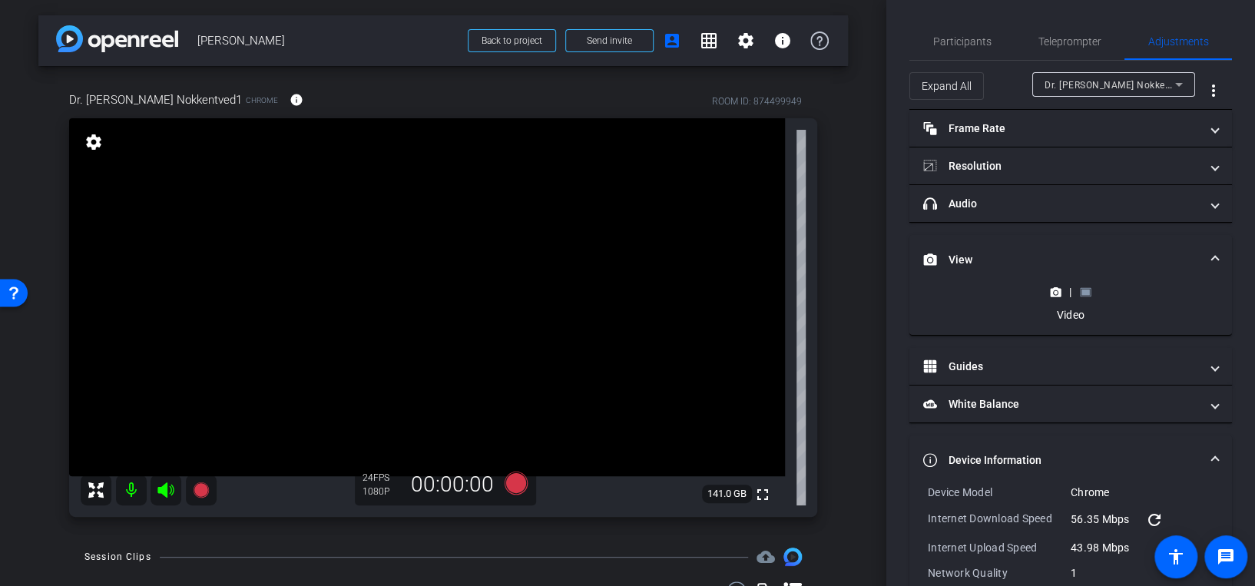
click at [1080, 286] on icon at bounding box center [1086, 292] width 12 height 12
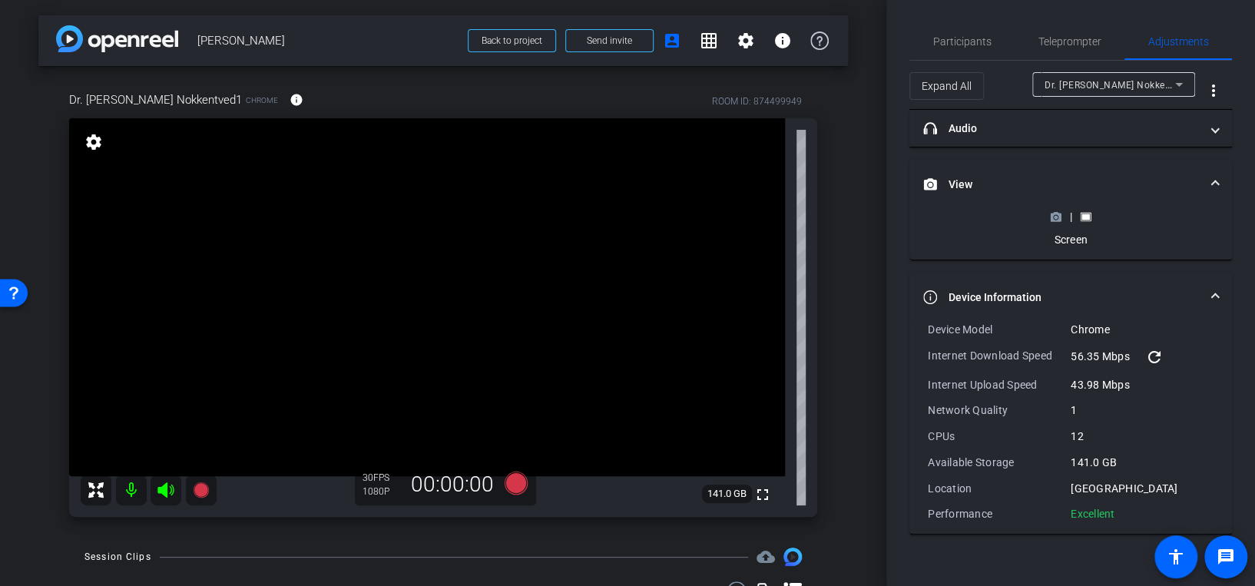
click at [1058, 217] on icon at bounding box center [1055, 217] width 11 height 8
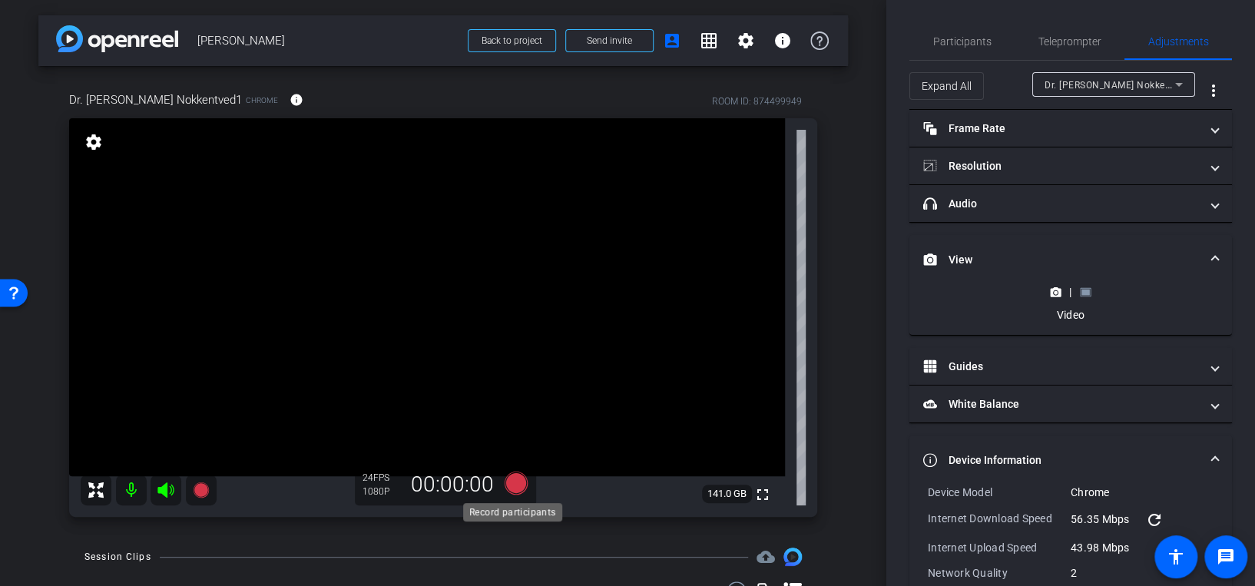
click at [506, 479] on icon at bounding box center [515, 482] width 23 height 23
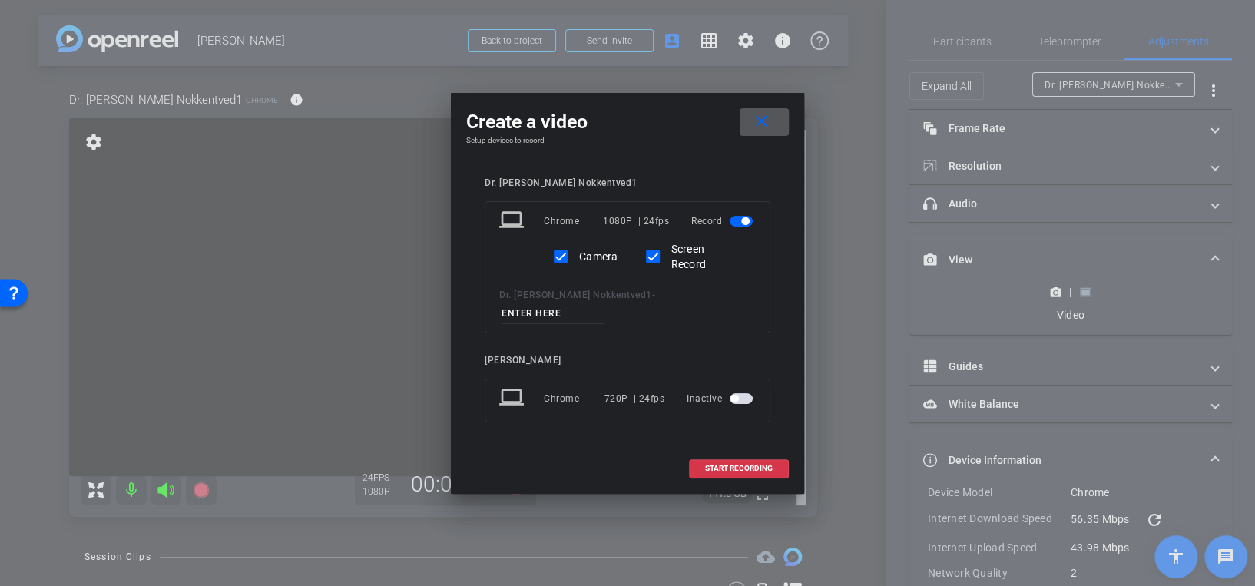
click at [604, 304] on input at bounding box center [552, 313] width 103 height 19
type input "take 1"
click at [715, 465] on span "START RECORDING" at bounding box center [739, 469] width 68 height 8
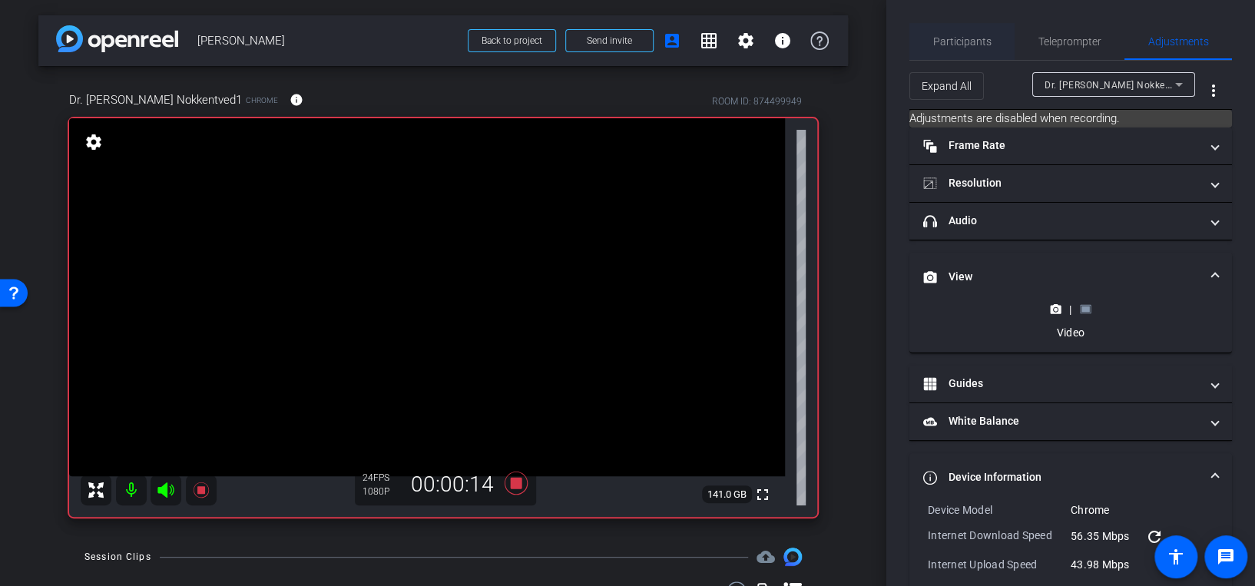
click at [974, 48] on span "Participants" at bounding box center [962, 41] width 58 height 37
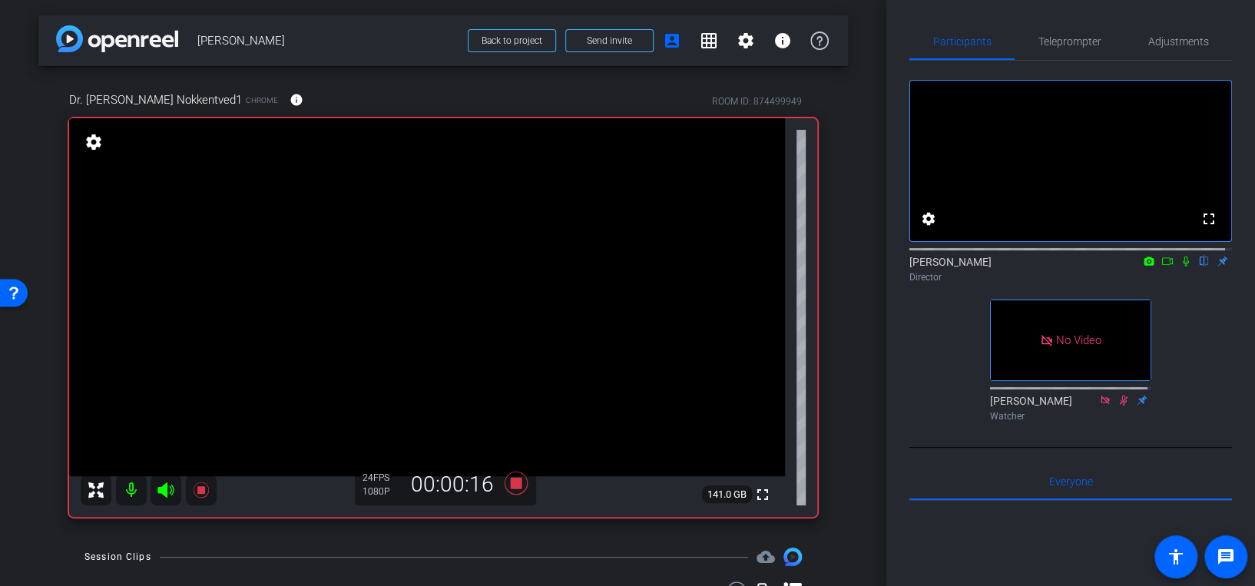
click at [1144, 265] on icon at bounding box center [1149, 260] width 10 height 8
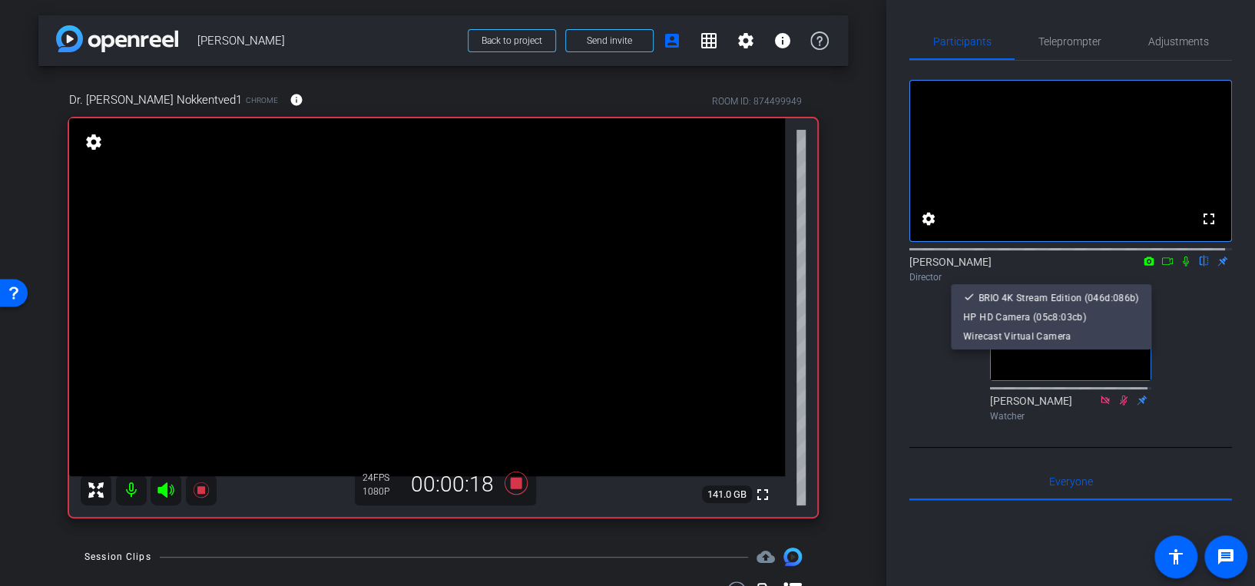
drag, startPoint x: 1186, startPoint y: 328, endPoint x: 1194, endPoint y: 296, distance: 32.4
click at [1188, 328] on div at bounding box center [627, 293] width 1255 height 586
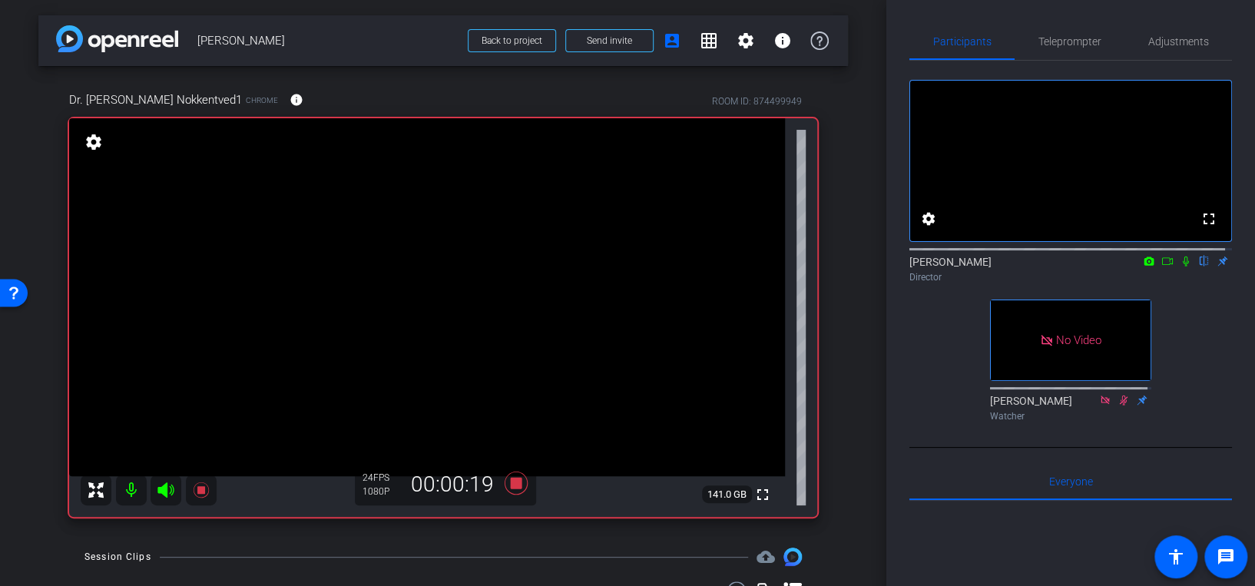
click at [1163, 266] on icon at bounding box center [1167, 261] width 12 height 11
click at [1201, 266] on icon at bounding box center [1204, 261] width 6 height 10
click at [1198, 266] on icon at bounding box center [1204, 261] width 12 height 11
click at [1179, 266] on icon at bounding box center [1185, 261] width 12 height 11
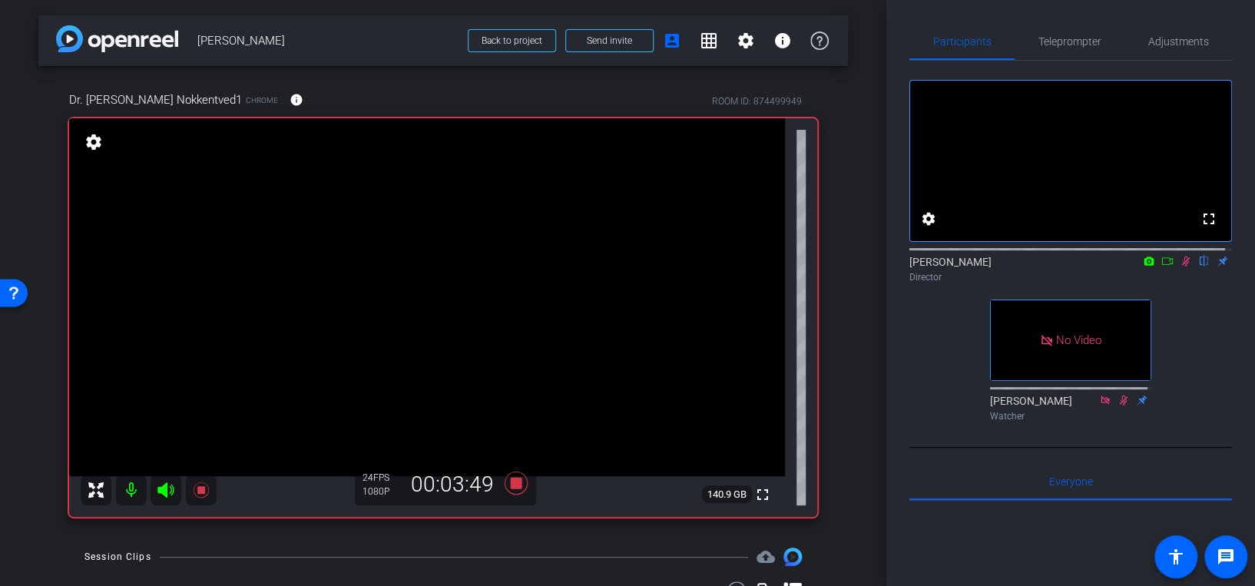
click at [1182, 266] on icon at bounding box center [1186, 261] width 8 height 10
click at [1161, 266] on icon at bounding box center [1167, 261] width 12 height 11
click at [1198, 266] on icon at bounding box center [1204, 261] width 12 height 11
click at [1175, 38] on span "Adjustments" at bounding box center [1178, 41] width 61 height 11
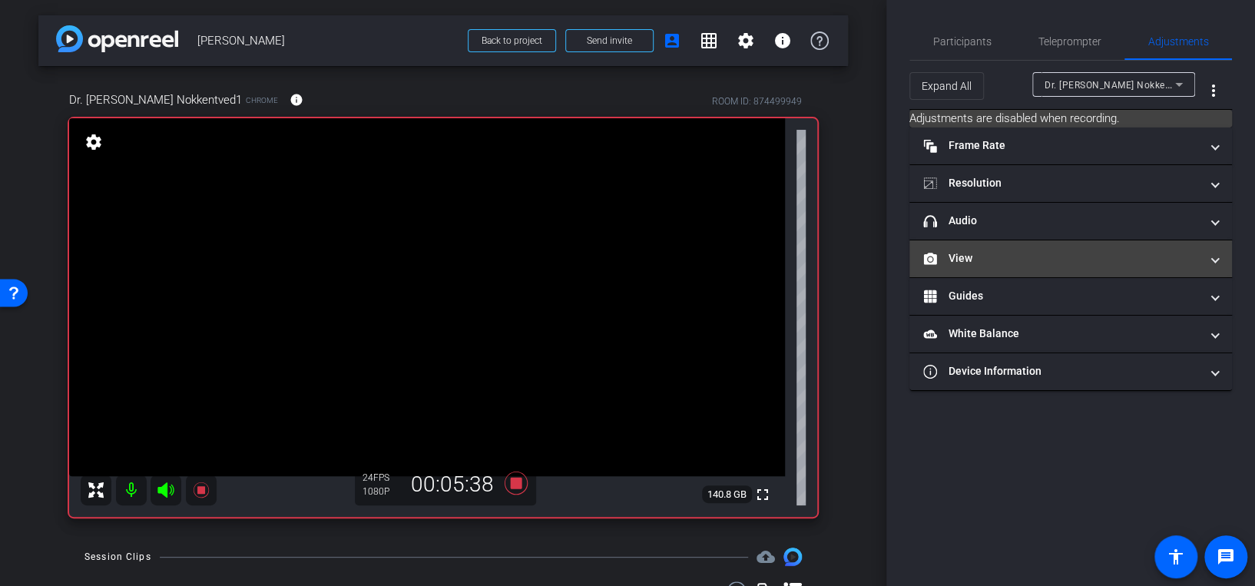
click at [1125, 249] on mat-expansion-panel-header "View" at bounding box center [1070, 258] width 322 height 37
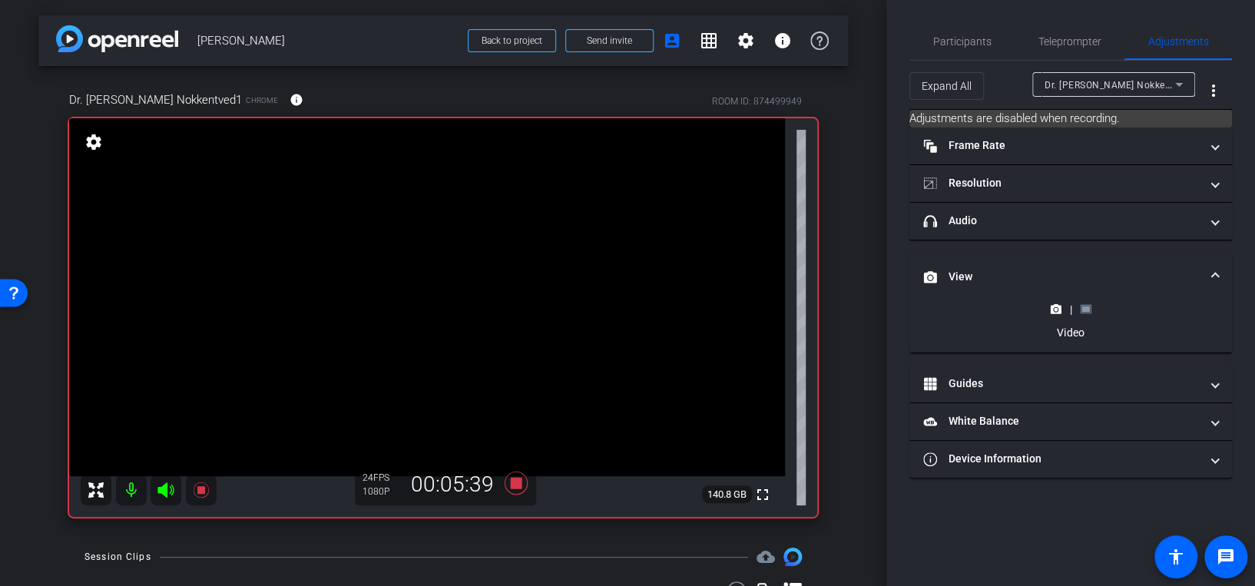
click at [1086, 309] on rect at bounding box center [1085, 309] width 8 height 6
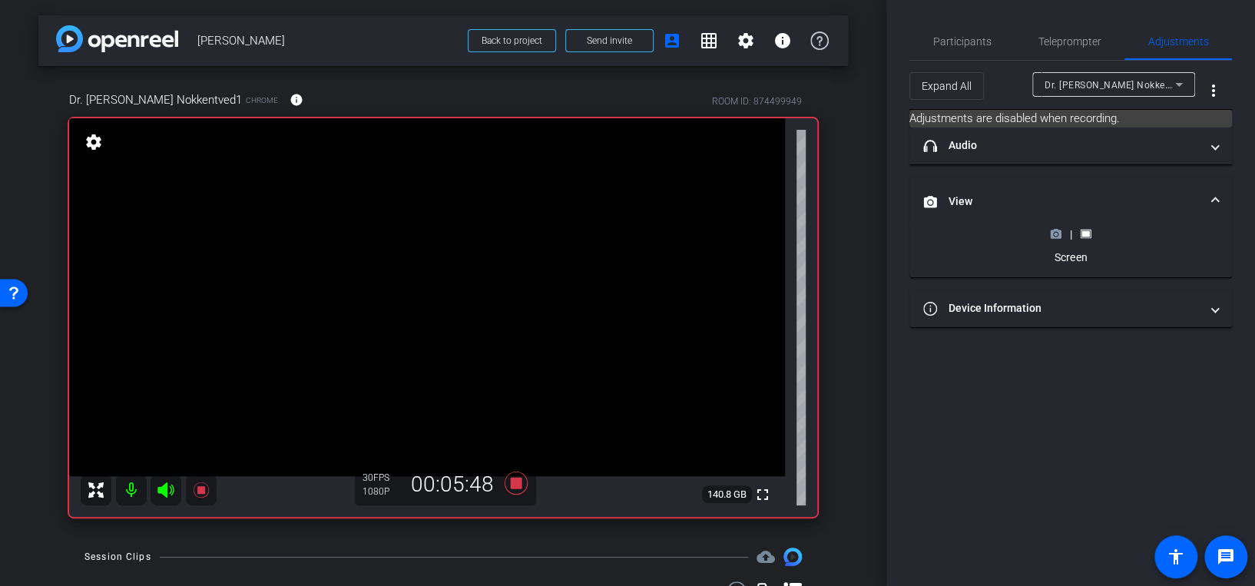
click at [1051, 233] on icon at bounding box center [1055, 234] width 11 height 8
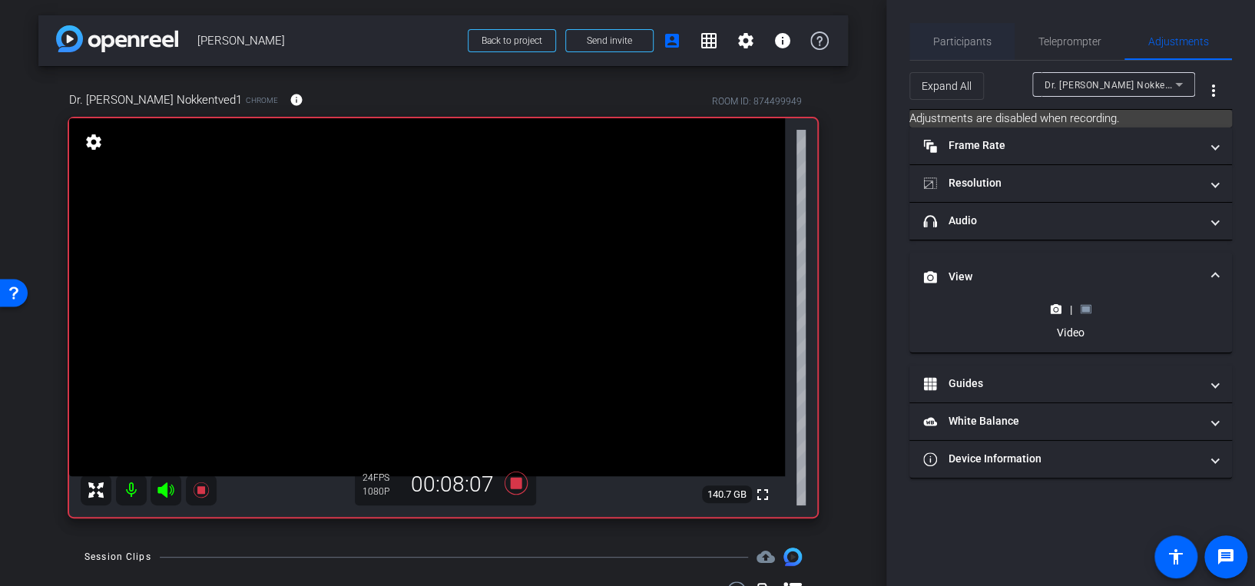
click at [967, 41] on span "Participants" at bounding box center [962, 41] width 58 height 11
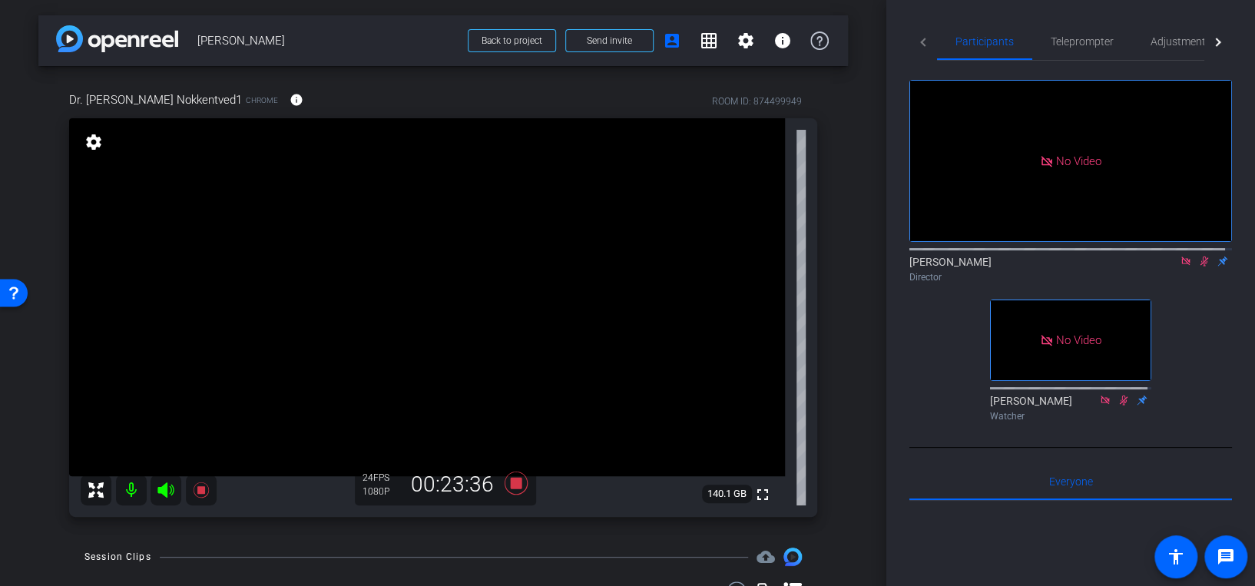
click at [1200, 266] on icon at bounding box center [1204, 261] width 8 height 10
click at [1181, 265] on icon at bounding box center [1185, 260] width 8 height 8
click at [1179, 266] on icon at bounding box center [1185, 261] width 12 height 11
click at [1143, 266] on icon at bounding box center [1149, 261] width 12 height 11
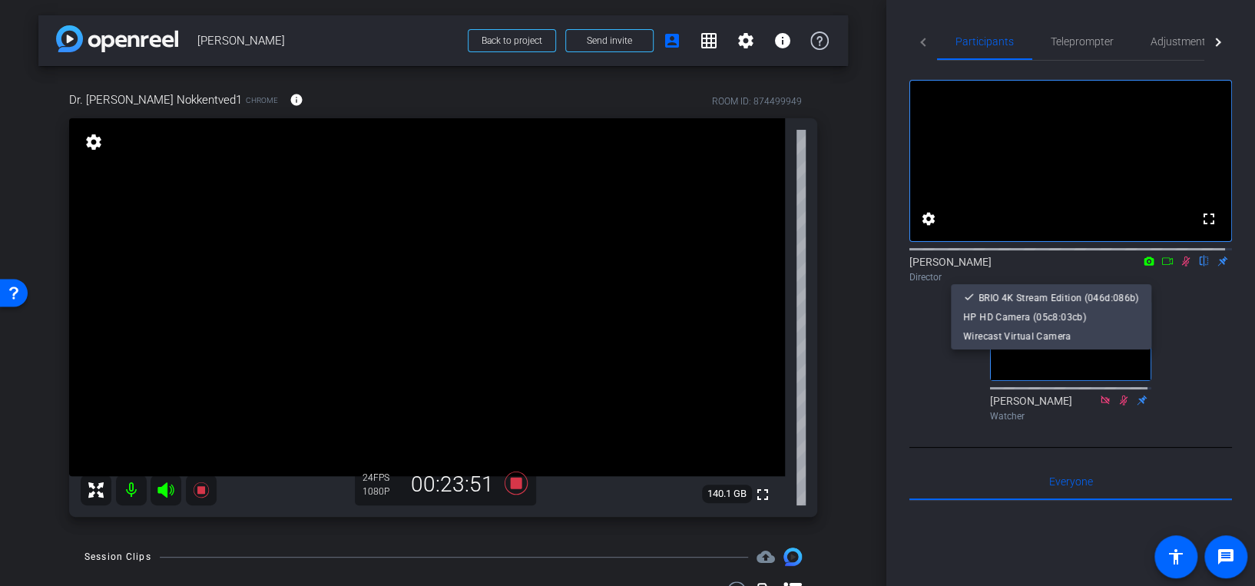
click at [1179, 306] on div at bounding box center [627, 293] width 1255 height 586
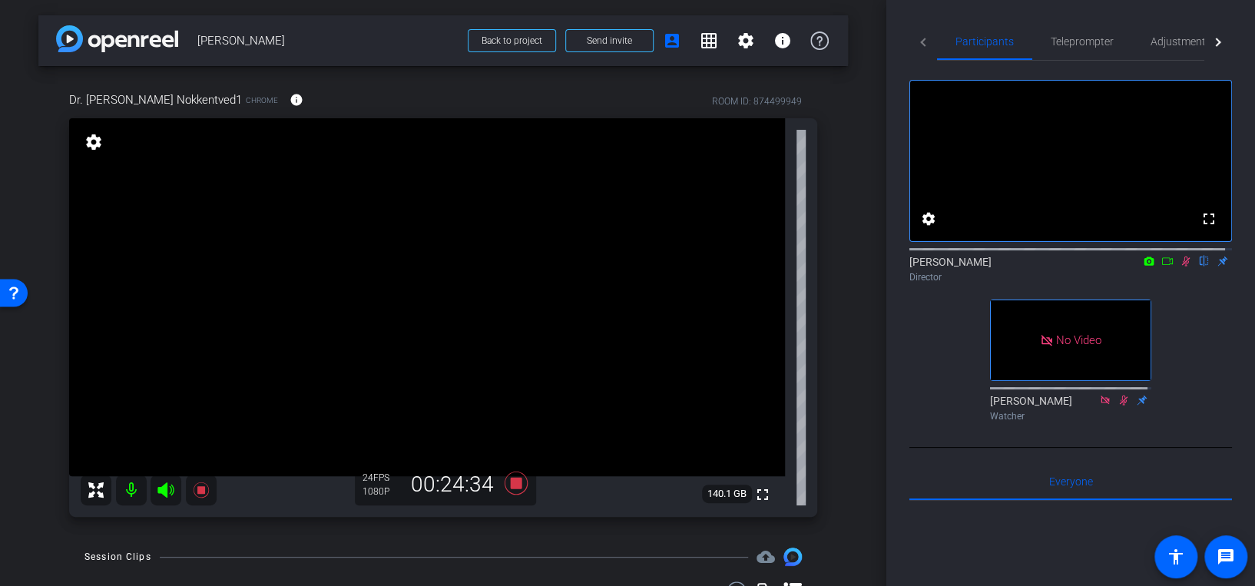
click at [1144, 265] on icon at bounding box center [1149, 260] width 10 height 8
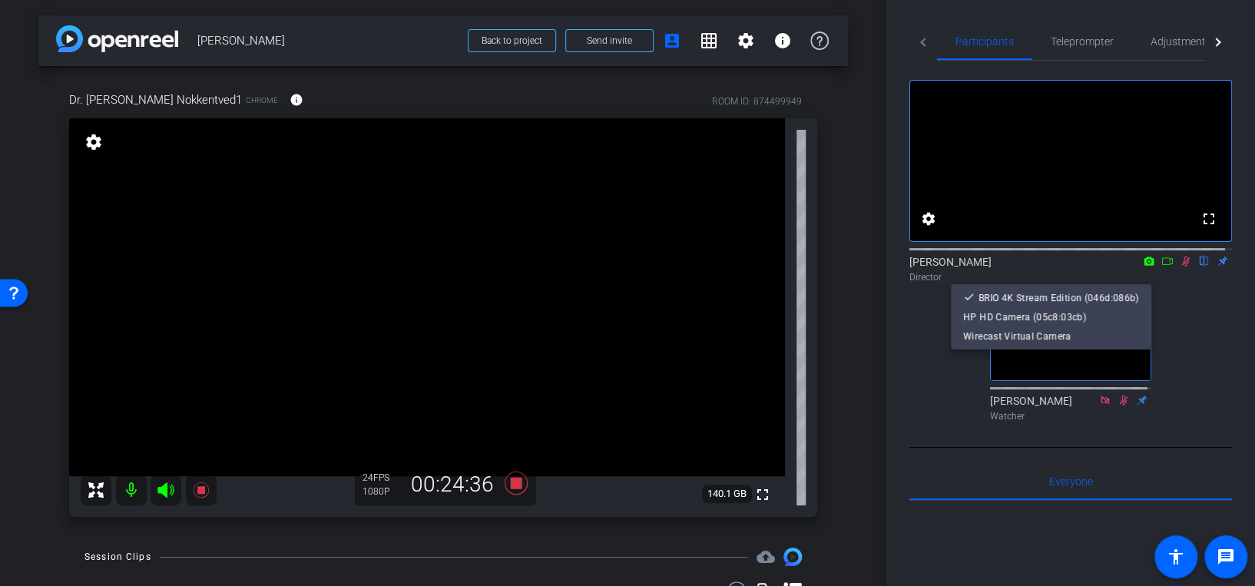
drag, startPoint x: 1181, startPoint y: 332, endPoint x: 1182, endPoint y: 308, distance: 23.8
click at [1182, 329] on div at bounding box center [627, 293] width 1255 height 586
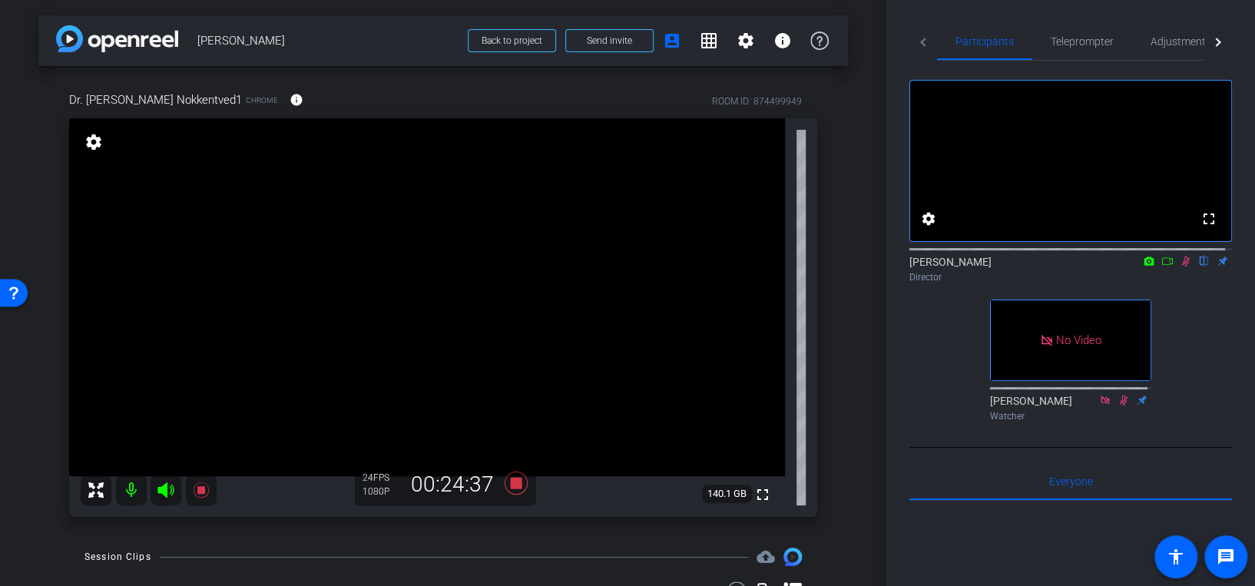
click at [1158, 268] on mat-icon at bounding box center [1167, 261] width 18 height 14
click at [739, 38] on mat-icon "settings" at bounding box center [745, 40] width 18 height 18
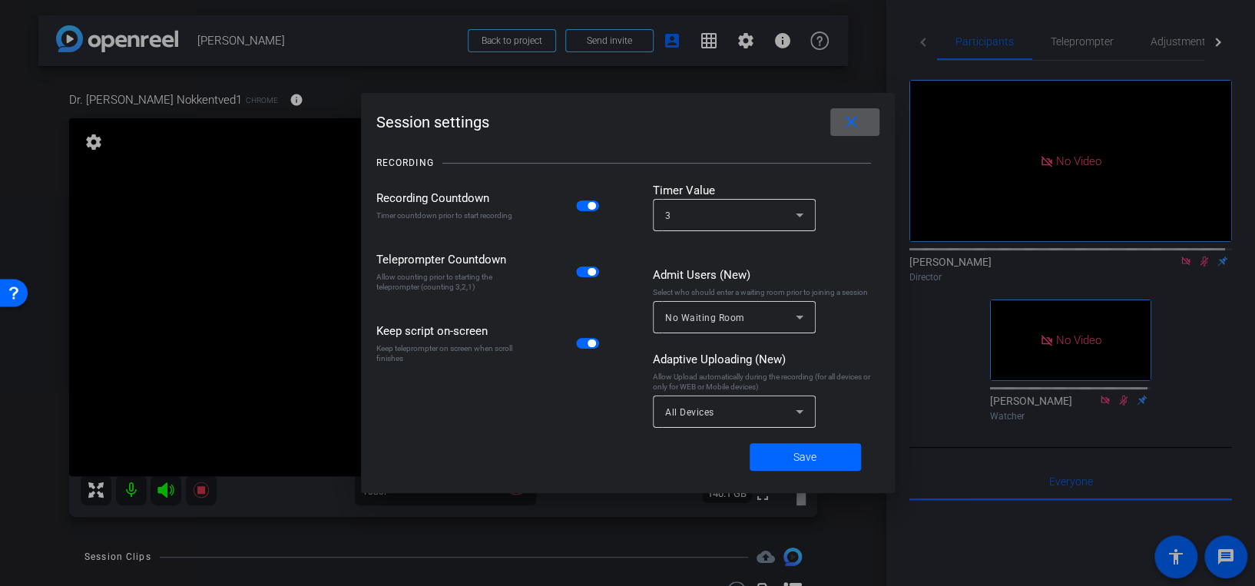
click at [748, 15] on div at bounding box center [627, 293] width 1255 height 586
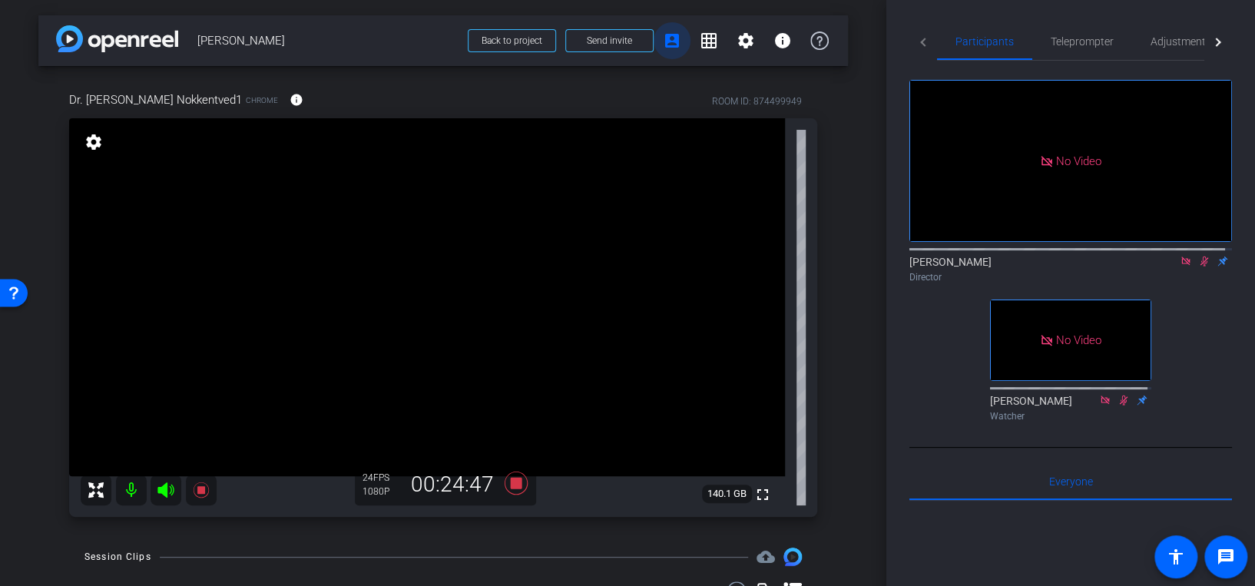
click at [667, 39] on mat-icon "account_box" at bounding box center [672, 40] width 18 height 18
click at [835, 443] on div "Dr. Chris Nokkentved1 Chrome info ROOM ID: 874499949 fullscreen settings 140.1 …" at bounding box center [442, 299] width 809 height 466
click at [860, 493] on div "arrow_back Chris Nokkentved Back to project Send invite account_box grid_on set…" at bounding box center [443, 293] width 886 height 586
click at [1181, 265] on icon at bounding box center [1185, 260] width 8 height 8
click at [1179, 266] on icon at bounding box center [1185, 261] width 12 height 11
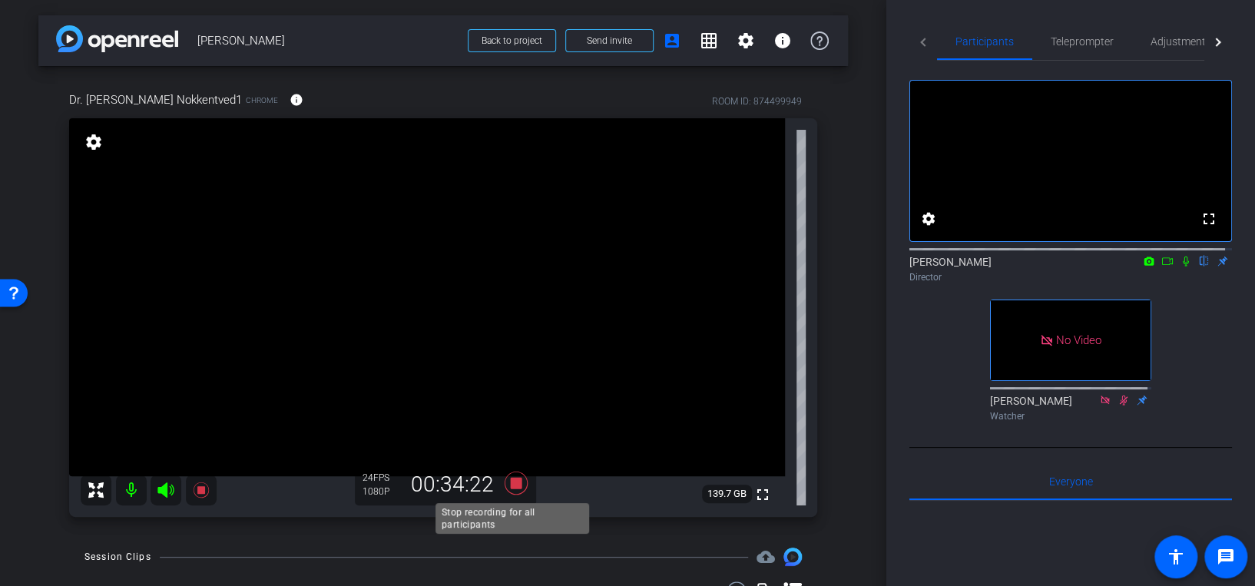
click at [512, 481] on icon at bounding box center [515, 482] width 23 height 23
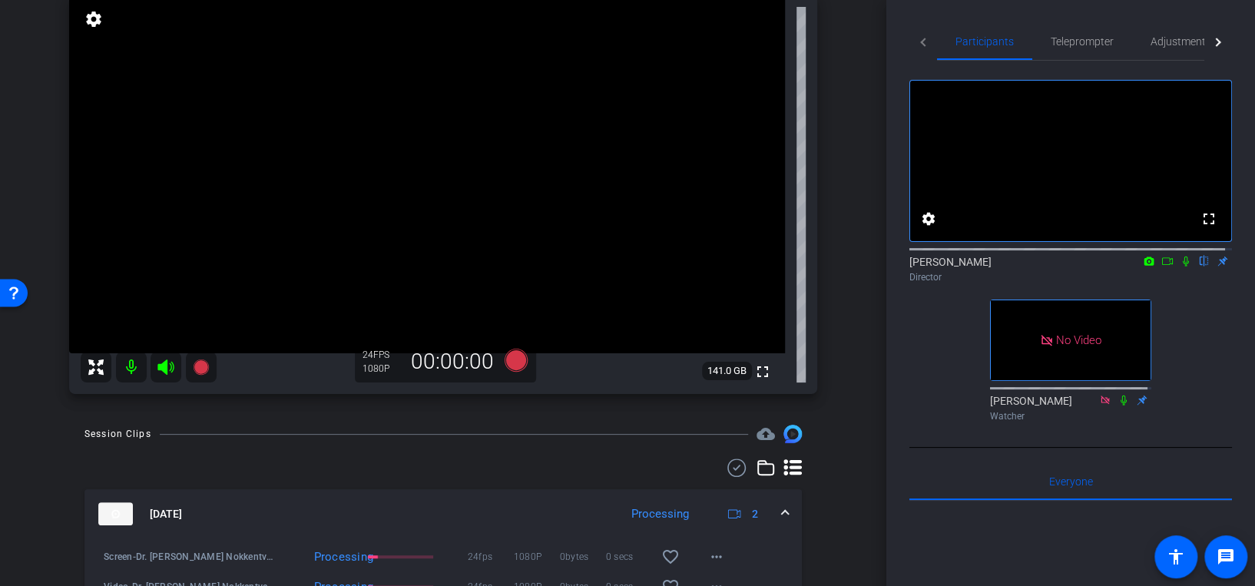
scroll to position [247, 0]
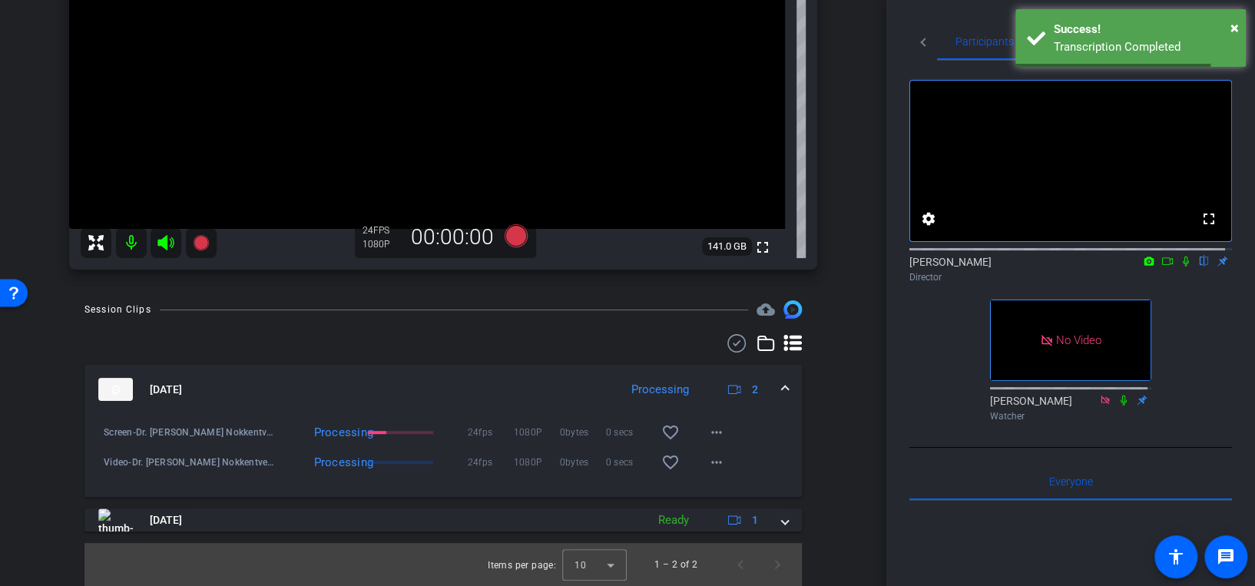
click at [845, 406] on div "arrow_back Chris Nokkentved Back to project Send invite account_box grid_on set…" at bounding box center [443, 293] width 886 height 586
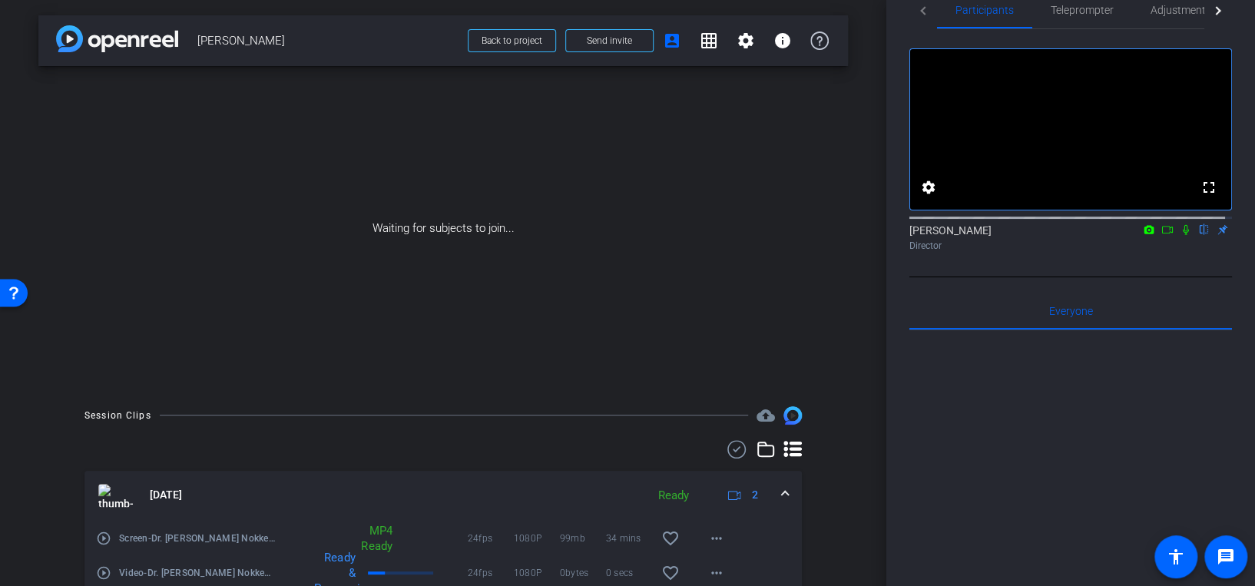
scroll to position [0, 0]
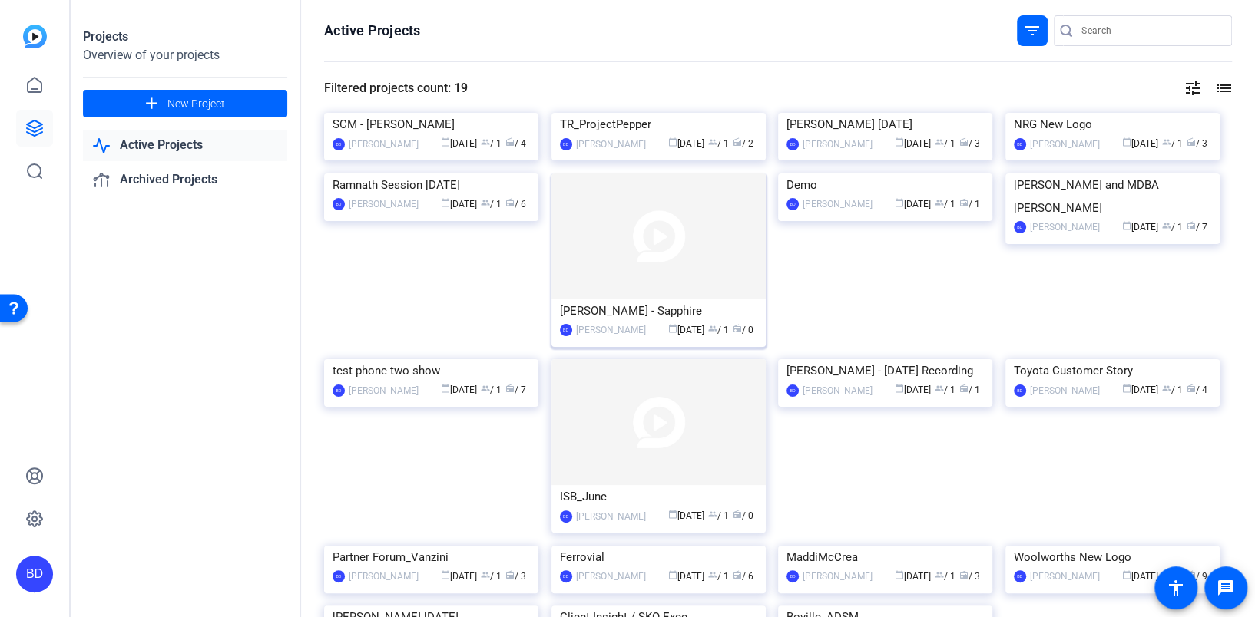
click at [600, 299] on img at bounding box center [658, 237] width 214 height 126
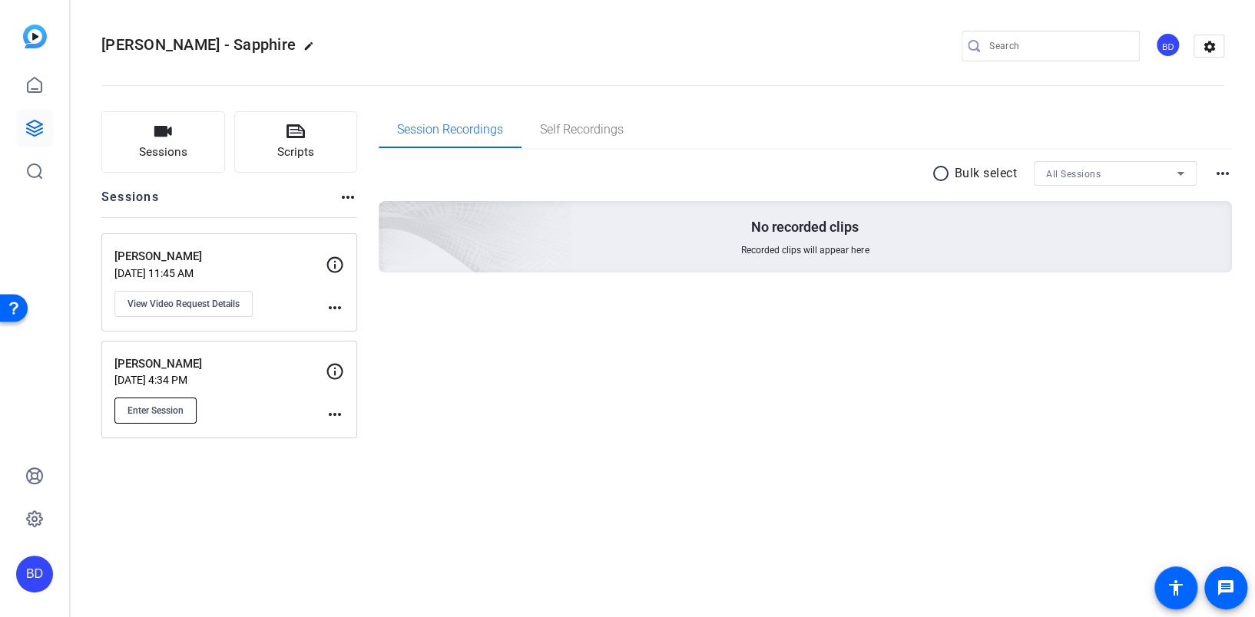
click at [141, 407] on span "Enter Session" at bounding box center [155, 411] width 56 height 12
